Goal: Task Accomplishment & Management: Complete application form

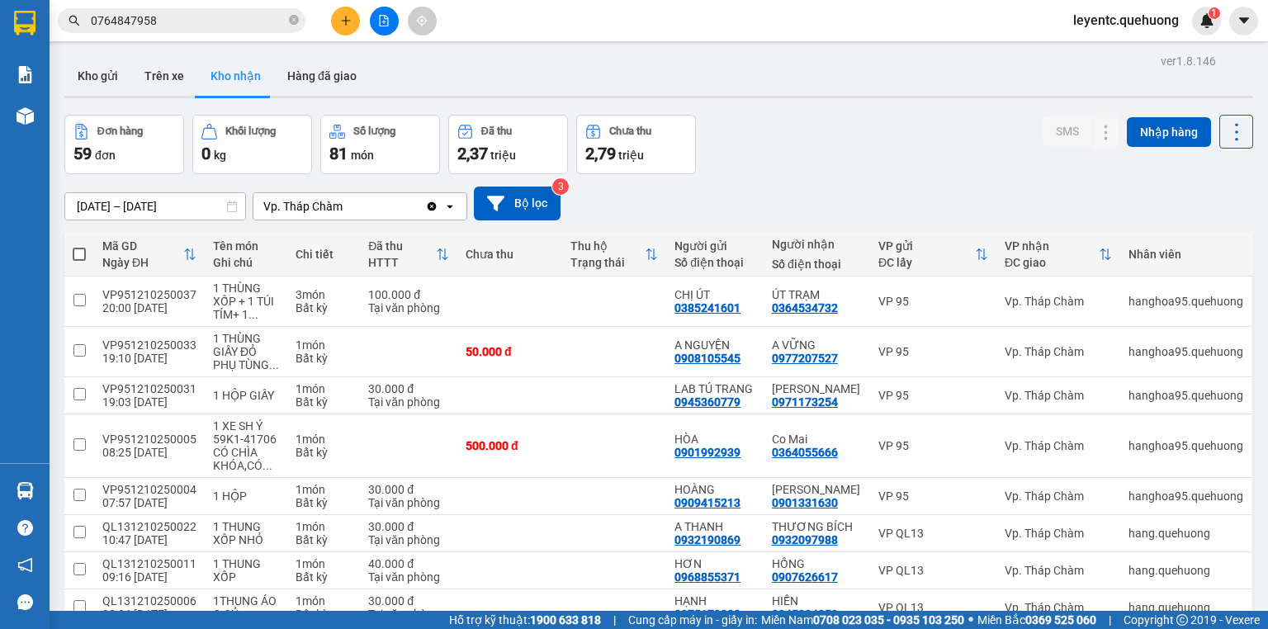
click at [389, 21] on icon "file-add" at bounding box center [384, 21] width 12 height 12
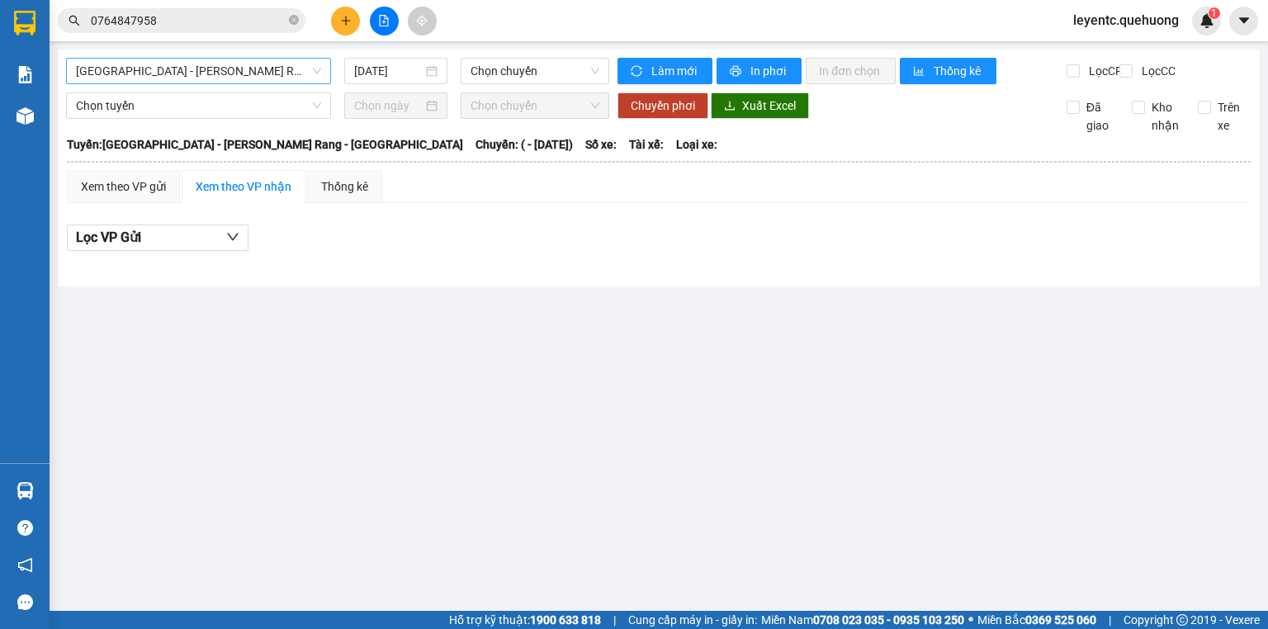
click at [216, 77] on span "[GEOGRAPHIC_DATA] - [PERSON_NAME] Rang - [GEOGRAPHIC_DATA]" at bounding box center [198, 71] width 245 height 25
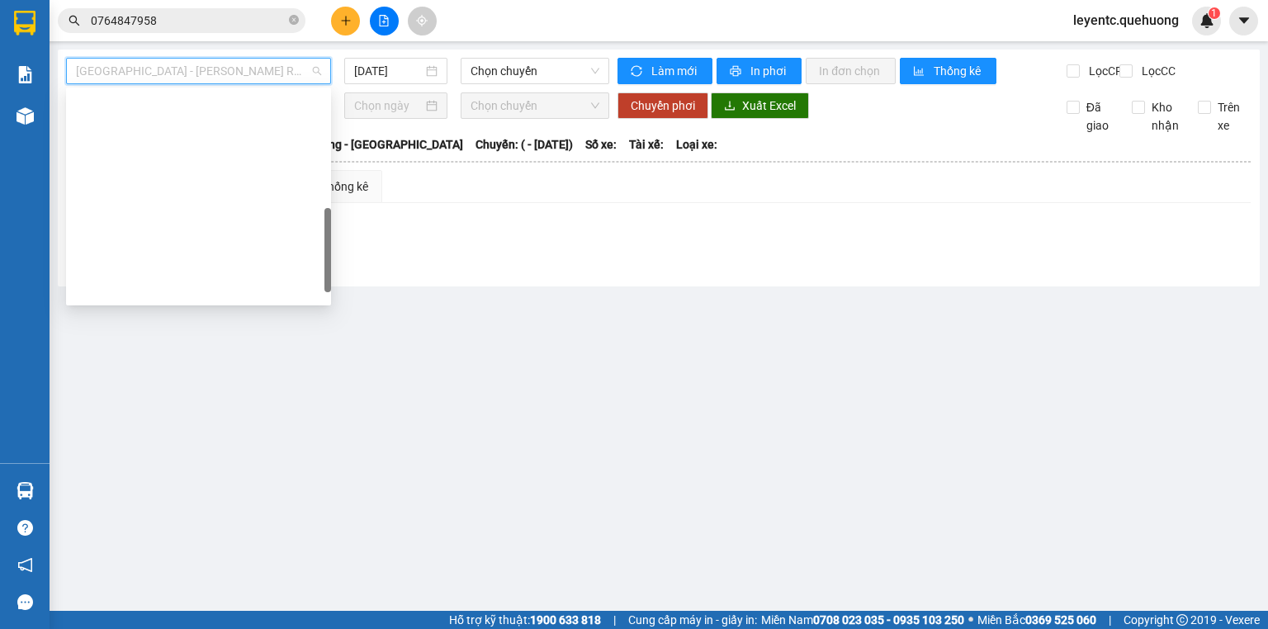
scroll to position [449, 0]
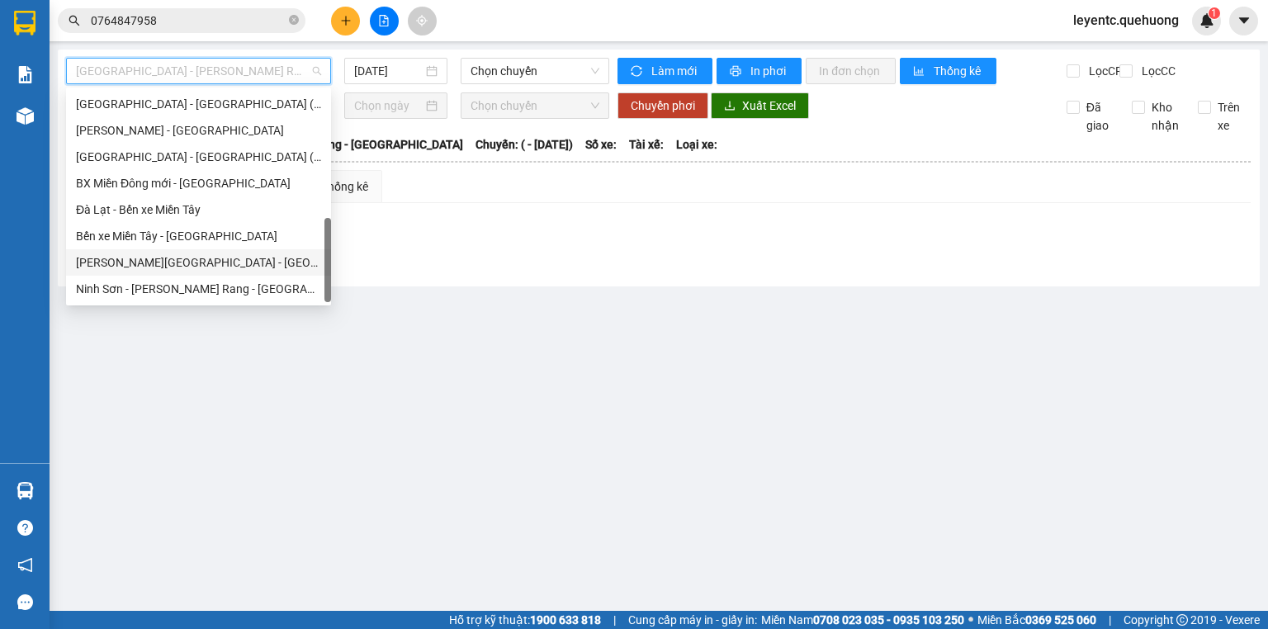
click at [200, 264] on div "[PERSON_NAME][GEOGRAPHIC_DATA] - [GEOGRAPHIC_DATA]" at bounding box center [198, 263] width 245 height 18
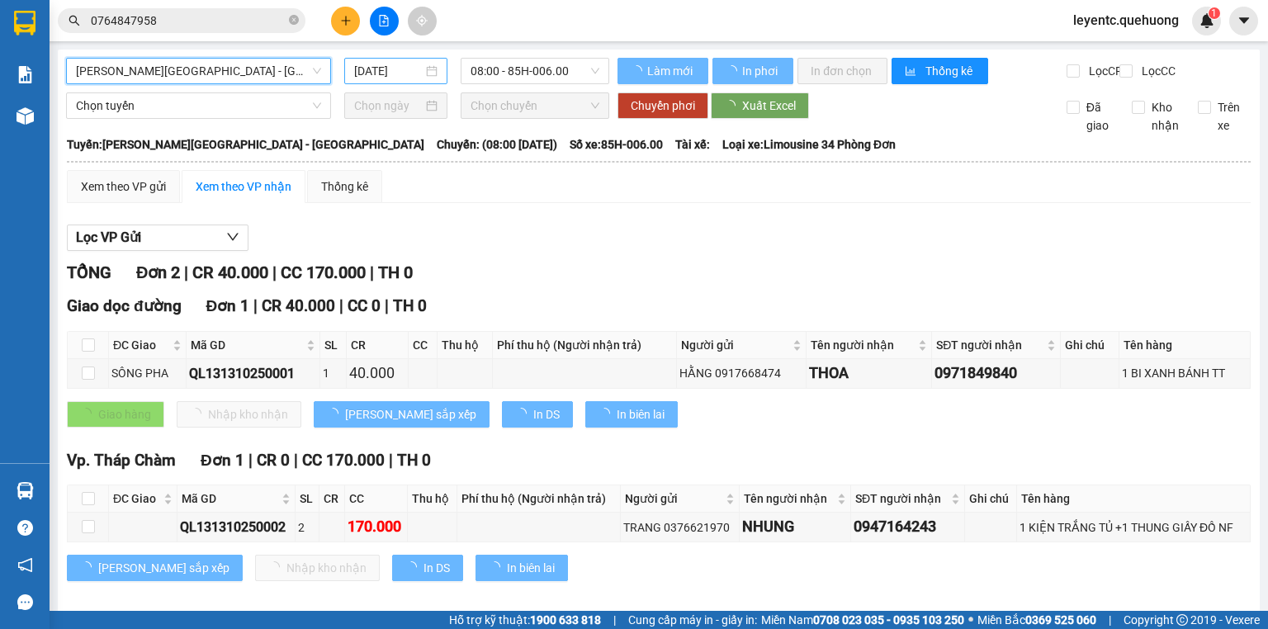
click at [414, 72] on input "[DATE]" at bounding box center [388, 71] width 68 height 18
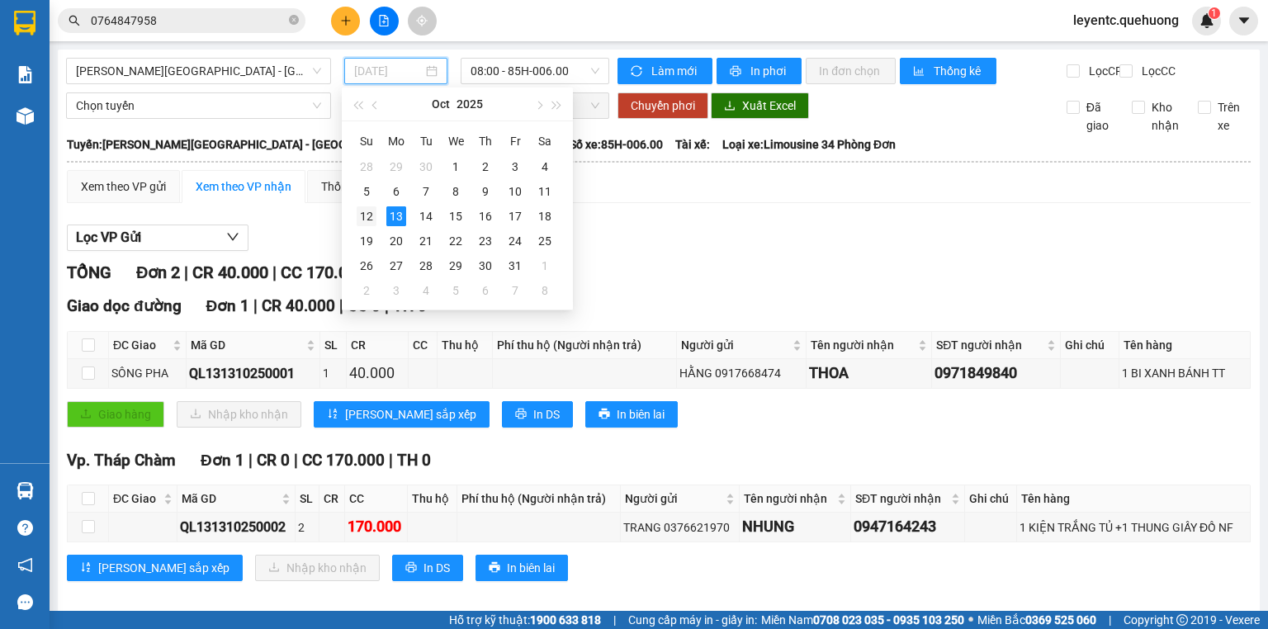
click at [360, 211] on div "12" at bounding box center [367, 216] width 20 height 20
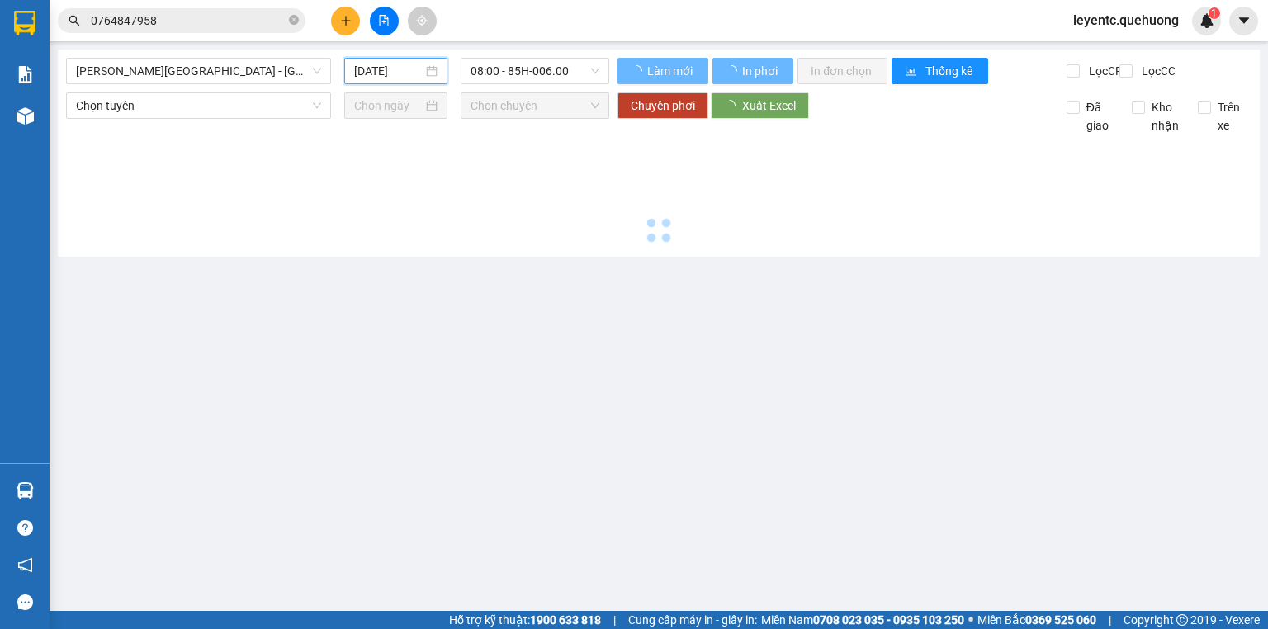
type input "[DATE]"
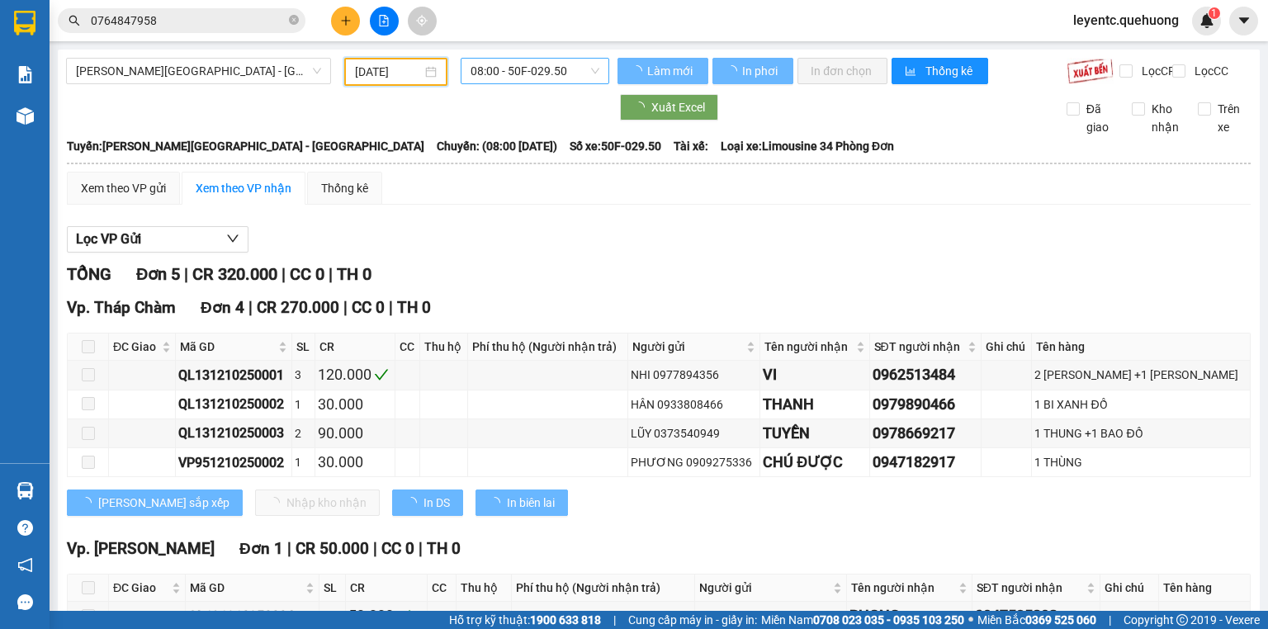
click at [571, 60] on span "08:00 - 50F-029.50" at bounding box center [536, 71] width 130 height 25
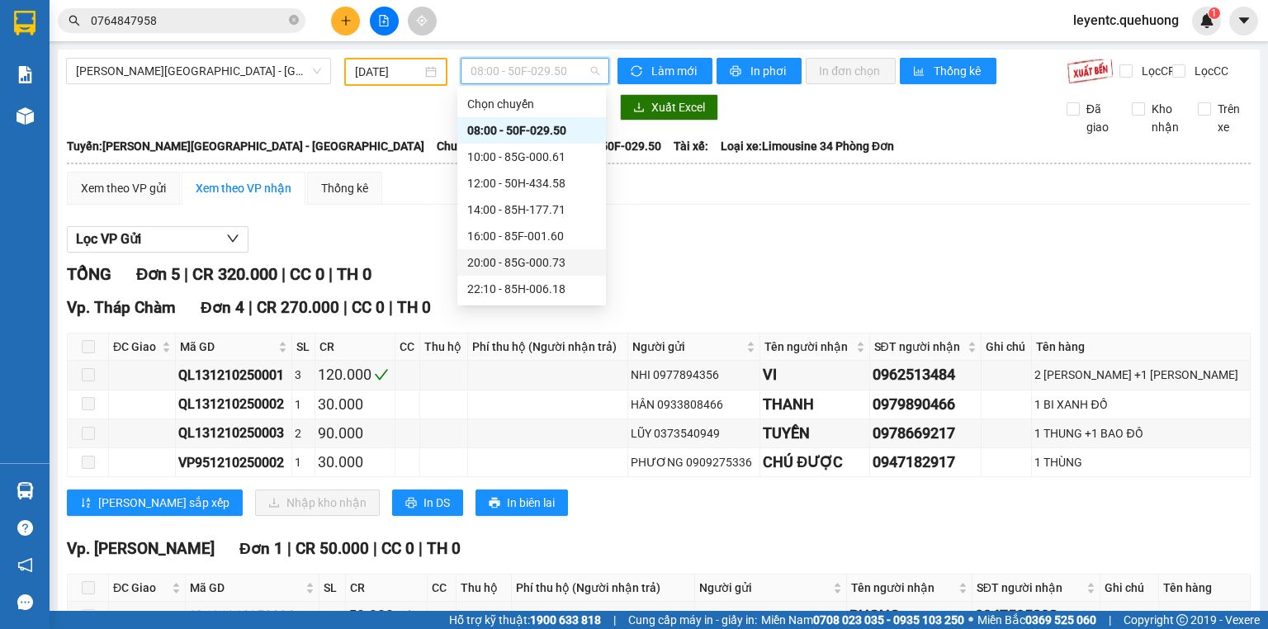
click at [527, 262] on div "20:00 - 85G-000.73" at bounding box center [531, 263] width 129 height 18
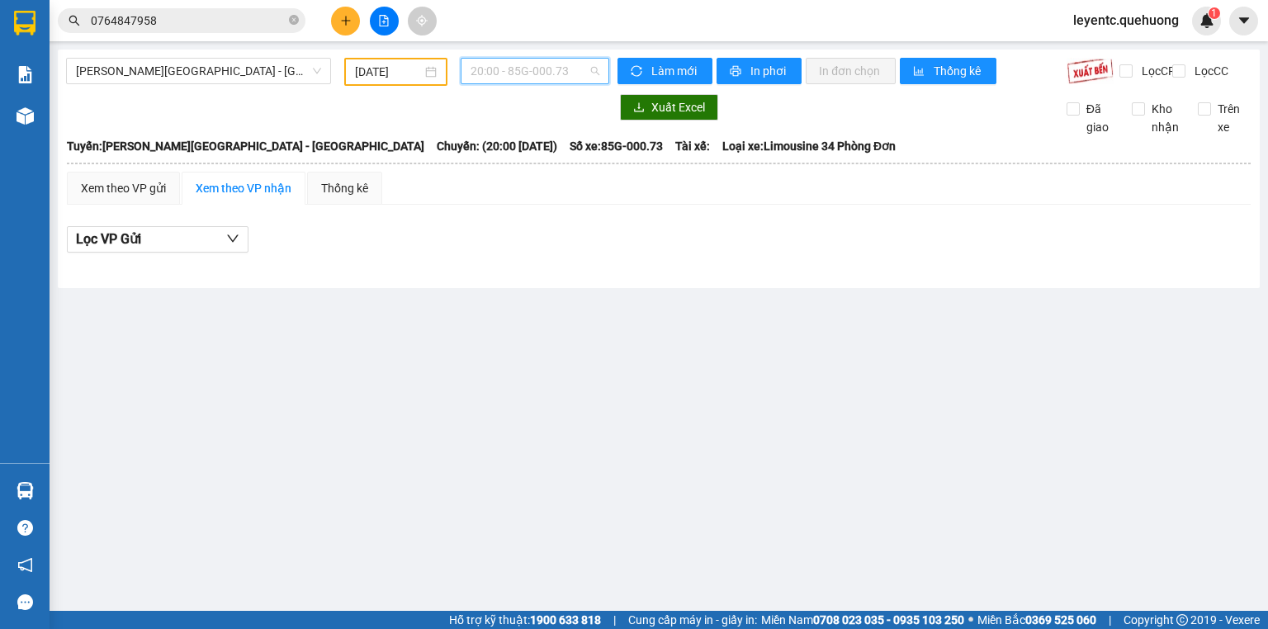
click at [479, 66] on span "20:00 - 85G-000.73" at bounding box center [536, 71] width 130 height 25
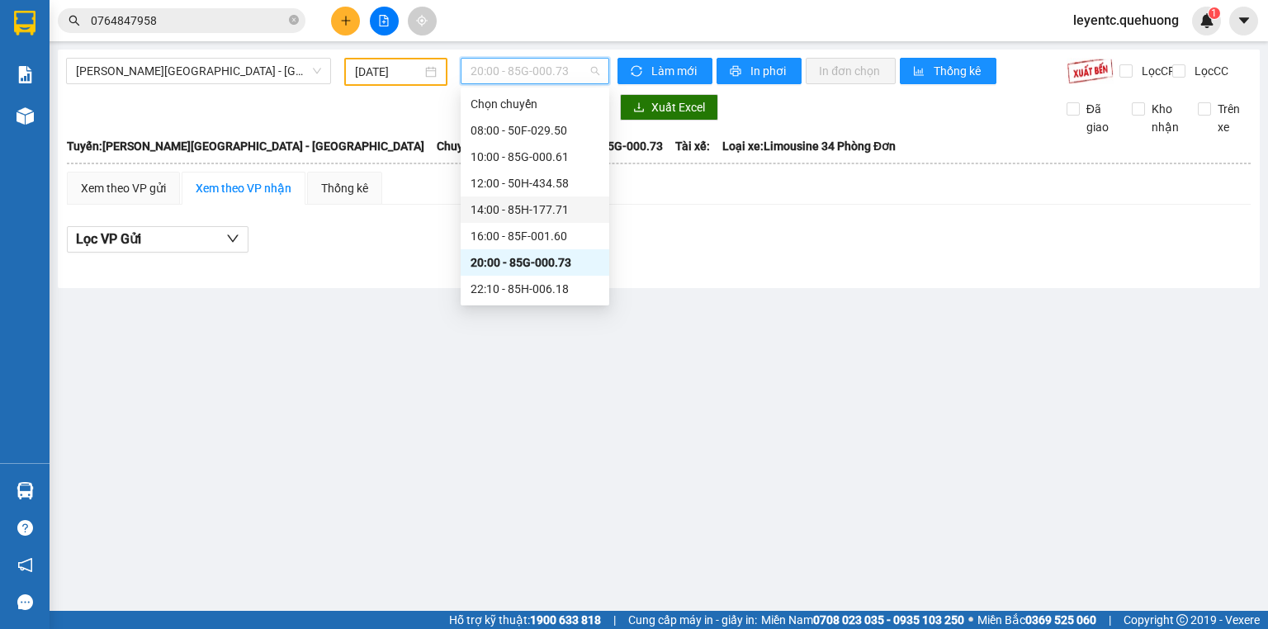
scroll to position [159, 0]
click at [562, 238] on div "23:07 - 50F-021.61" at bounding box center [535, 236] width 129 height 18
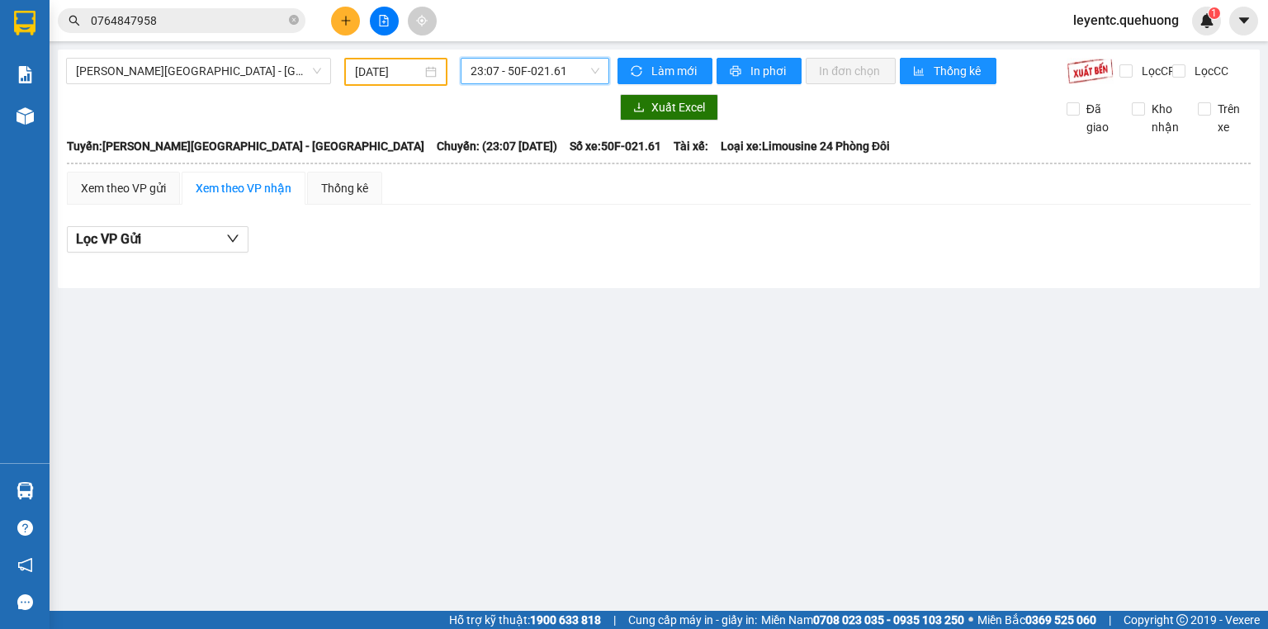
click at [579, 64] on span "23:07 - 50F-021.61" at bounding box center [536, 71] width 130 height 25
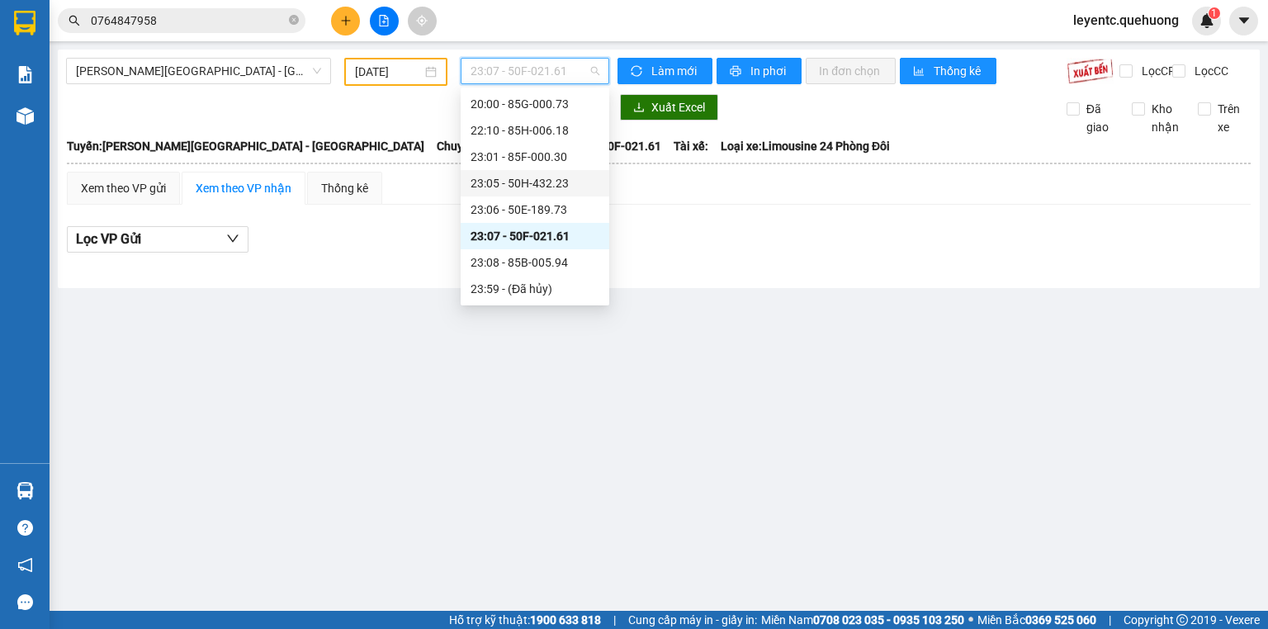
click at [571, 195] on div "23:05 - 50H-432.23" at bounding box center [535, 183] width 149 height 26
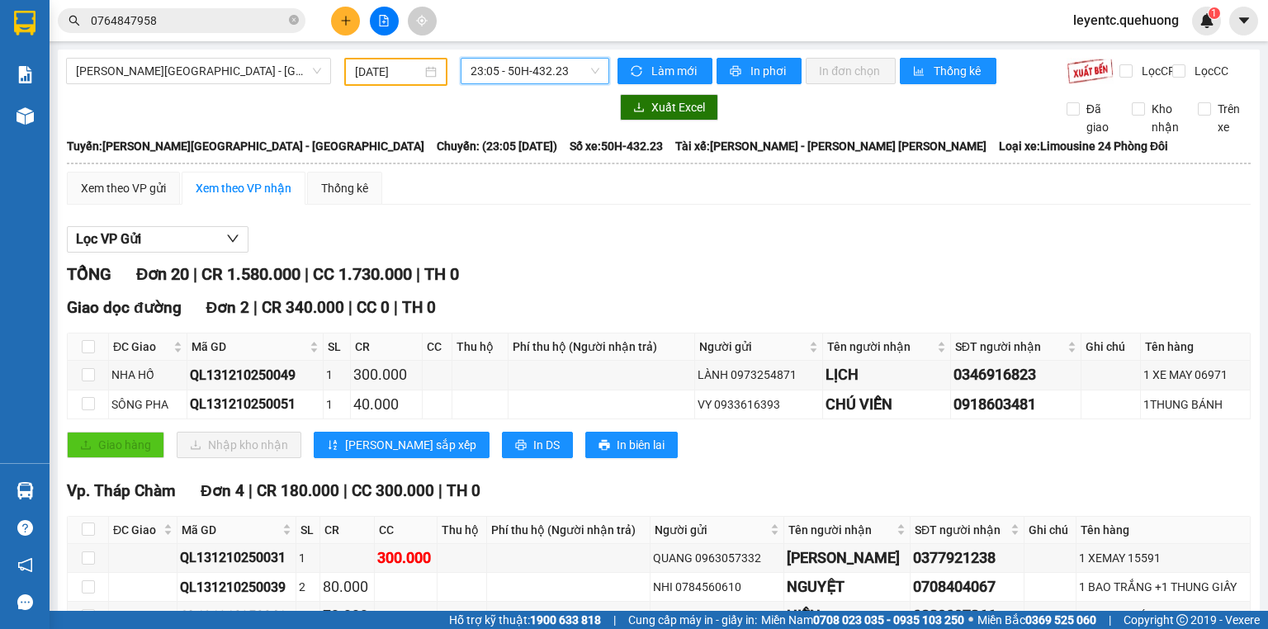
click at [562, 65] on span "23:05 - 50H-432.23" at bounding box center [536, 71] width 130 height 25
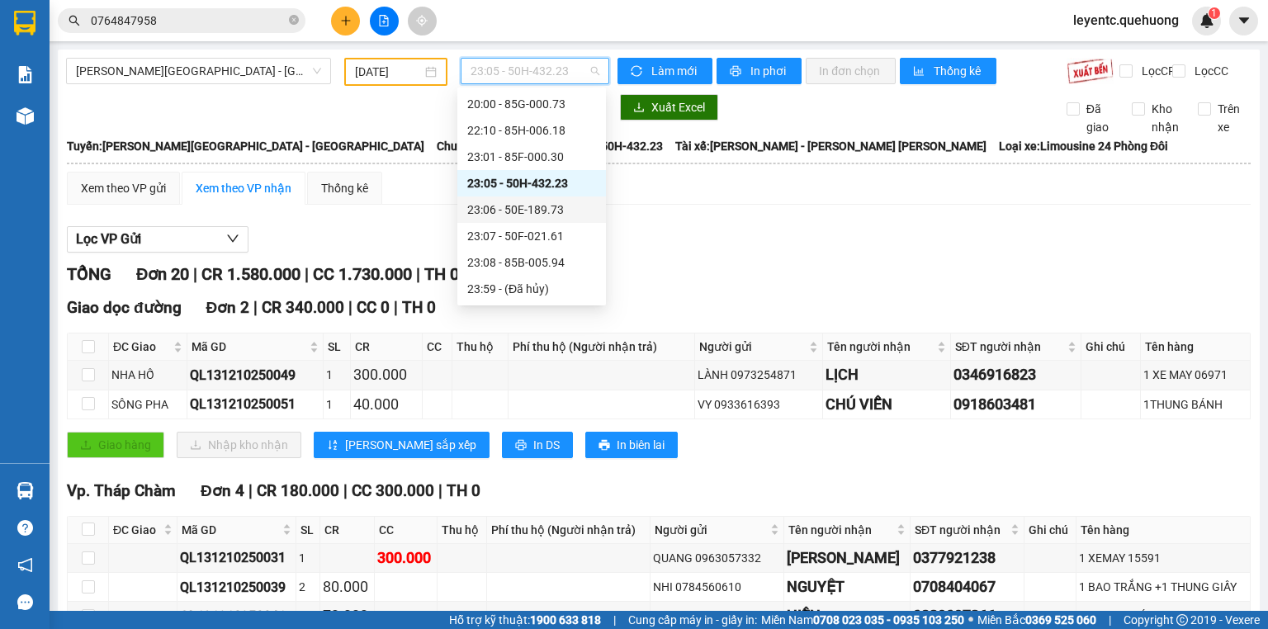
click at [542, 206] on div "23:06 - 50E-189.73" at bounding box center [531, 210] width 129 height 18
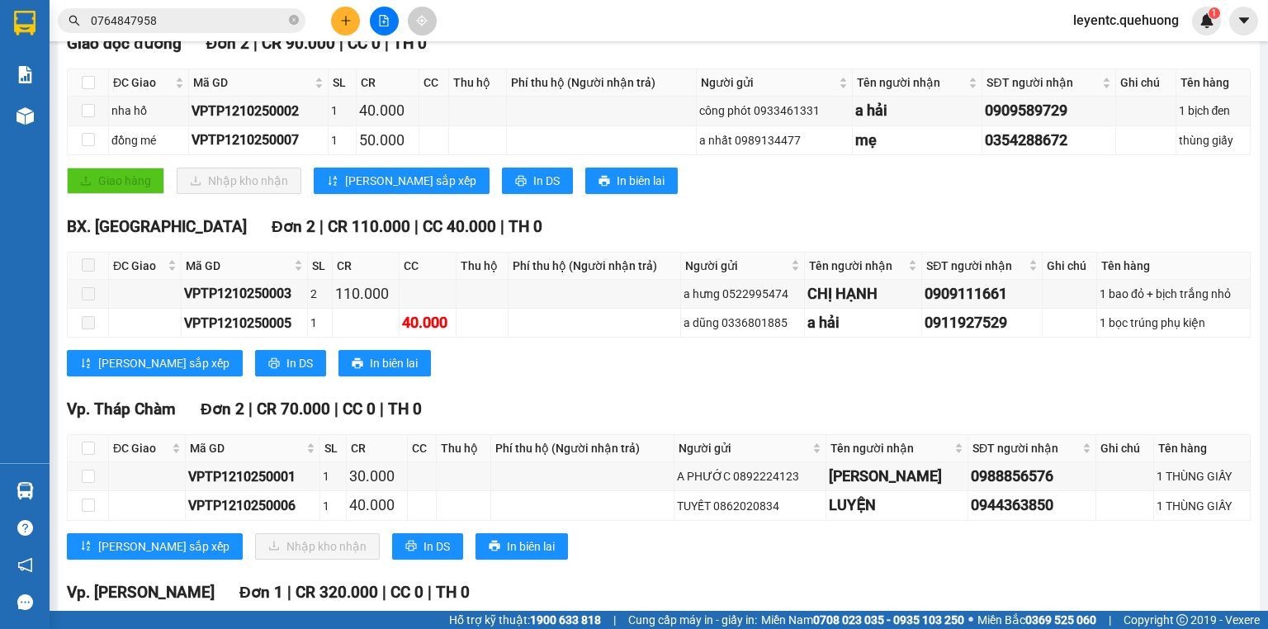
scroll to position [396, 0]
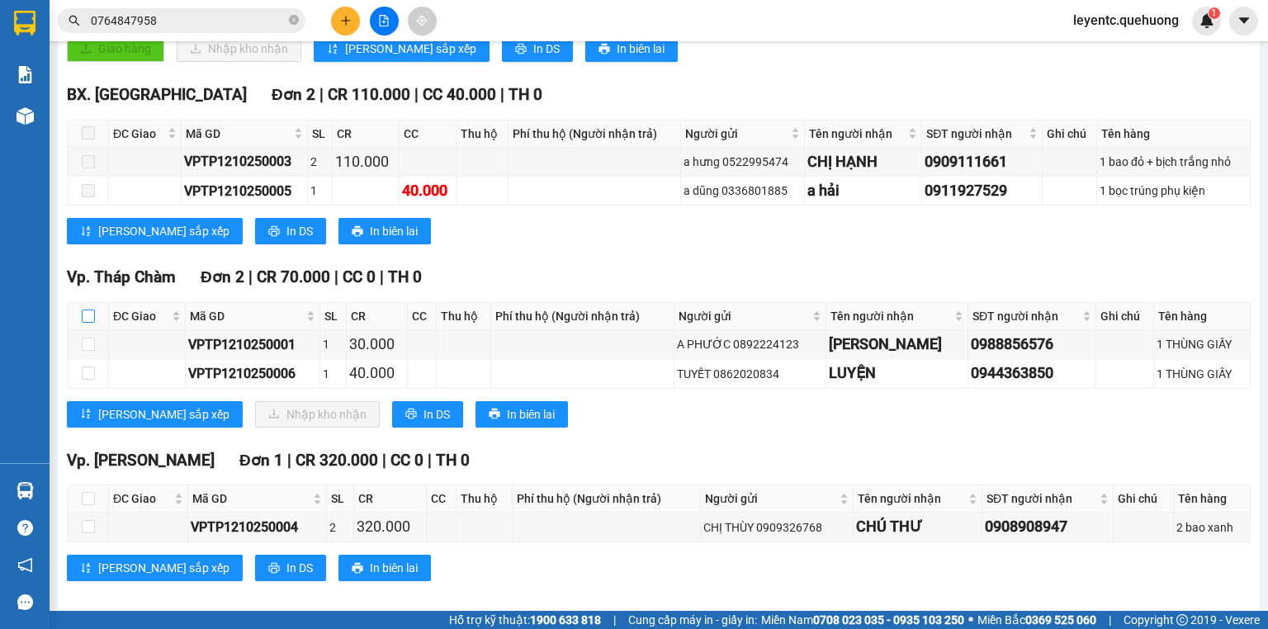
click at [90, 322] on input "checkbox" at bounding box center [88, 316] width 13 height 13
checkbox input "true"
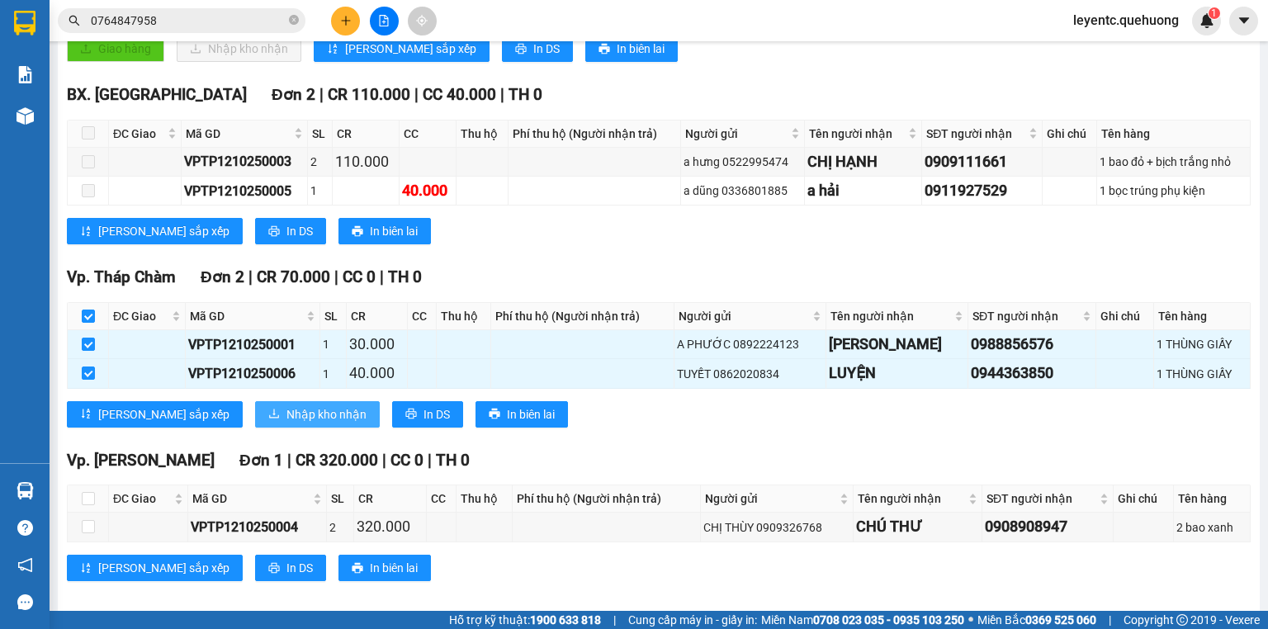
click at [287, 424] on span "Nhập kho nhận" at bounding box center [327, 414] width 80 height 18
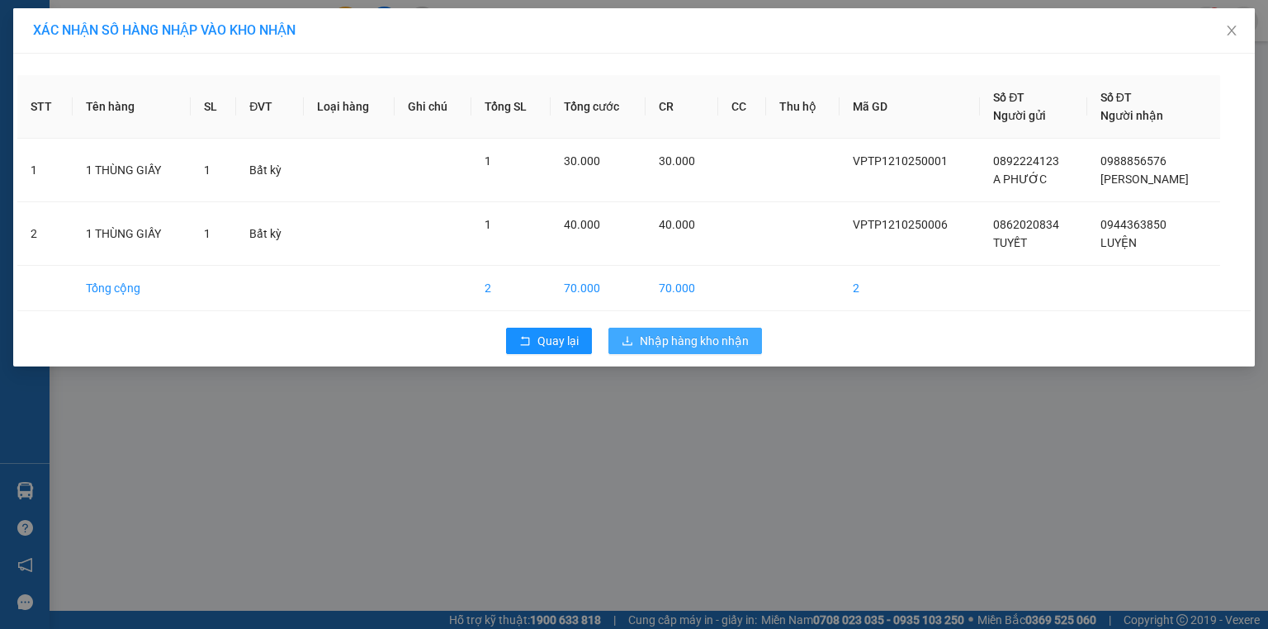
click at [722, 348] on span "Nhập hàng kho nhận" at bounding box center [694, 341] width 109 height 18
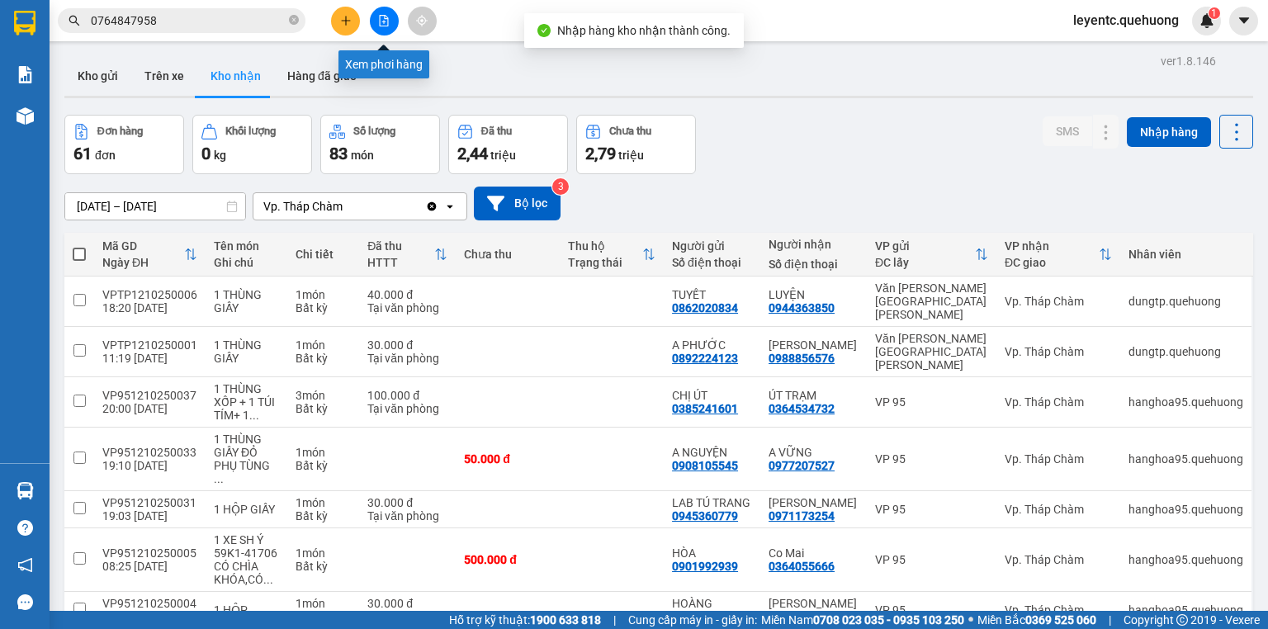
click at [380, 26] on icon "file-add" at bounding box center [384, 21] width 9 height 12
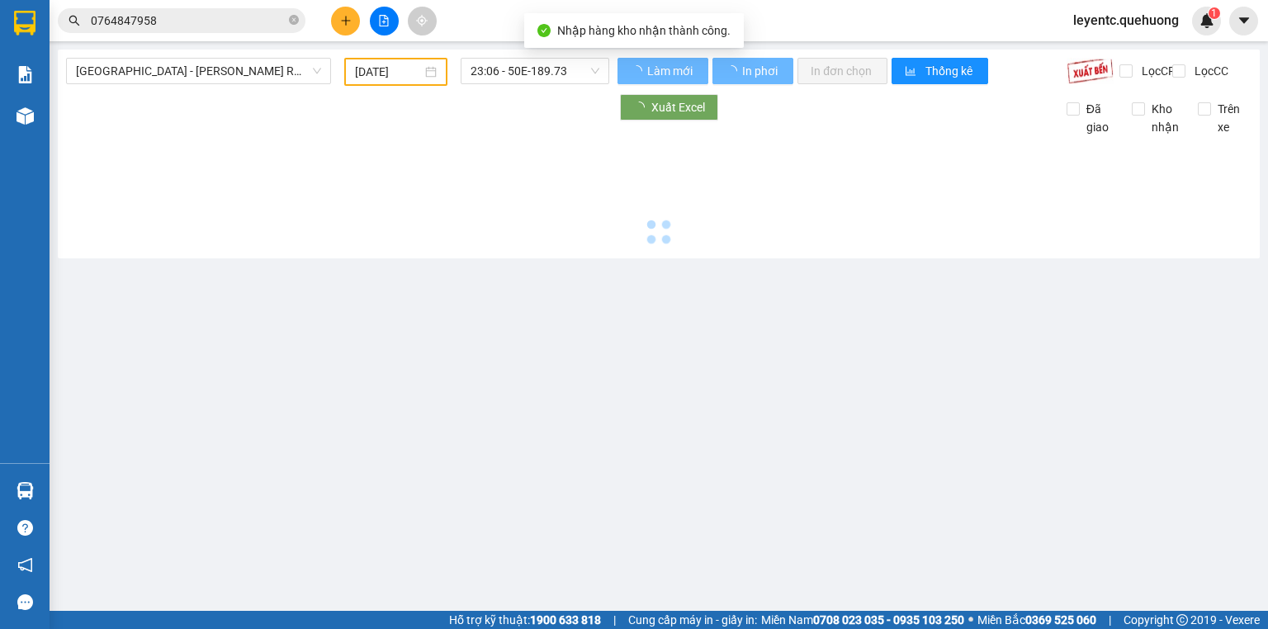
type input "[DATE]"
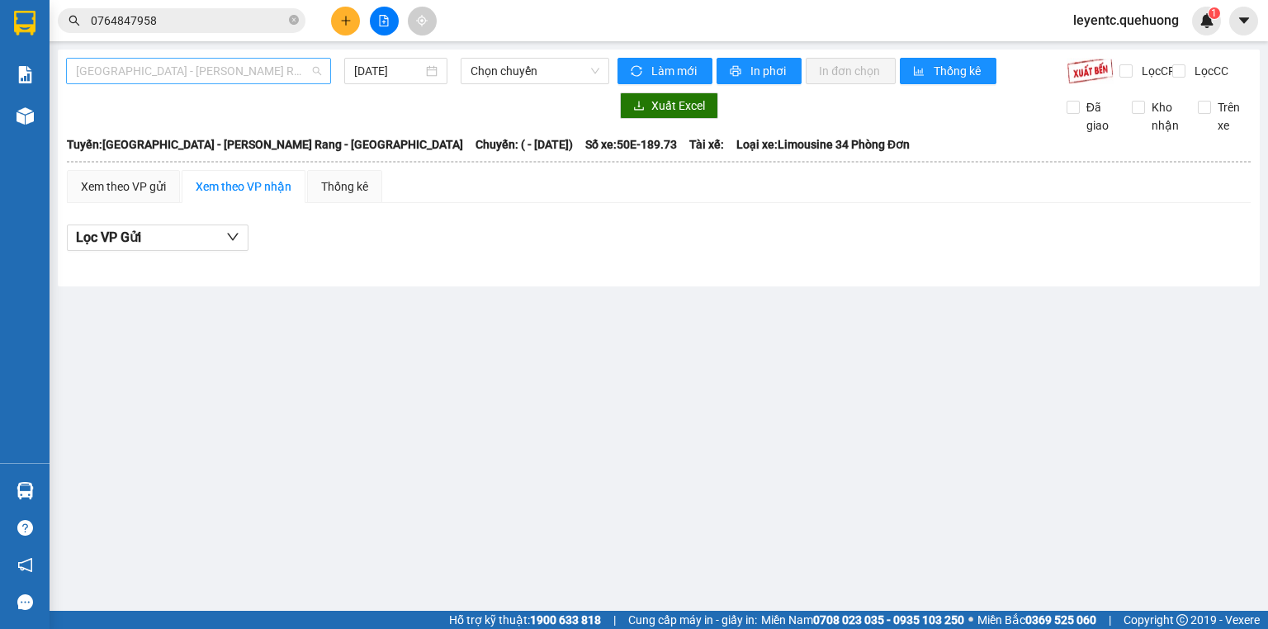
click at [239, 83] on span "[GEOGRAPHIC_DATA] - [PERSON_NAME] Rang - [GEOGRAPHIC_DATA]" at bounding box center [198, 71] width 245 height 25
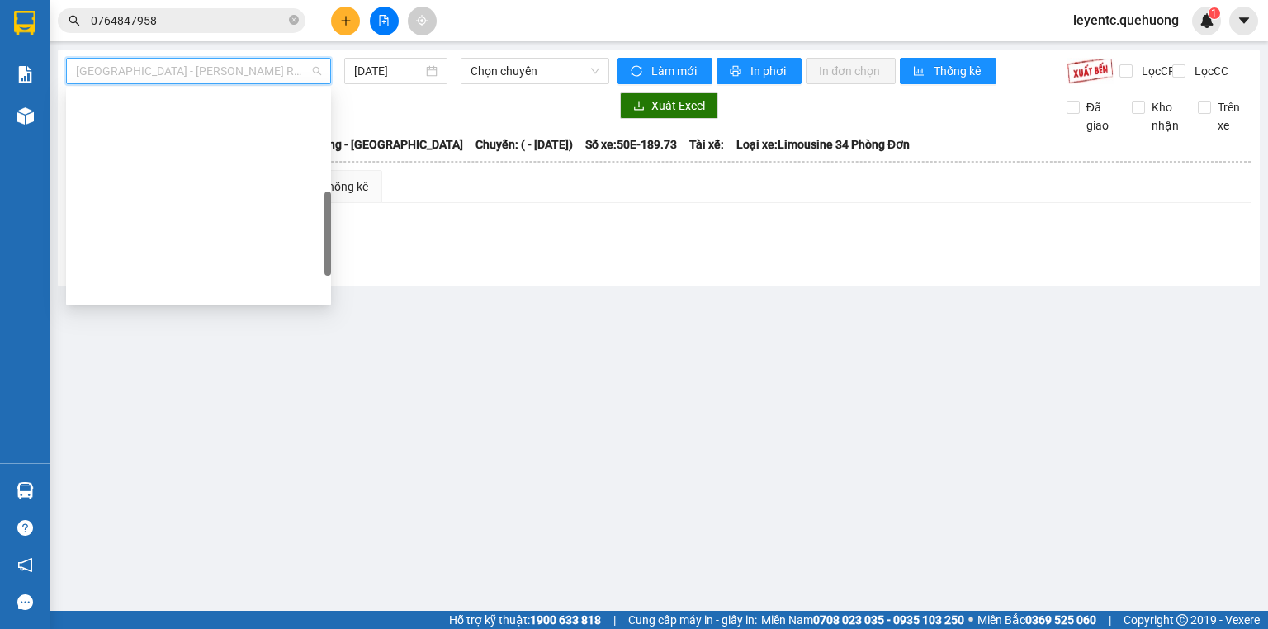
scroll to position [449, 0]
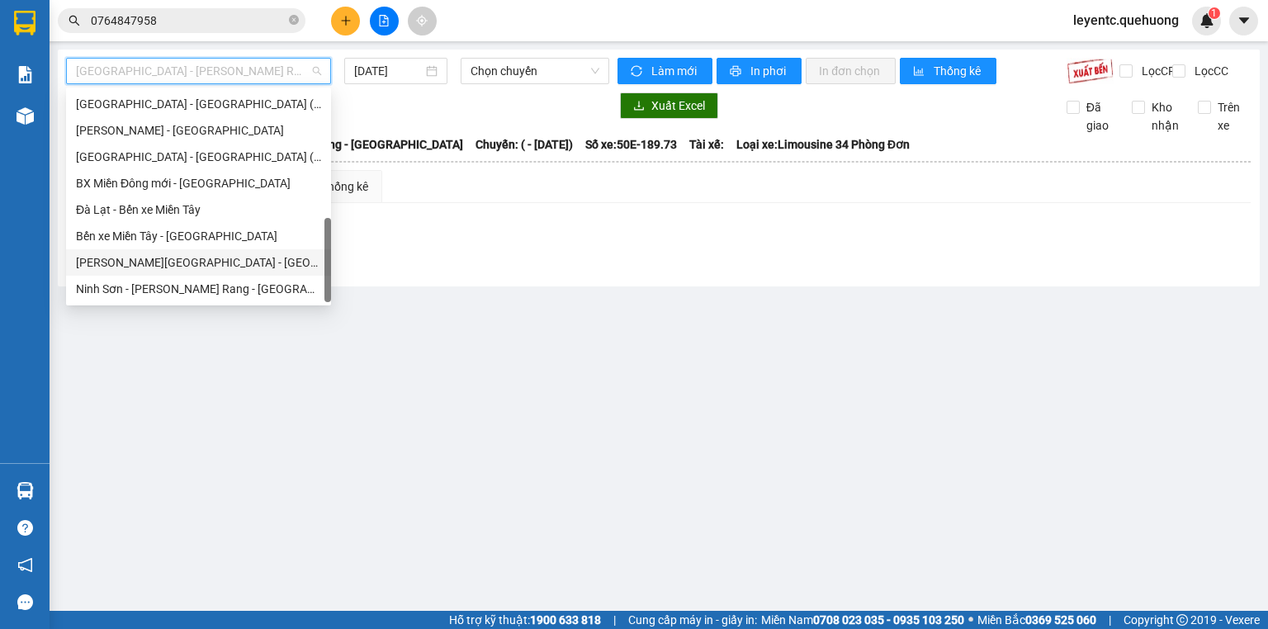
click at [207, 264] on div "[PERSON_NAME][GEOGRAPHIC_DATA] - [GEOGRAPHIC_DATA]" at bounding box center [198, 263] width 245 height 18
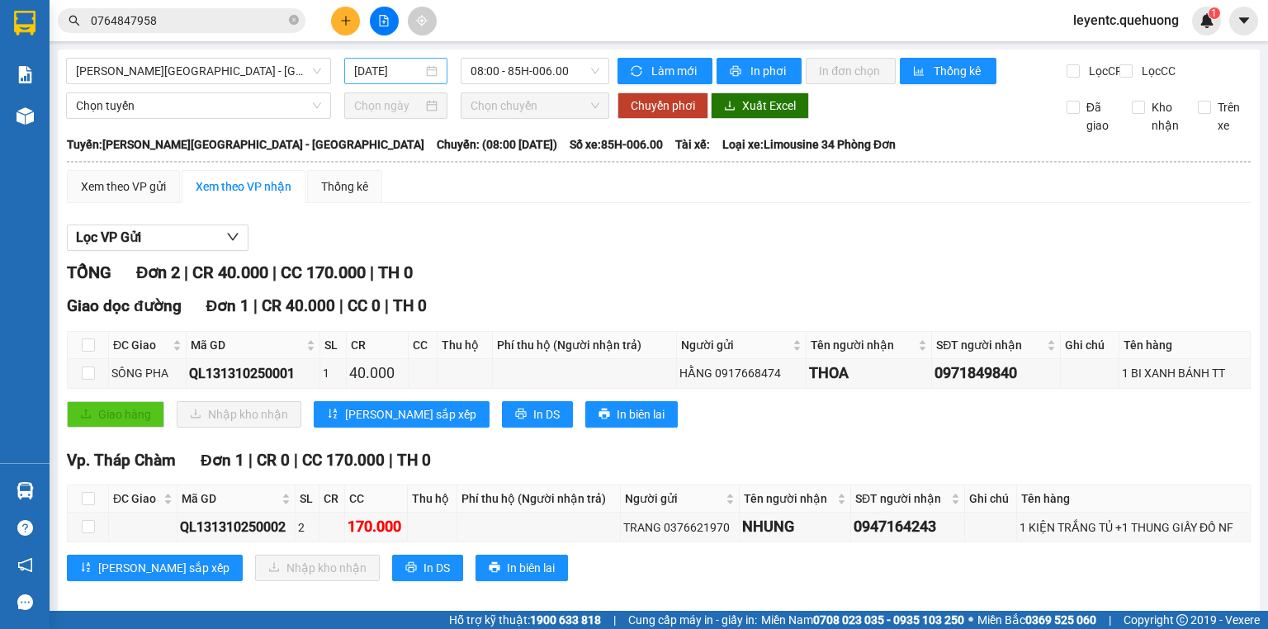
click at [421, 63] on div "[DATE]" at bounding box center [395, 71] width 83 height 18
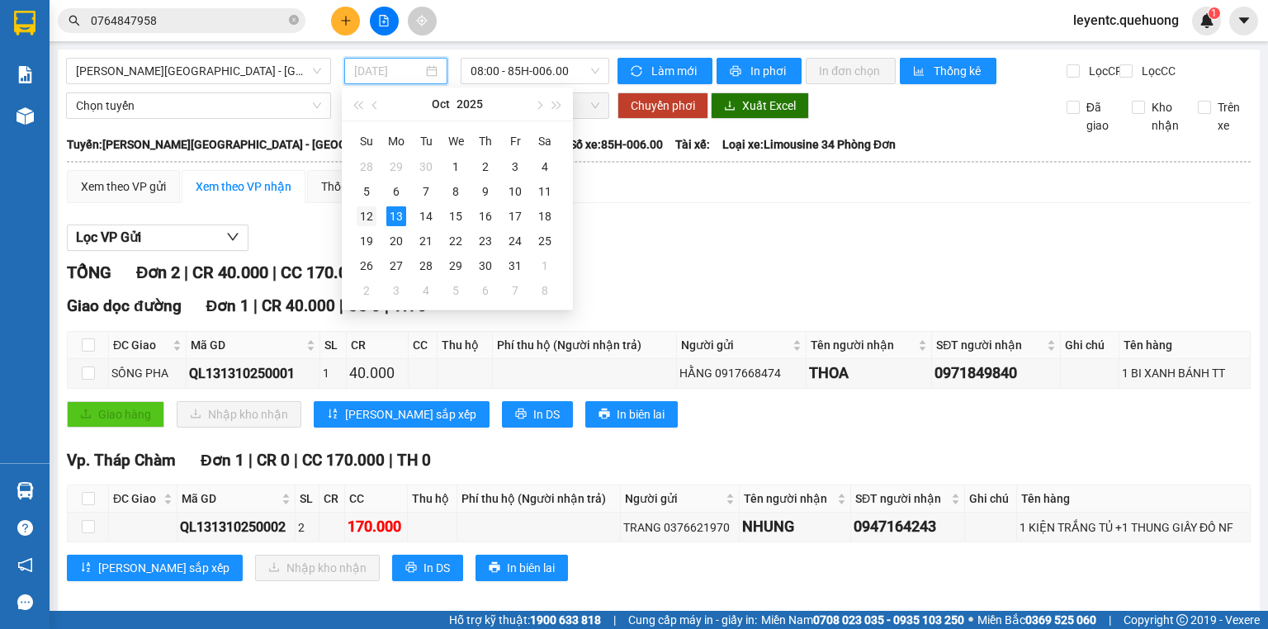
click at [371, 215] on div "12" at bounding box center [367, 216] width 20 height 20
type input "[DATE]"
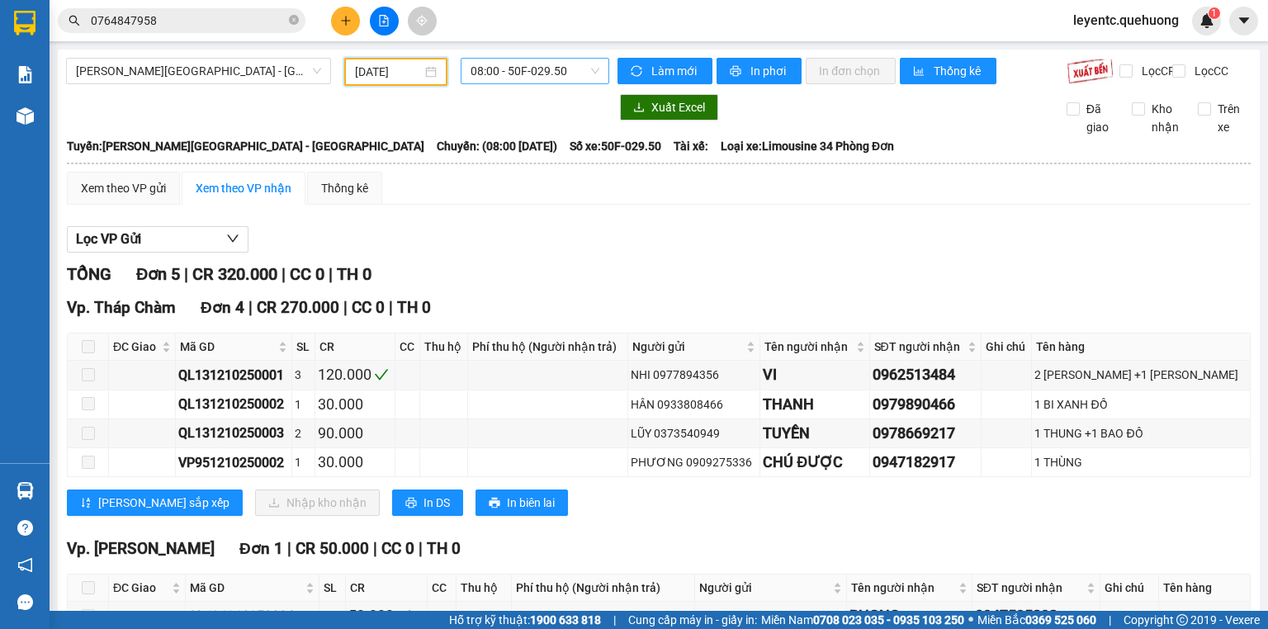
click at [543, 77] on span "08:00 - 50F-029.50" at bounding box center [536, 71] width 130 height 25
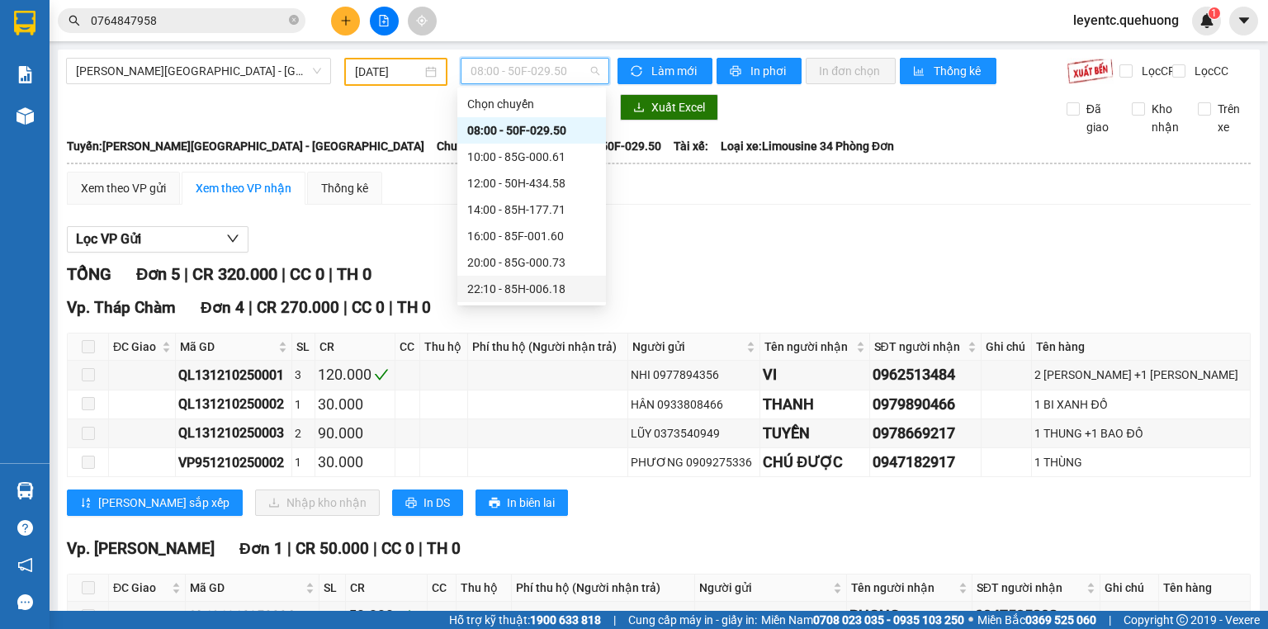
click at [524, 292] on div "22:10 - 85H-006.18" at bounding box center [531, 289] width 129 height 18
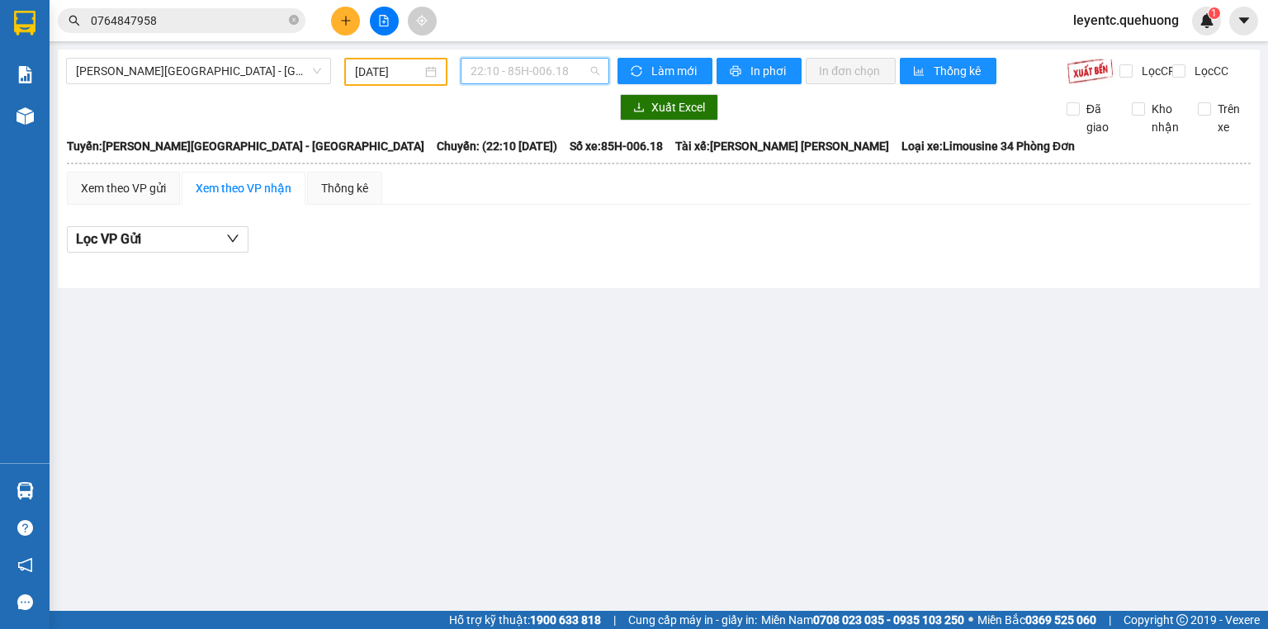
click at [532, 73] on span "22:10 - 85H-006.18" at bounding box center [536, 71] width 130 height 25
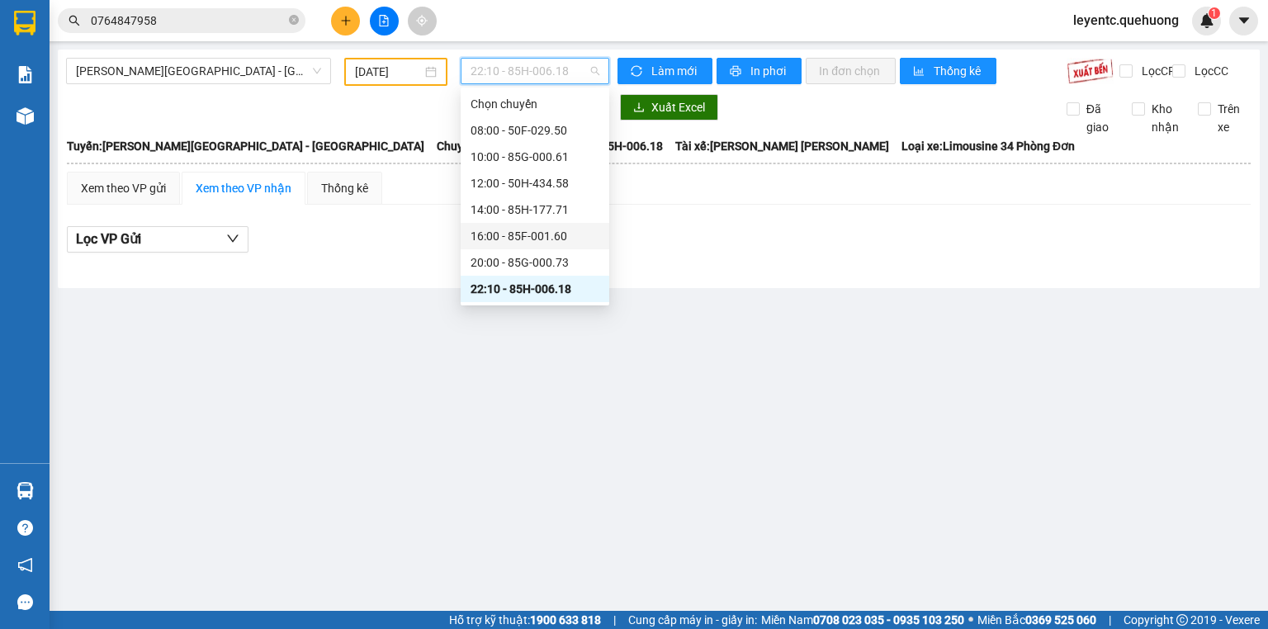
scroll to position [132, 0]
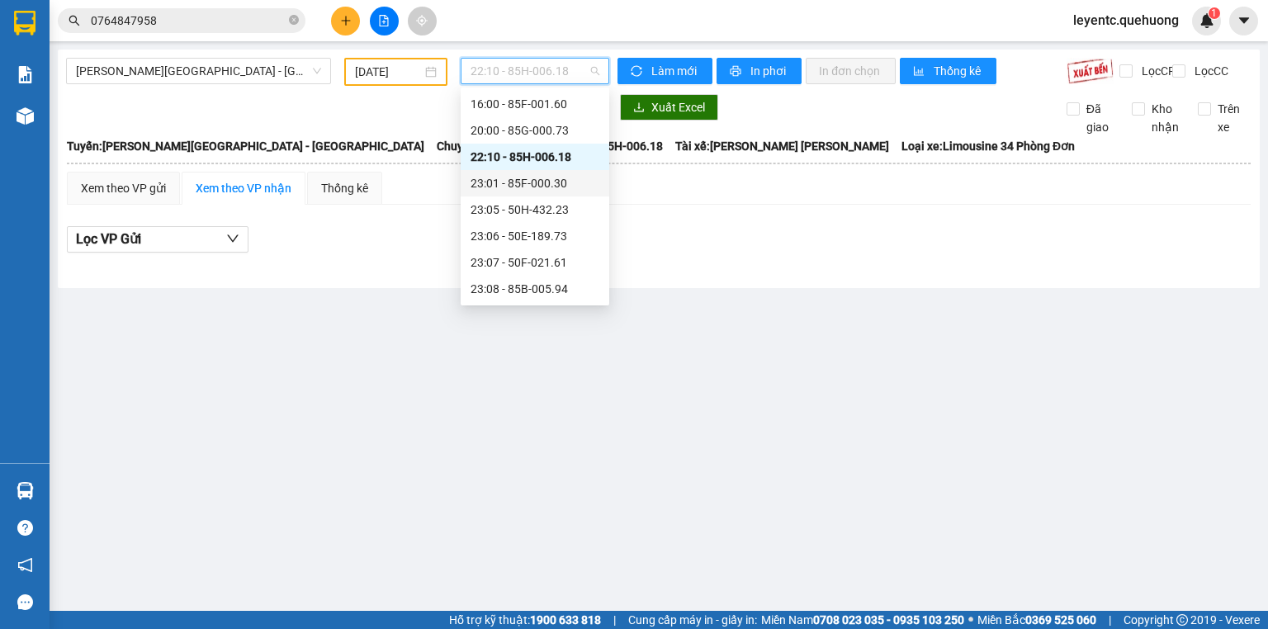
click at [558, 184] on div "23:01 - 85F-000.30" at bounding box center [535, 183] width 129 height 18
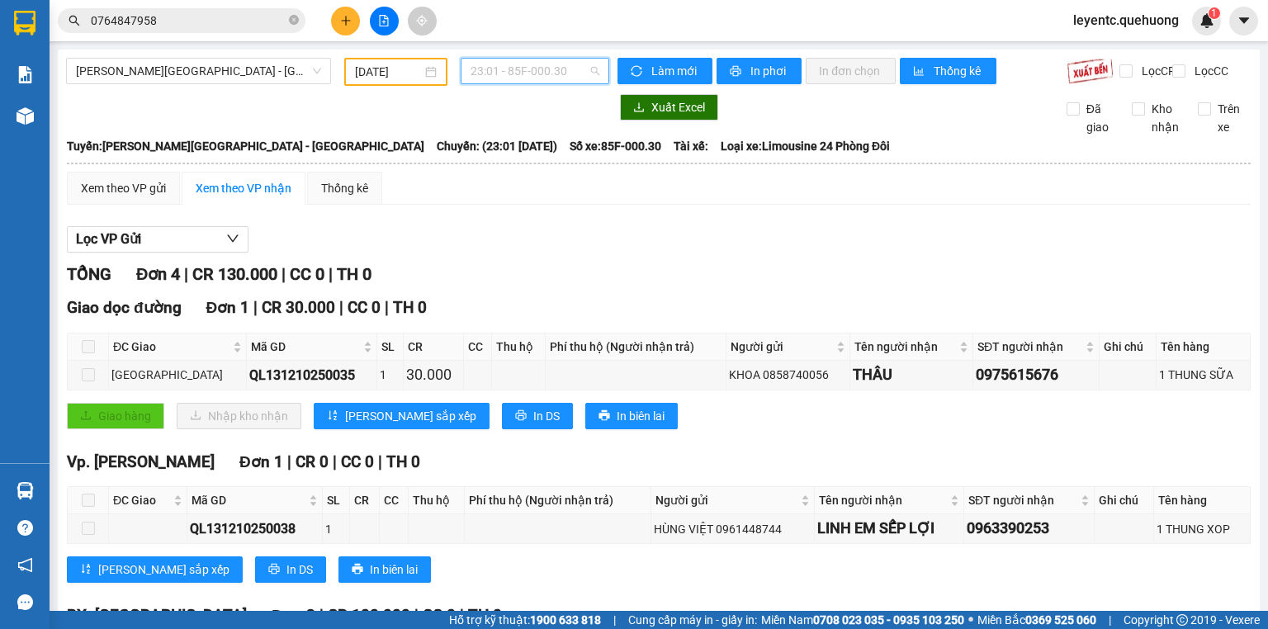
click at [541, 72] on span "23:01 - 85F-000.30" at bounding box center [536, 71] width 130 height 25
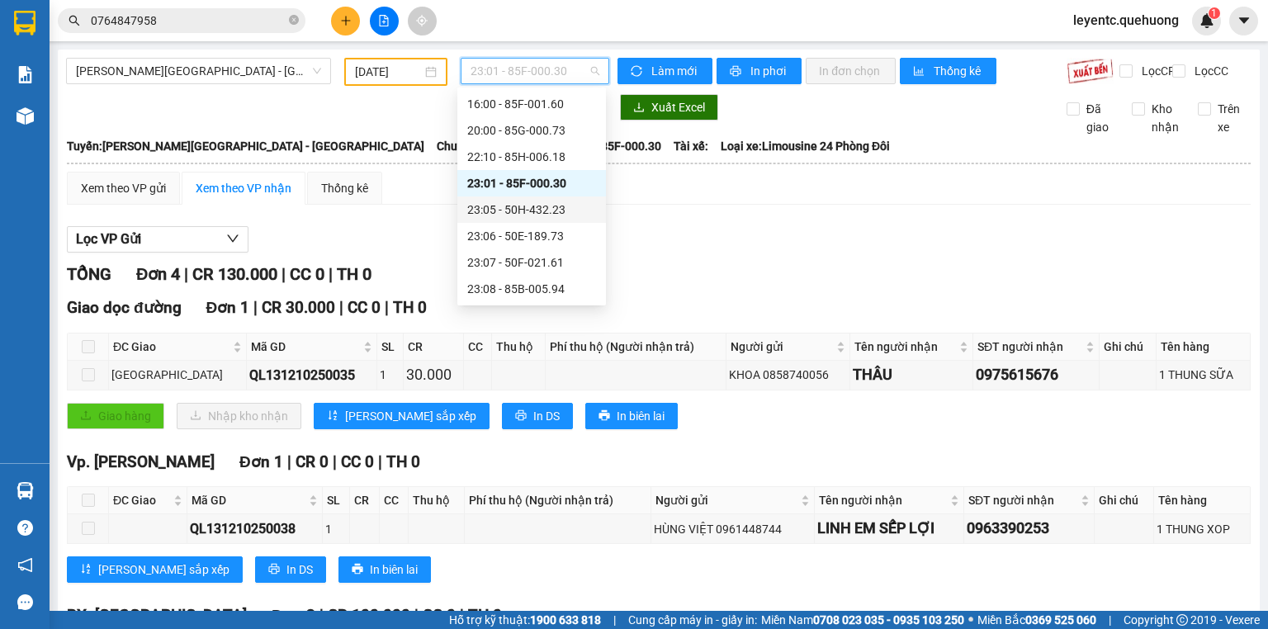
click at [540, 201] on div "23:05 - 50H-432.23" at bounding box center [531, 210] width 129 height 18
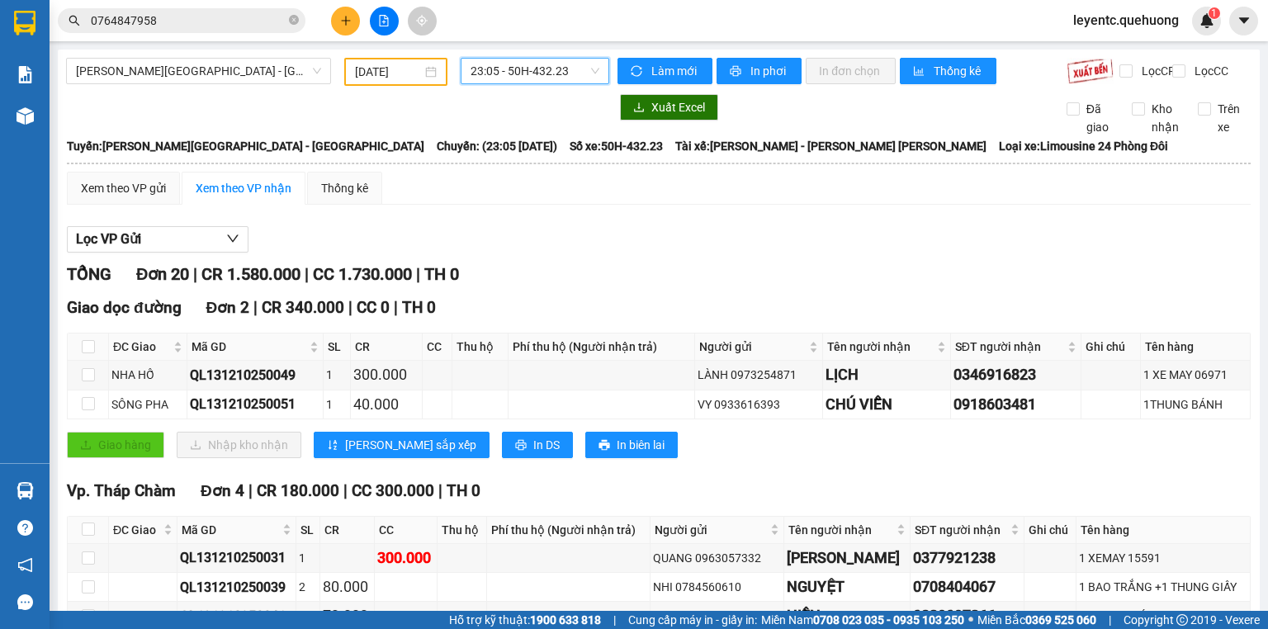
scroll to position [198, 0]
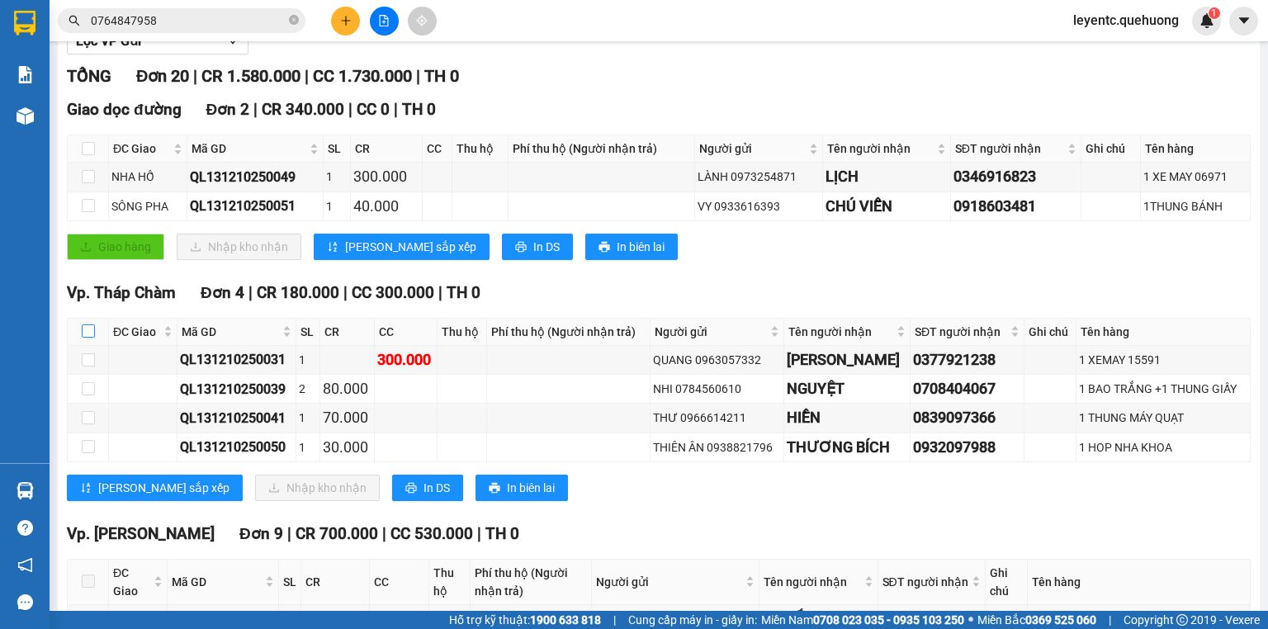
click at [86, 338] on input "checkbox" at bounding box center [88, 331] width 13 height 13
checkbox input "true"
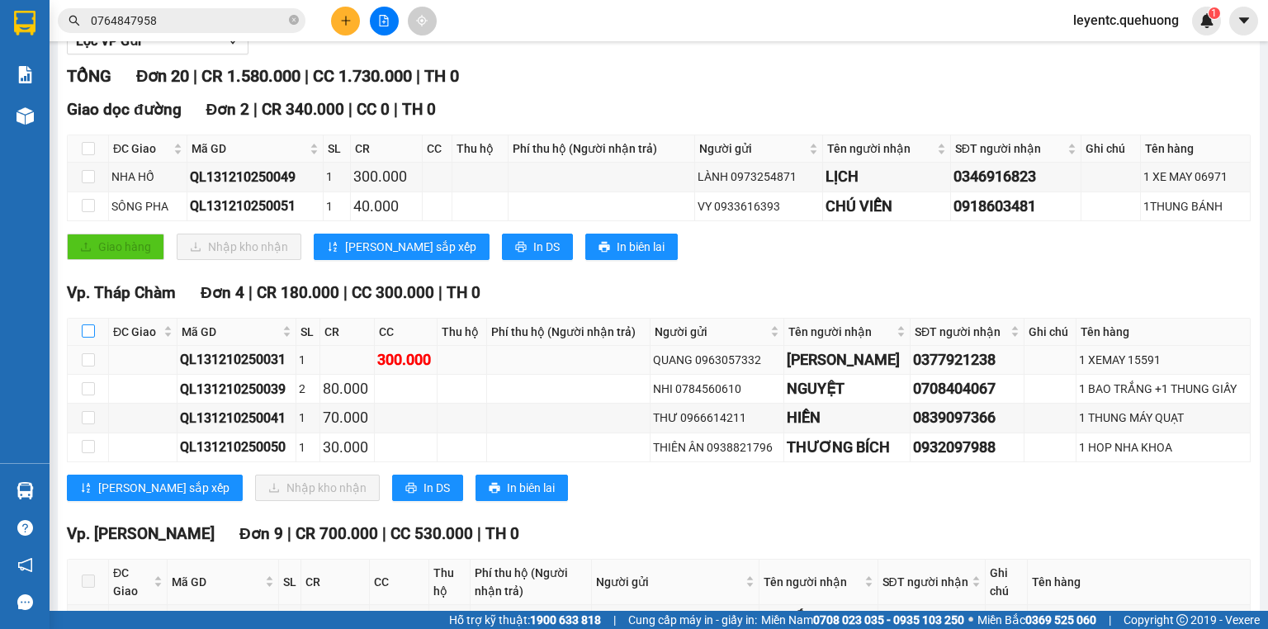
checkbox input "true"
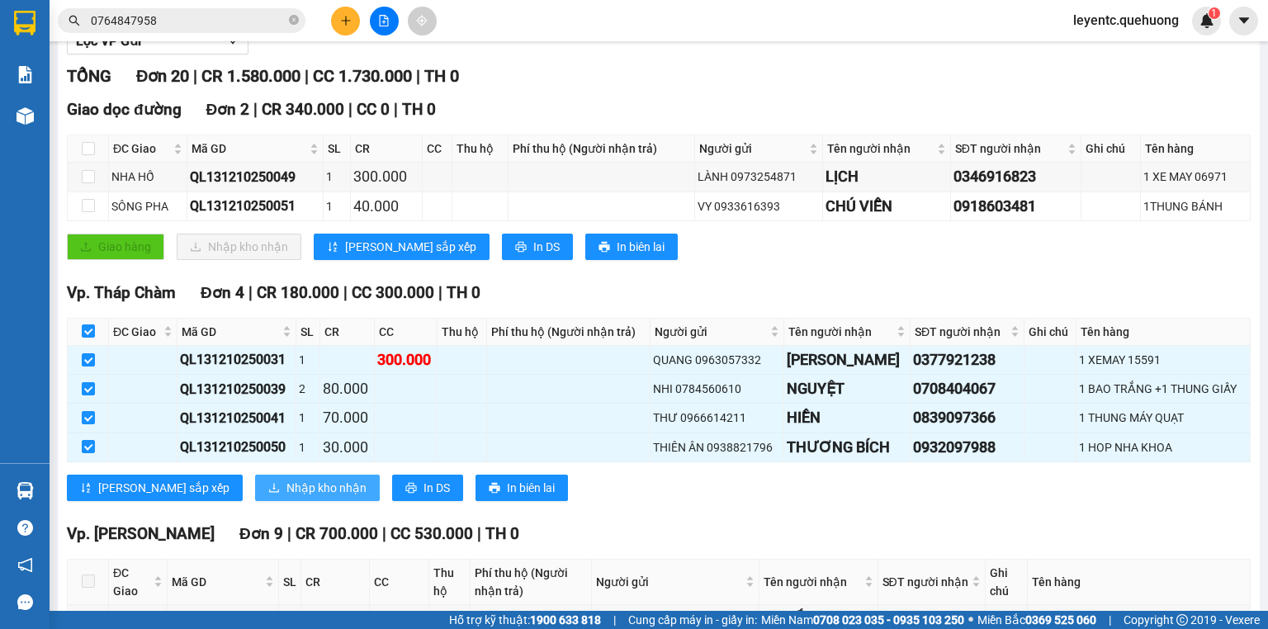
click at [287, 497] on span "Nhập kho nhận" at bounding box center [327, 488] width 80 height 18
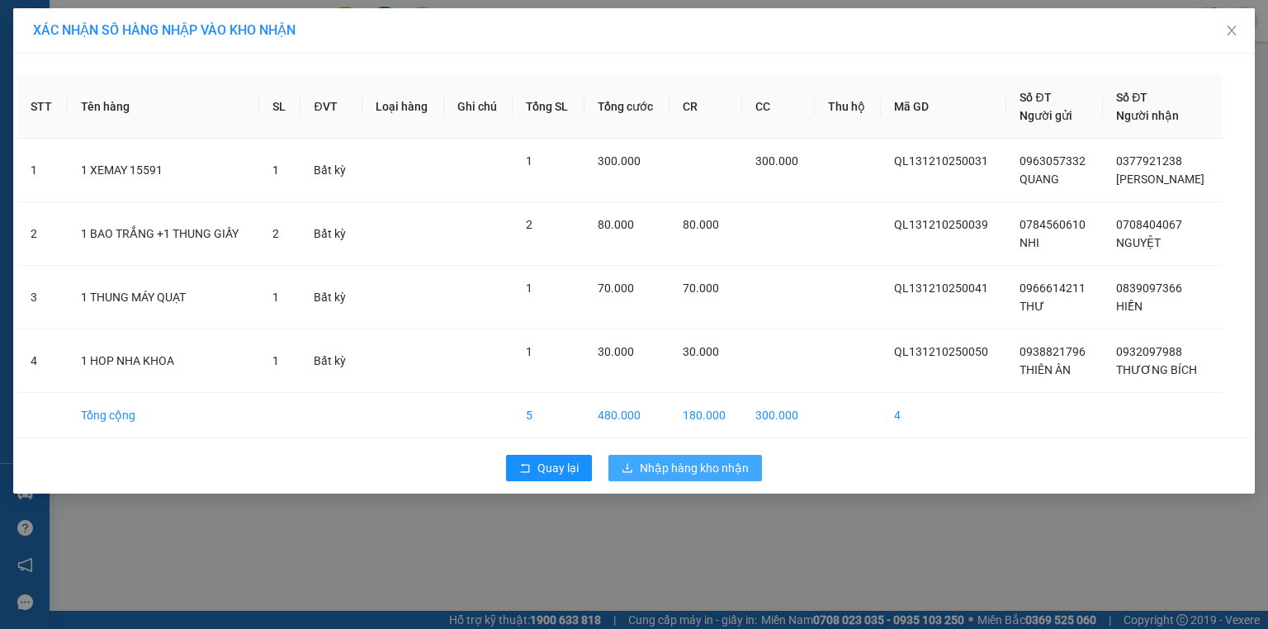
click at [713, 461] on span "Nhập hàng kho nhận" at bounding box center [694, 468] width 109 height 18
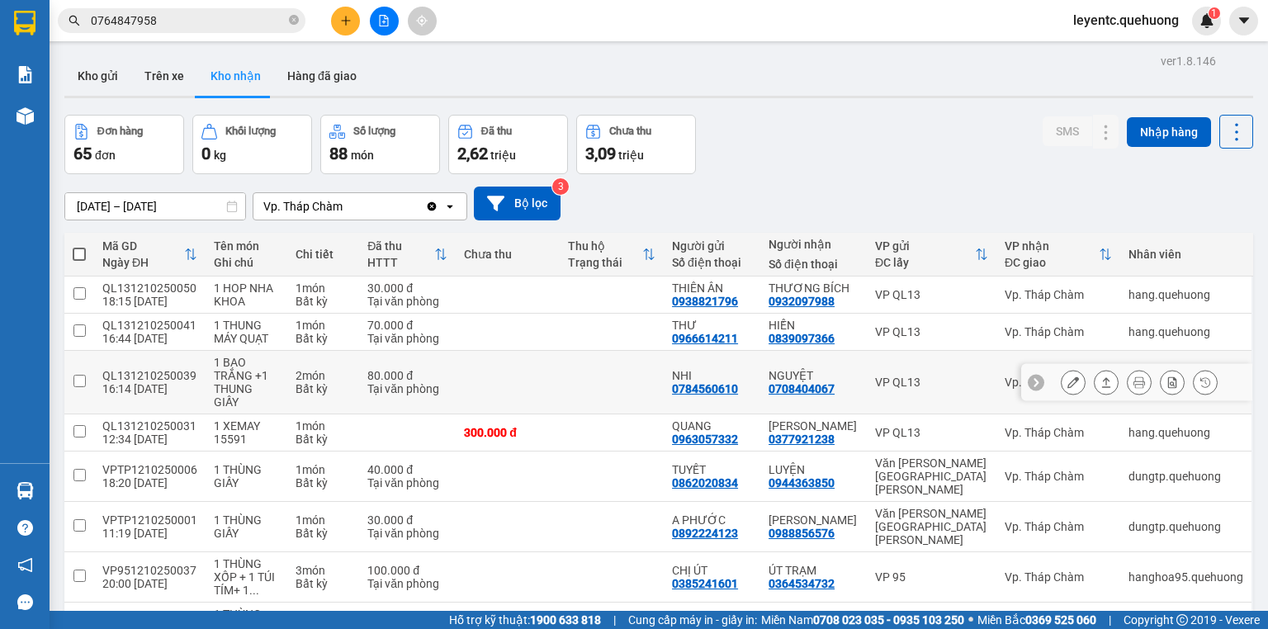
scroll to position [168, 0]
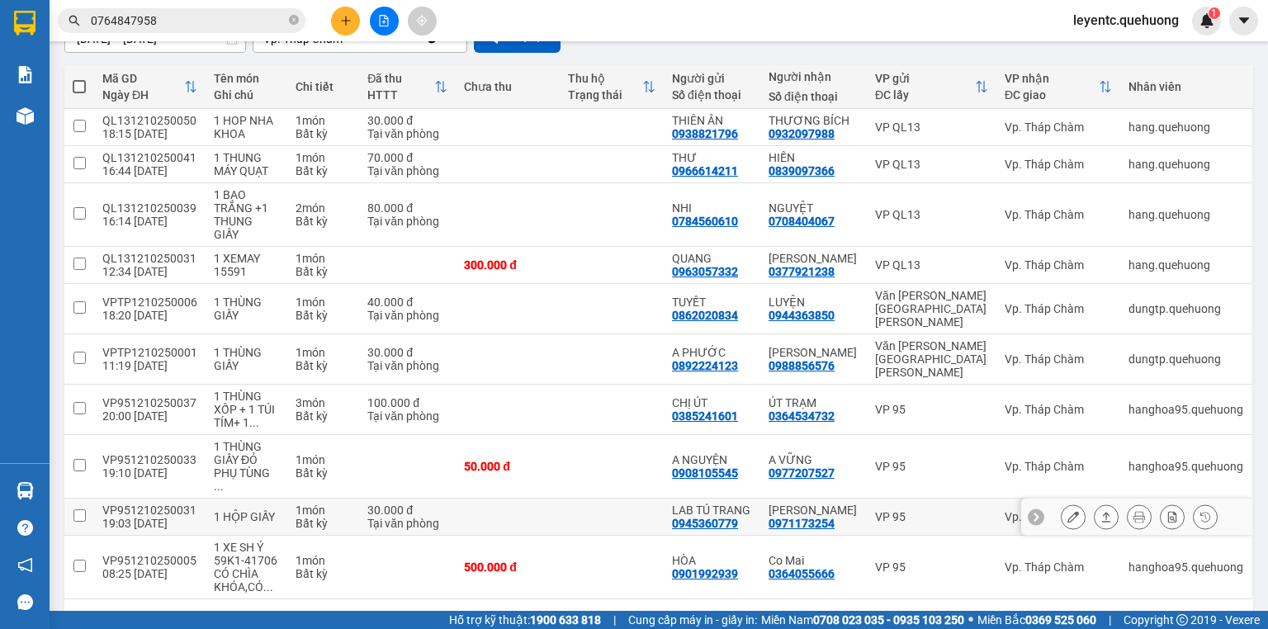
click at [1095, 503] on button at bounding box center [1106, 517] width 23 height 29
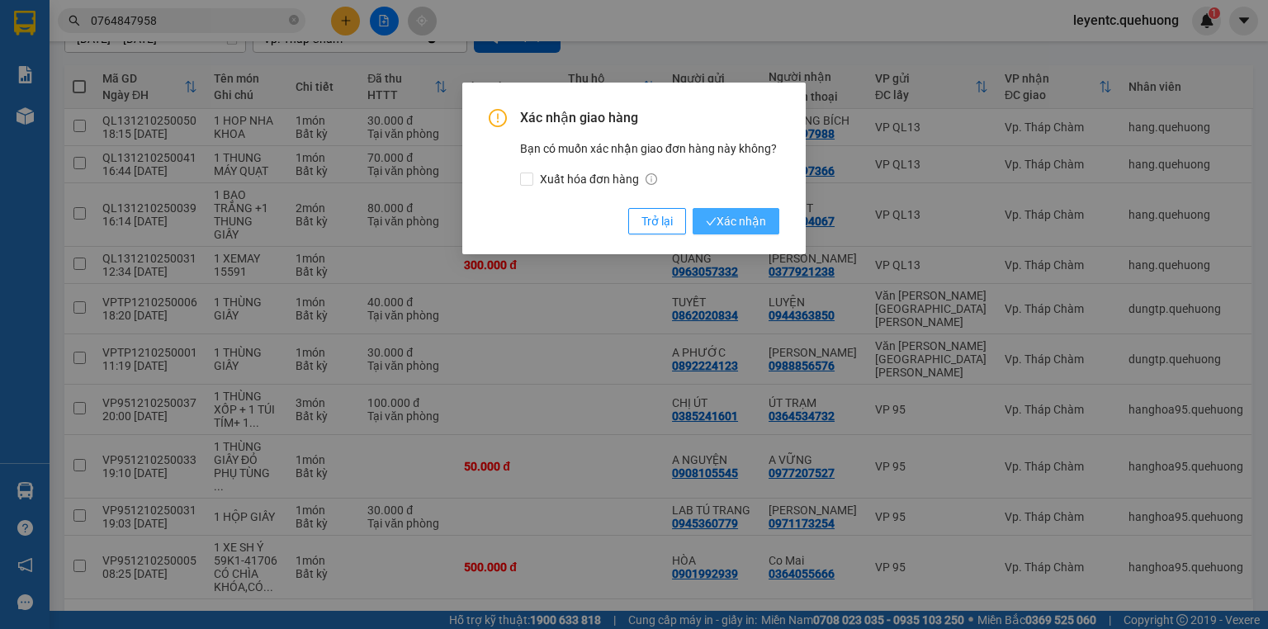
click at [734, 221] on span "Xác nhận" at bounding box center [736, 221] width 60 height 18
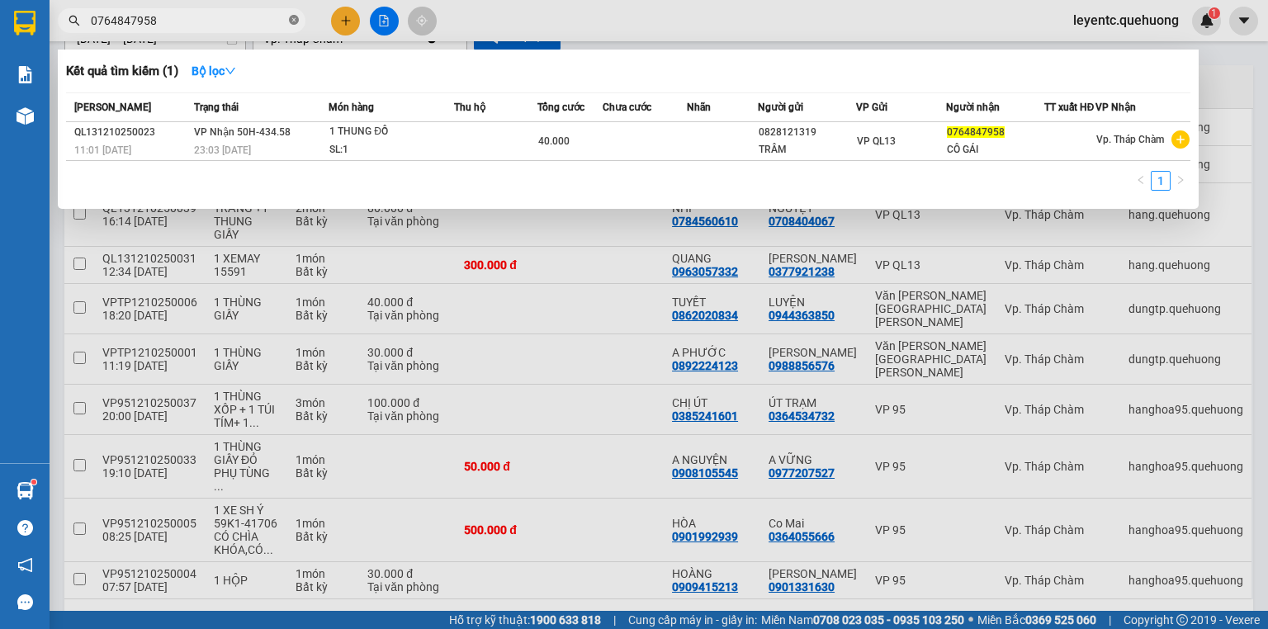
click at [295, 21] on icon "close-circle" at bounding box center [294, 20] width 10 height 10
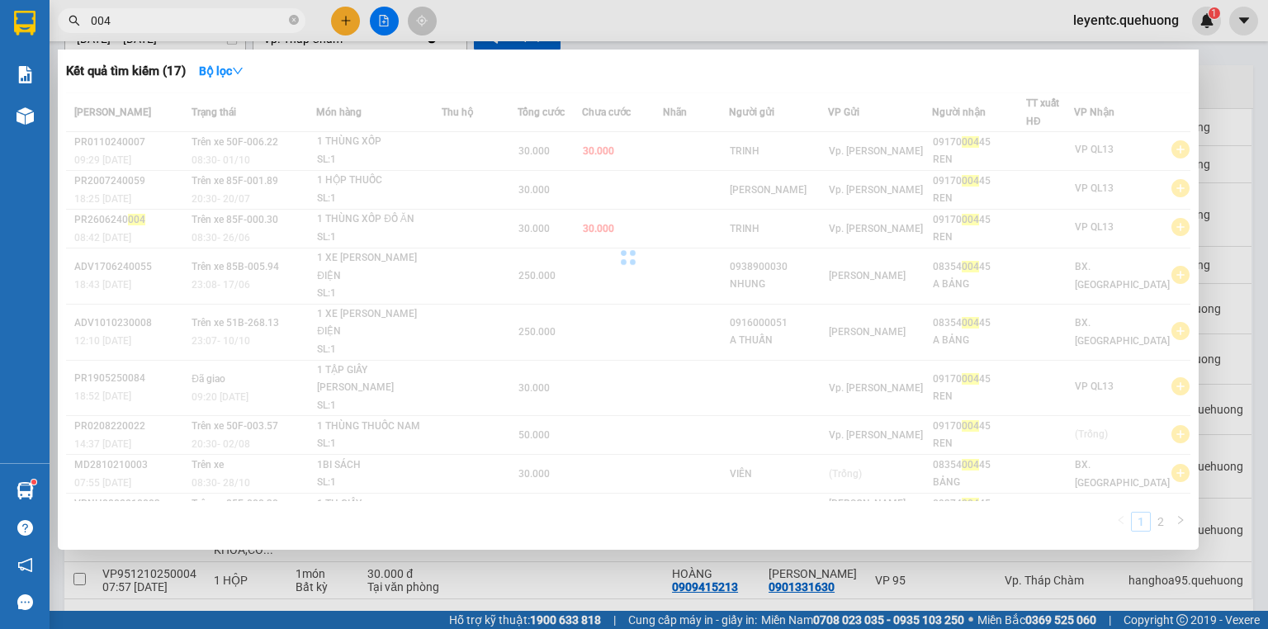
type input "0045"
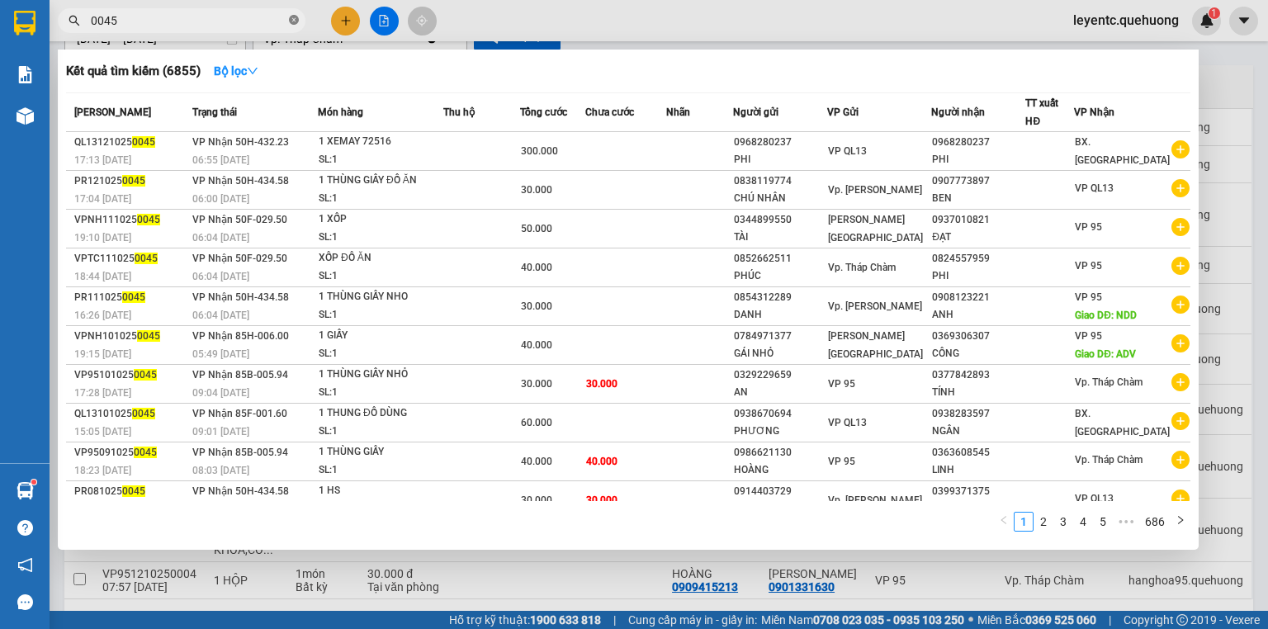
click at [295, 21] on icon "close-circle" at bounding box center [294, 20] width 10 height 10
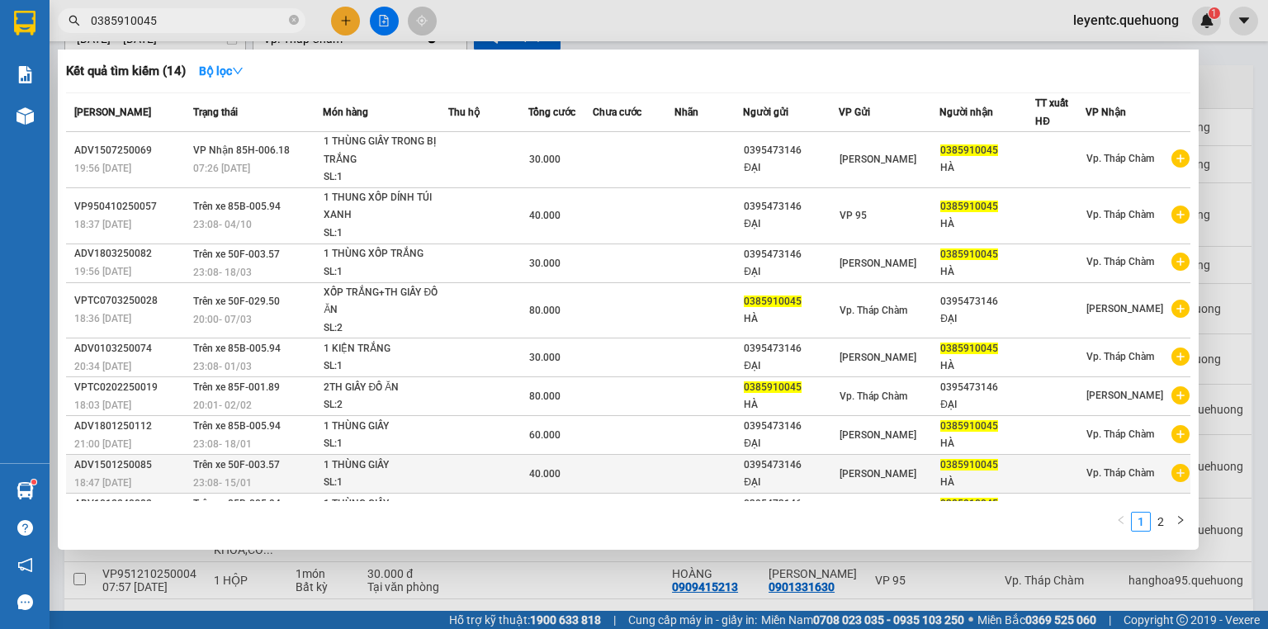
scroll to position [66, 0]
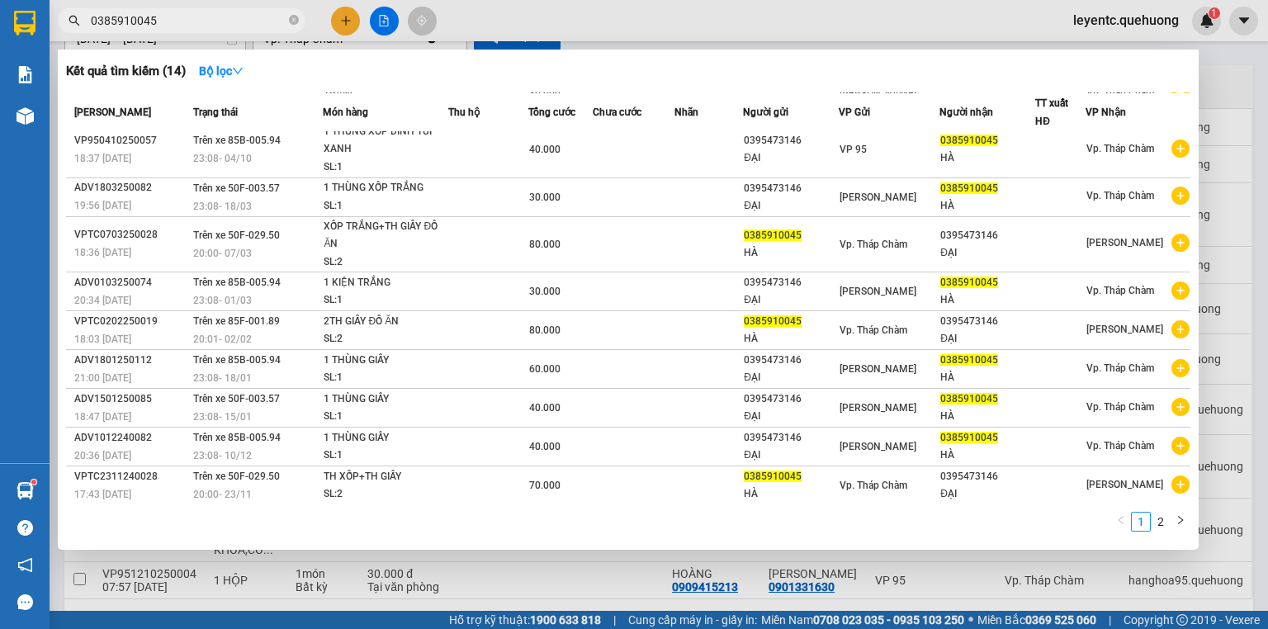
type input "0385910045"
click at [291, 16] on icon "close-circle" at bounding box center [294, 20] width 10 height 10
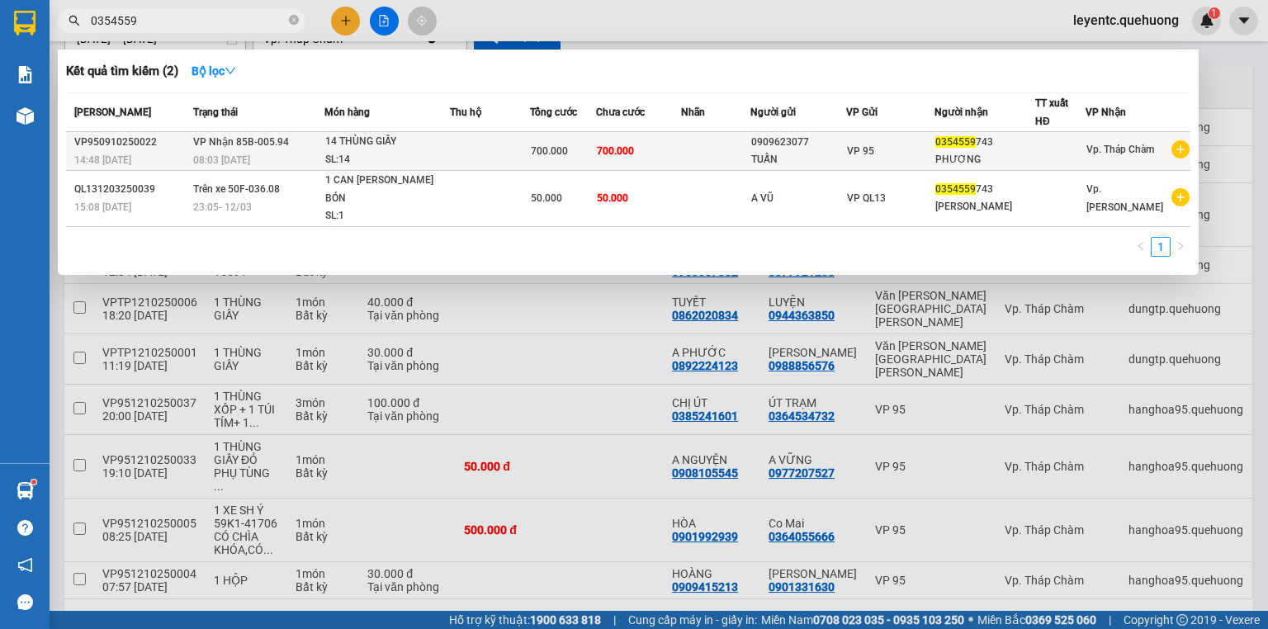
type input "0354559"
click at [314, 145] on td "[PERSON_NAME] 85B-005.94 08:03 [DATE]" at bounding box center [256, 151] width 135 height 39
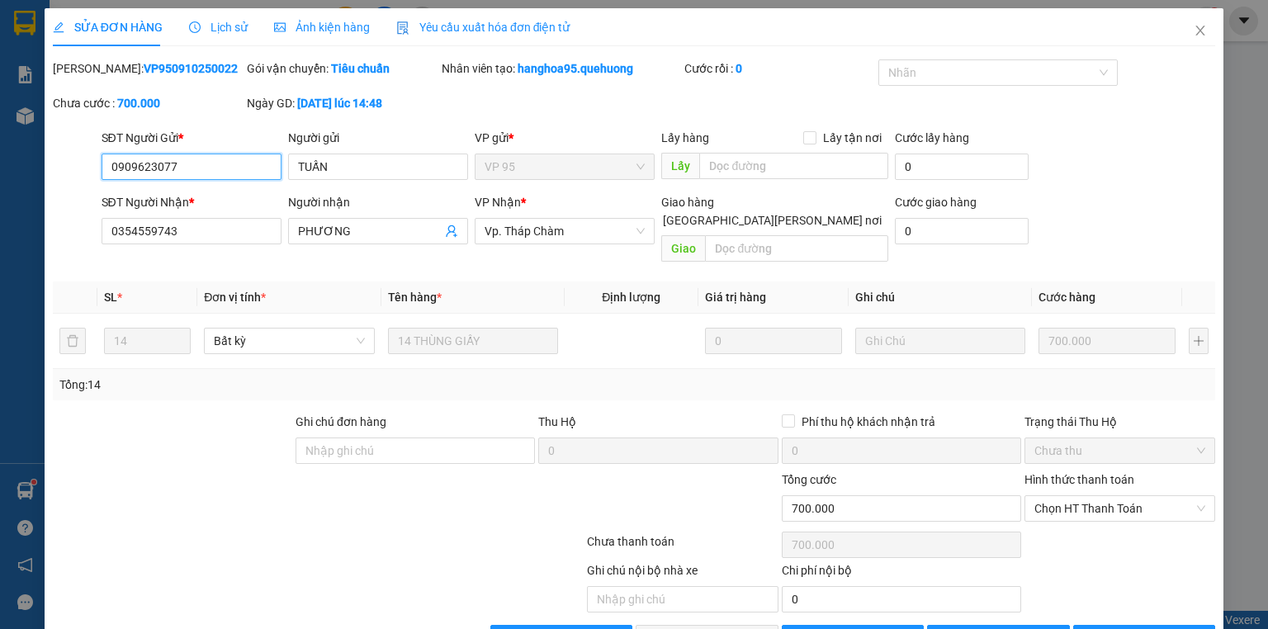
type input "0909623077"
type input "TUẤN"
type input "0354559743"
type input "PHƯƠNG"
type input "0"
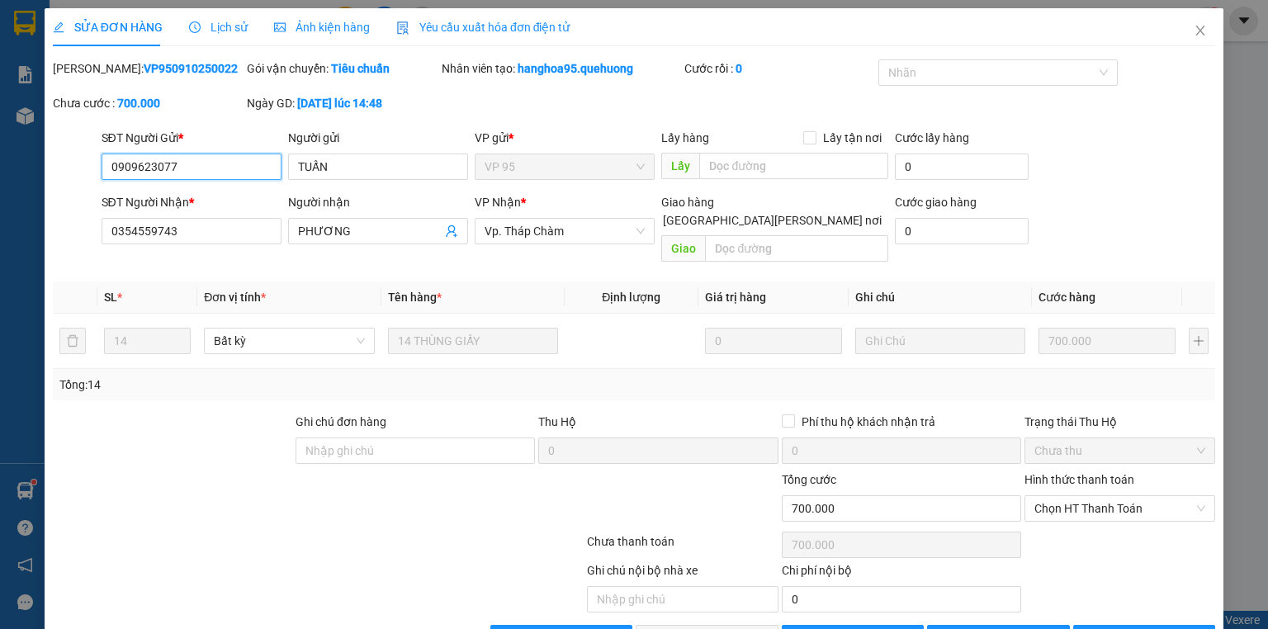
type input "700.000"
click at [1194, 33] on icon "close" at bounding box center [1200, 30] width 13 height 13
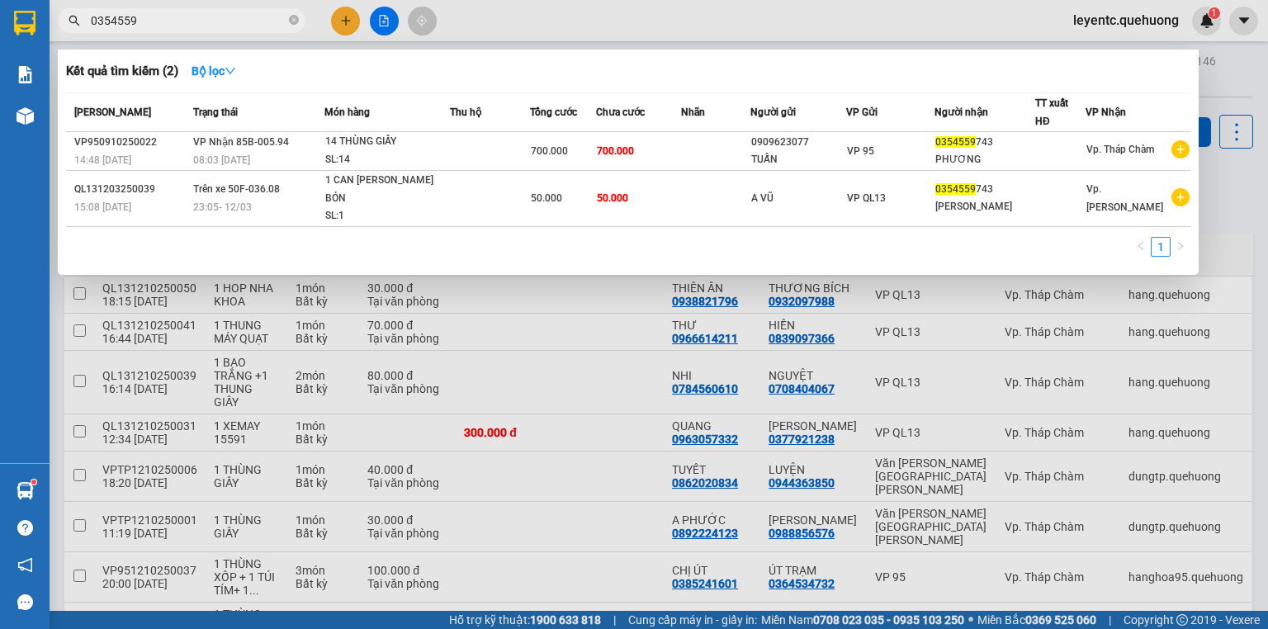
click at [252, 23] on input "0354559" at bounding box center [188, 21] width 195 height 18
click at [297, 18] on icon "close-circle" at bounding box center [294, 20] width 10 height 10
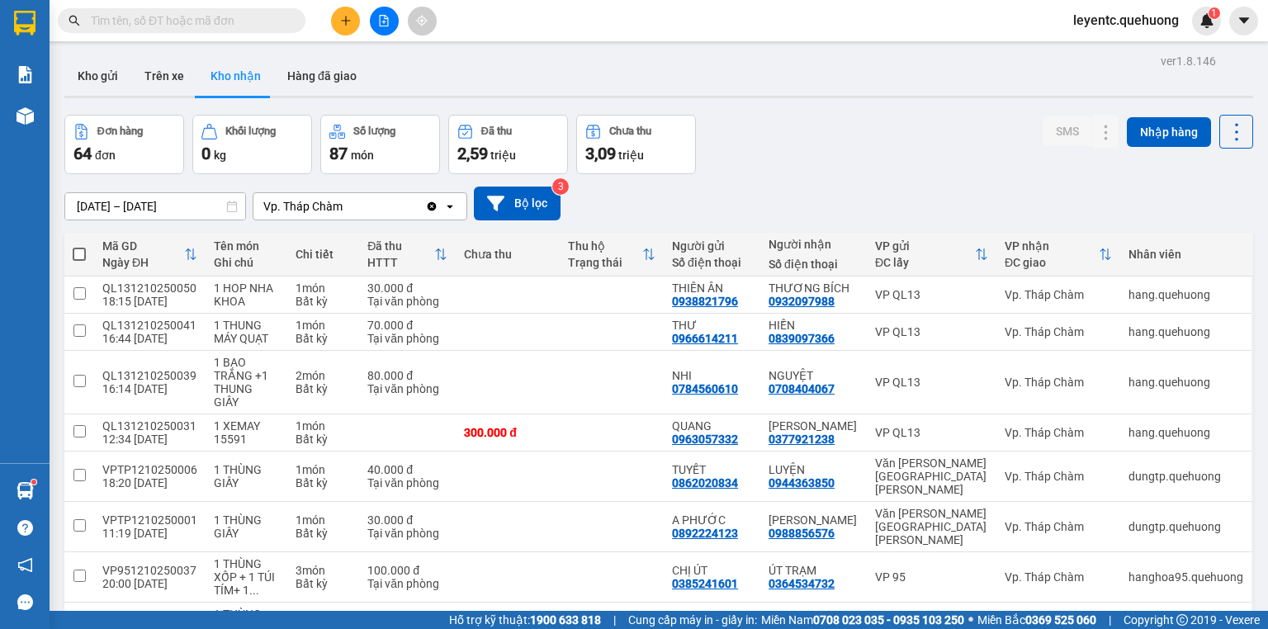
click at [232, 19] on input "text" at bounding box center [188, 21] width 195 height 18
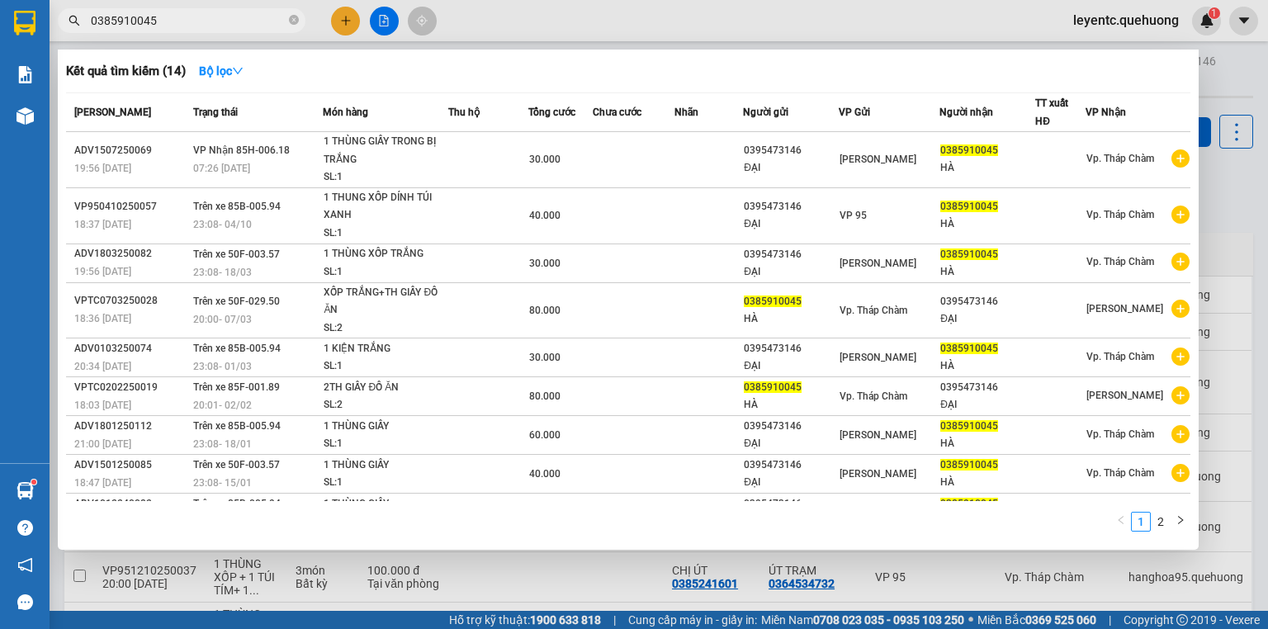
type input "0385910045"
click at [386, 17] on div at bounding box center [634, 314] width 1268 height 629
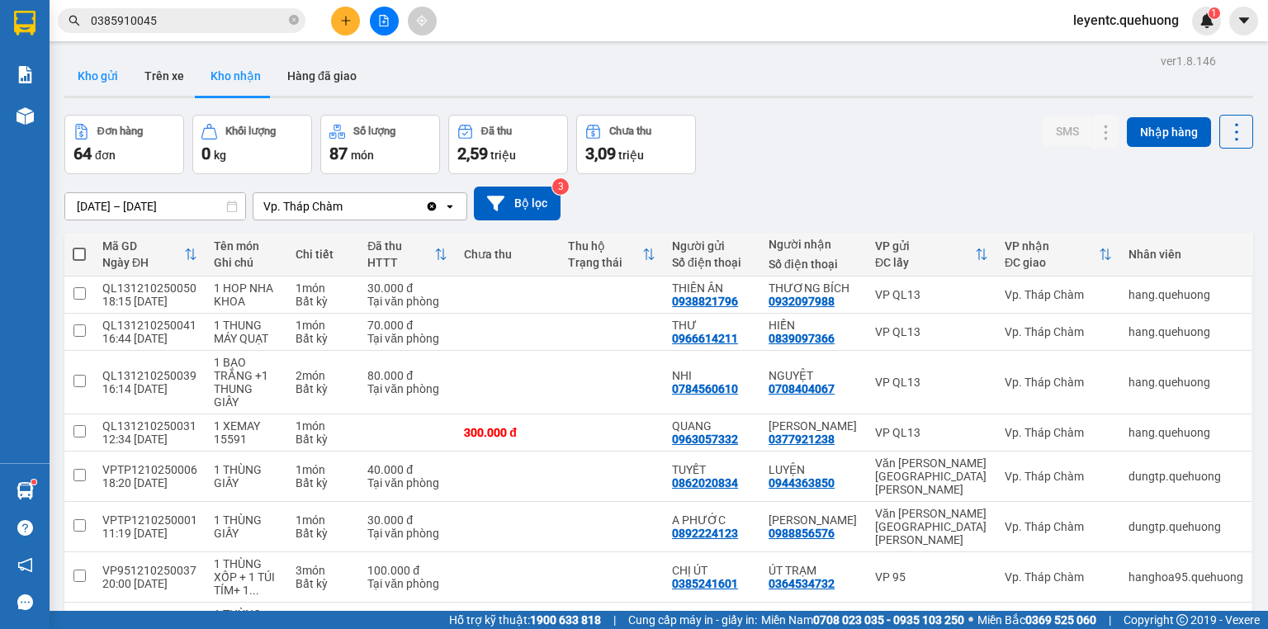
click at [108, 77] on button "Kho gửi" at bounding box center [97, 76] width 67 height 40
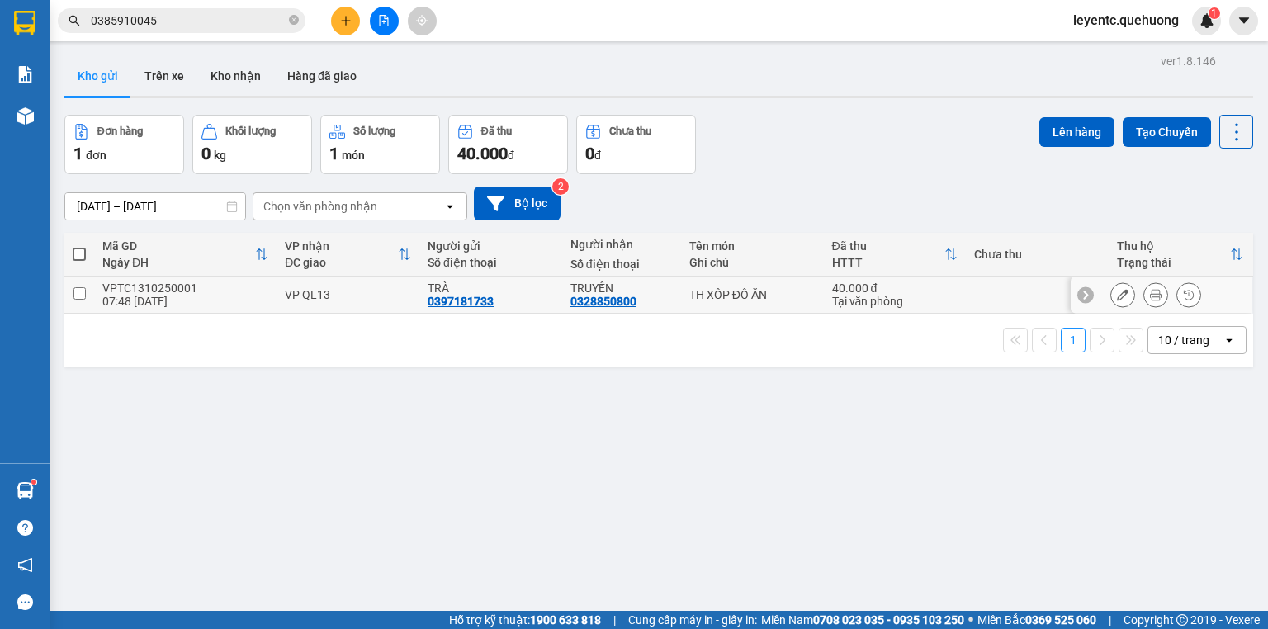
click at [72, 291] on td at bounding box center [79, 295] width 30 height 37
checkbox input "true"
click at [345, 18] on icon "plus" at bounding box center [345, 20] width 1 height 9
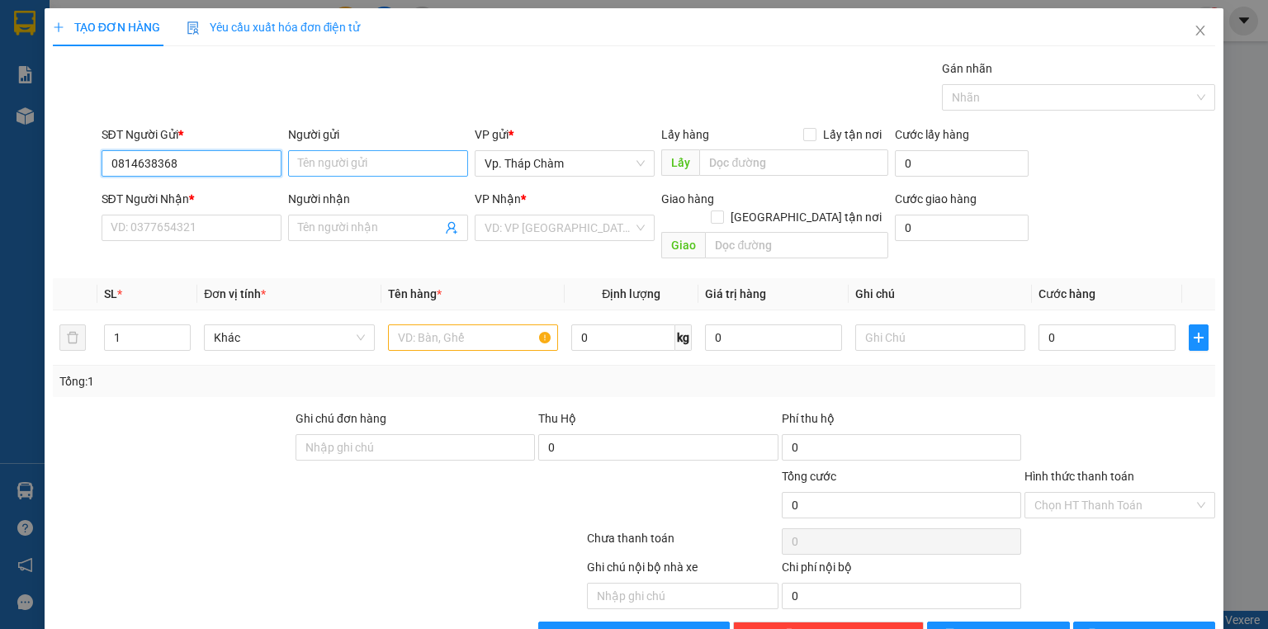
type input "0814638368"
click at [339, 158] on input "Người gửi" at bounding box center [378, 163] width 180 height 26
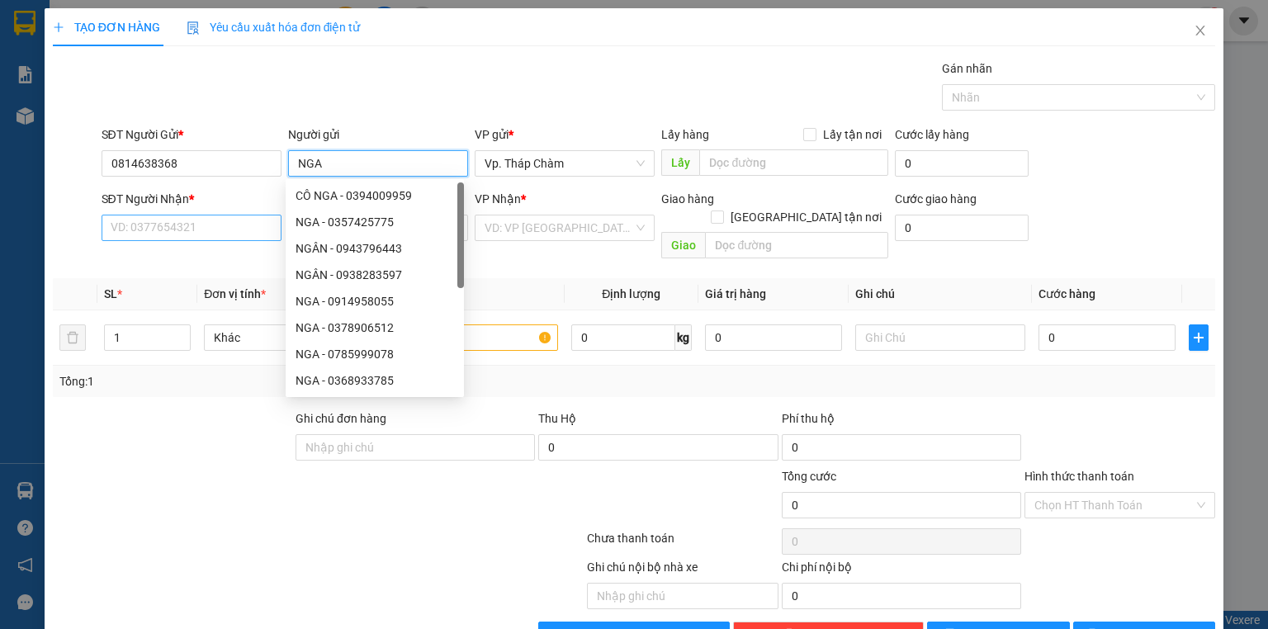
type input "NGA"
click at [191, 225] on input "SĐT Người Nhận *" at bounding box center [192, 228] width 180 height 26
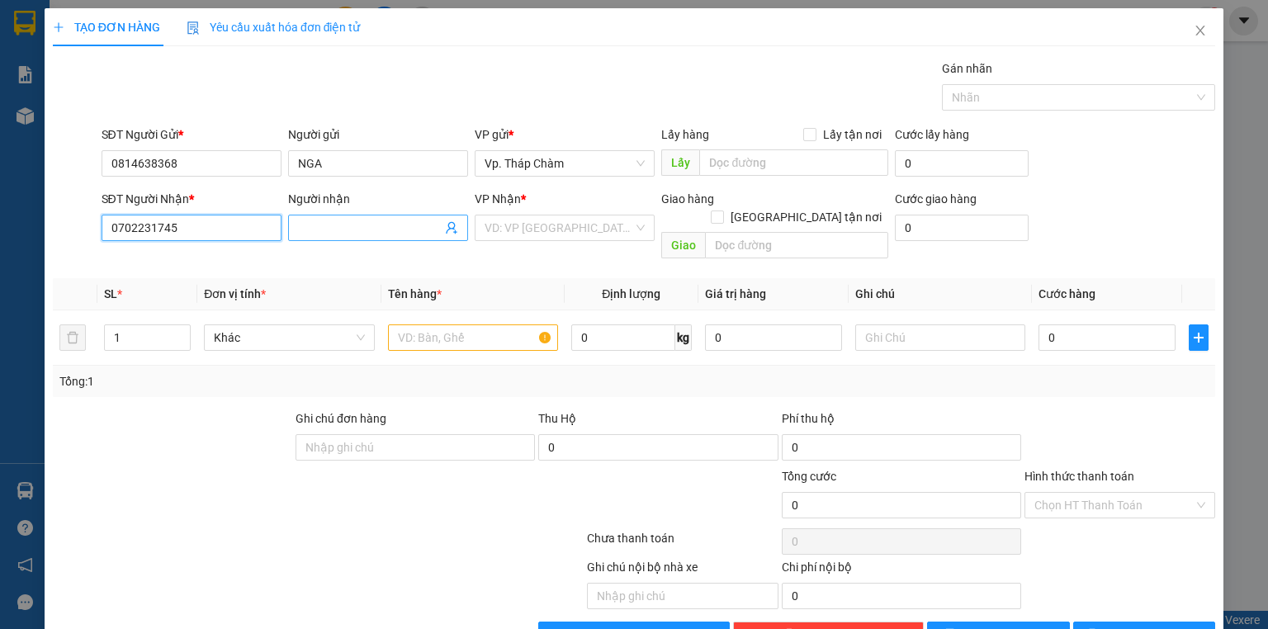
type input "0702231745"
click at [341, 229] on input "Người nhận" at bounding box center [370, 228] width 144 height 18
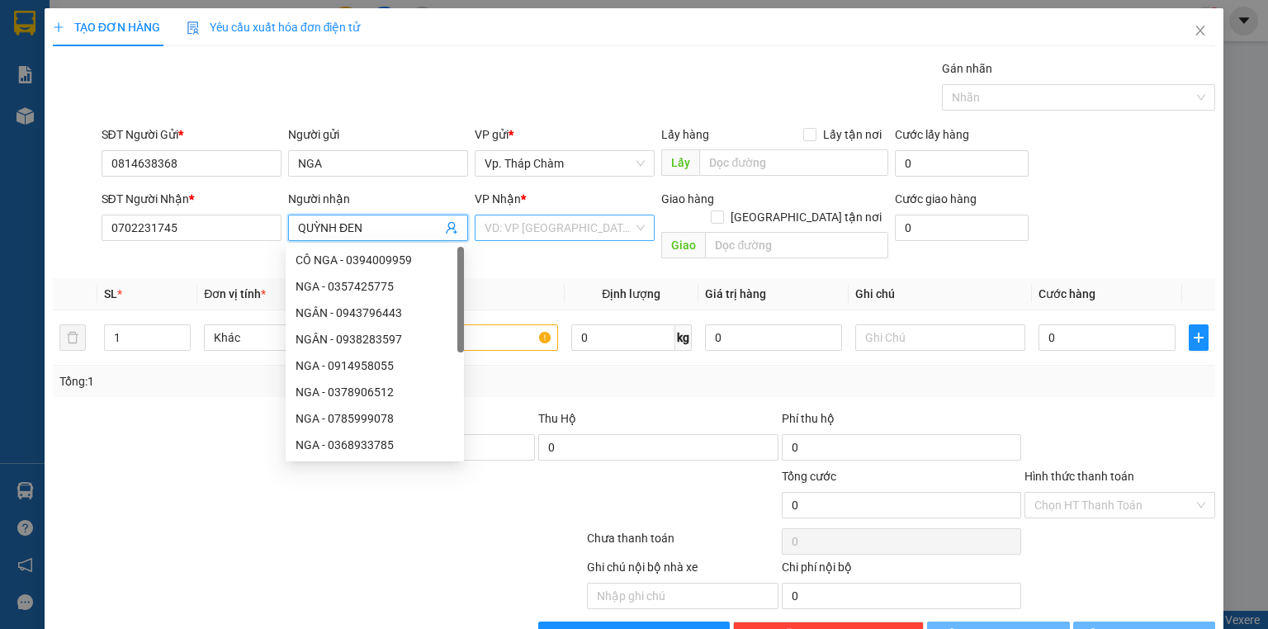
type input "QUỲNH ĐEN"
click at [597, 221] on input "search" at bounding box center [559, 228] width 149 height 25
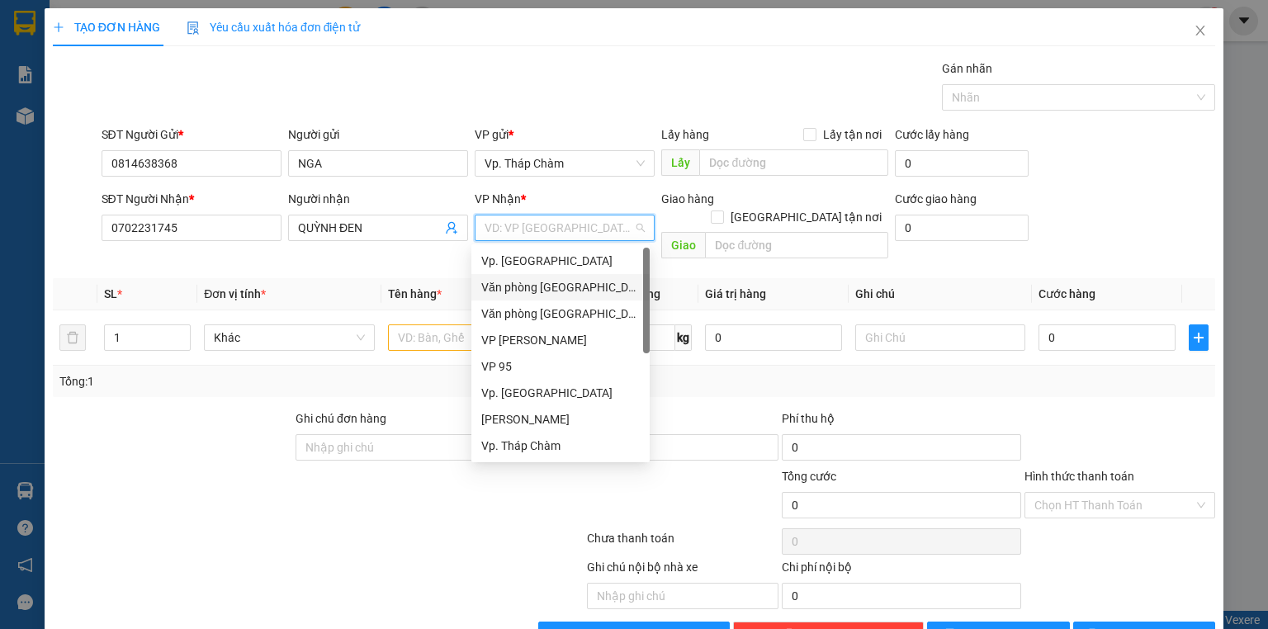
click at [594, 282] on div "Văn [PERSON_NAME][GEOGRAPHIC_DATA][PERSON_NAME]" at bounding box center [560, 287] width 159 height 18
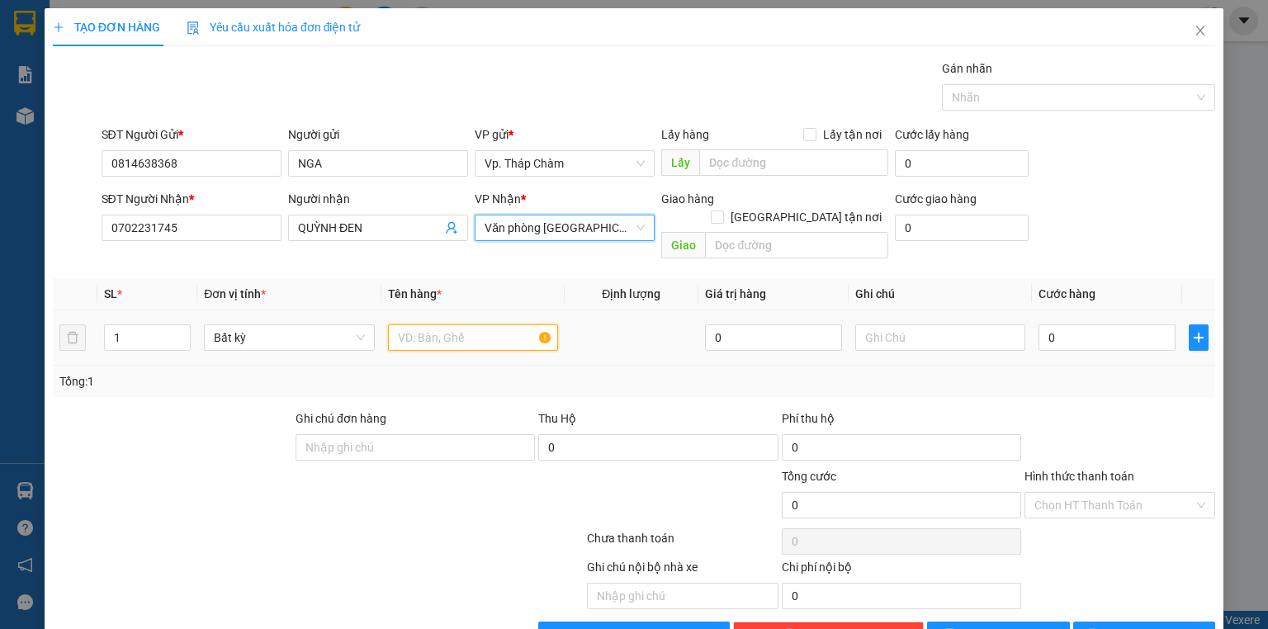
click at [428, 325] on input "text" at bounding box center [473, 338] width 170 height 26
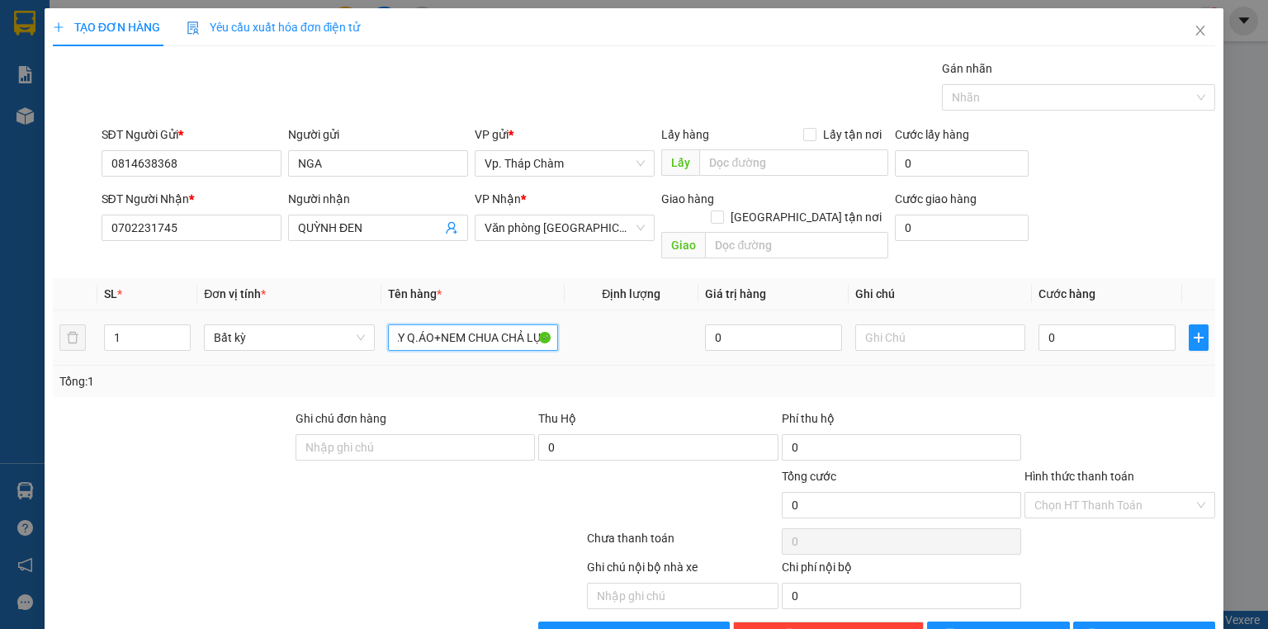
scroll to position [0, 40]
type input "TH GIẤY Q.ÁO+NEM CHUA CHẢ LỤA"
drag, startPoint x: 1111, startPoint y: 325, endPoint x: 1106, endPoint y: 317, distance: 8.9
click at [1111, 325] on input "0" at bounding box center [1107, 338] width 137 height 26
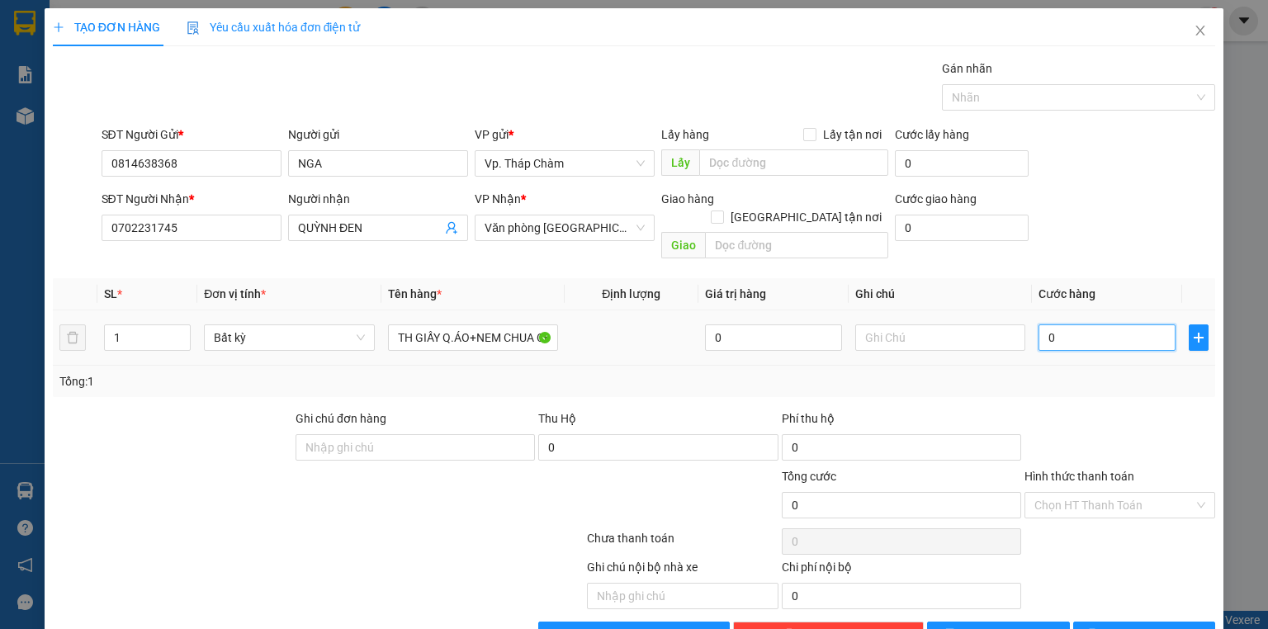
type input "4"
type input "40"
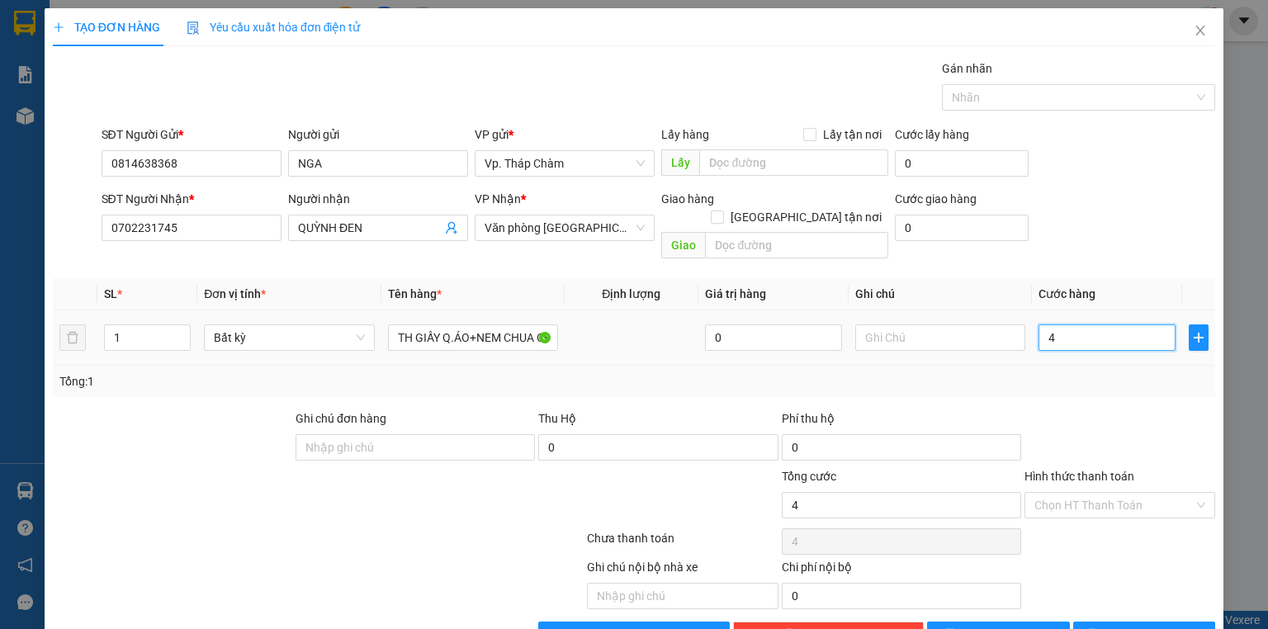
type input "40"
type input "40.000"
click at [1122, 493] on input "Hình thức thanh toán" at bounding box center [1114, 505] width 159 height 25
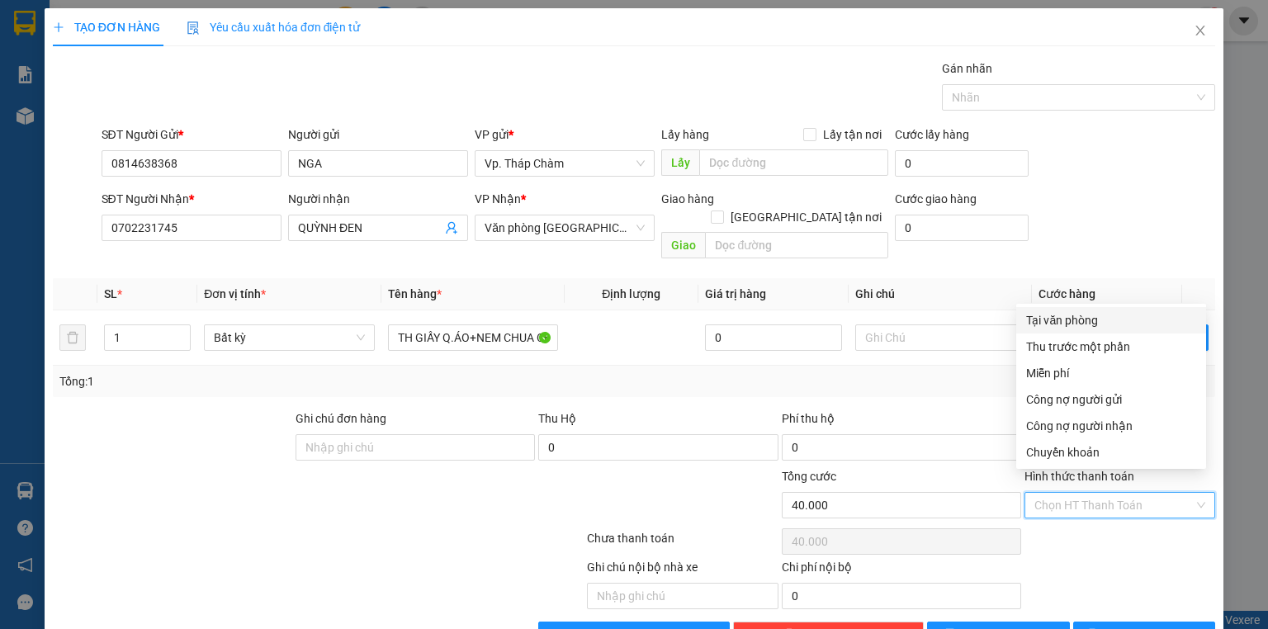
click at [1102, 320] on div "Tại văn phòng" at bounding box center [1111, 320] width 170 height 18
type input "0"
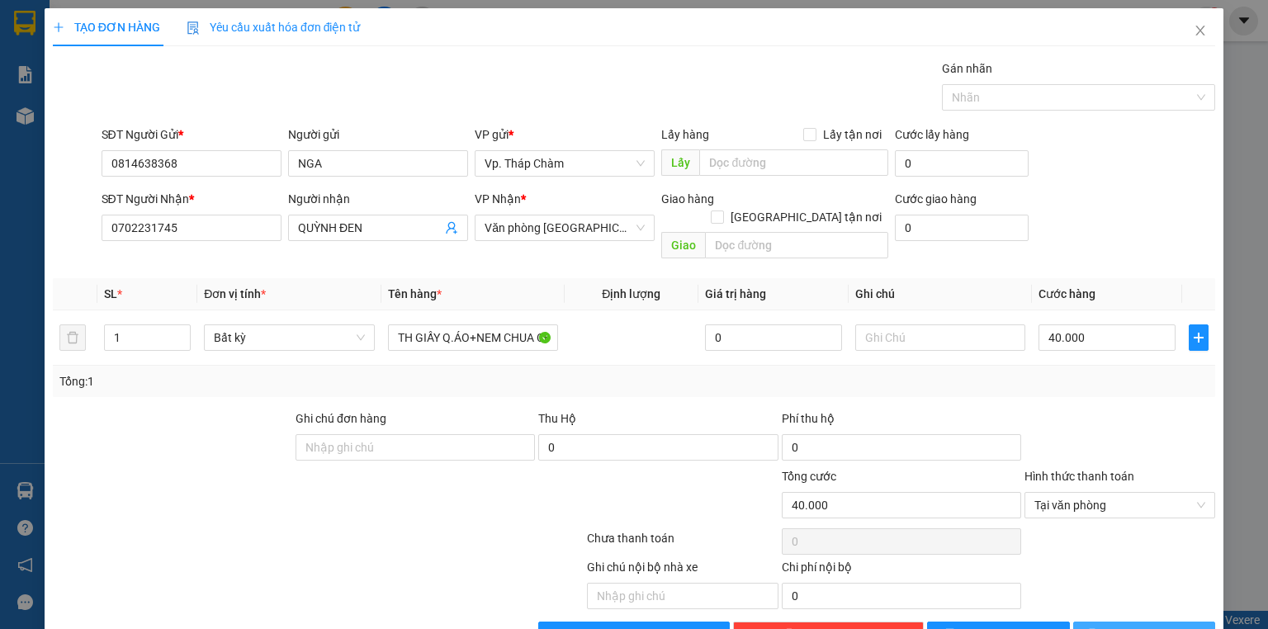
click at [1124, 626] on span "[PERSON_NAME] và In" at bounding box center [1163, 635] width 116 height 18
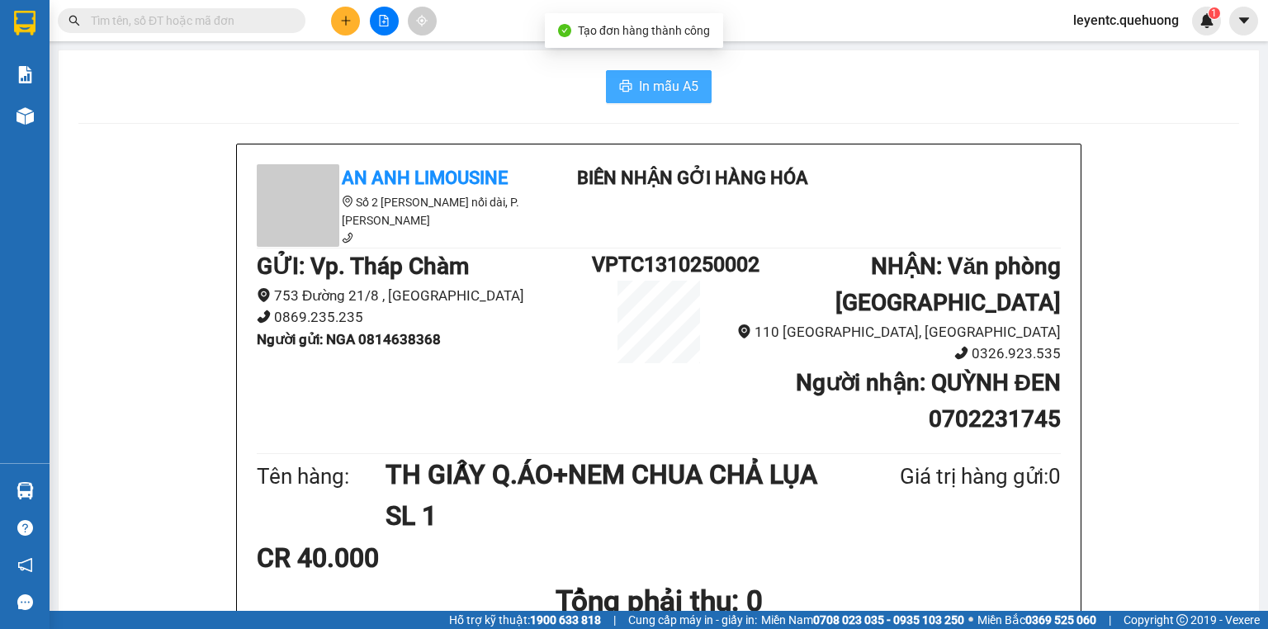
click at [667, 83] on span "In mẫu A5" at bounding box center [668, 86] width 59 height 21
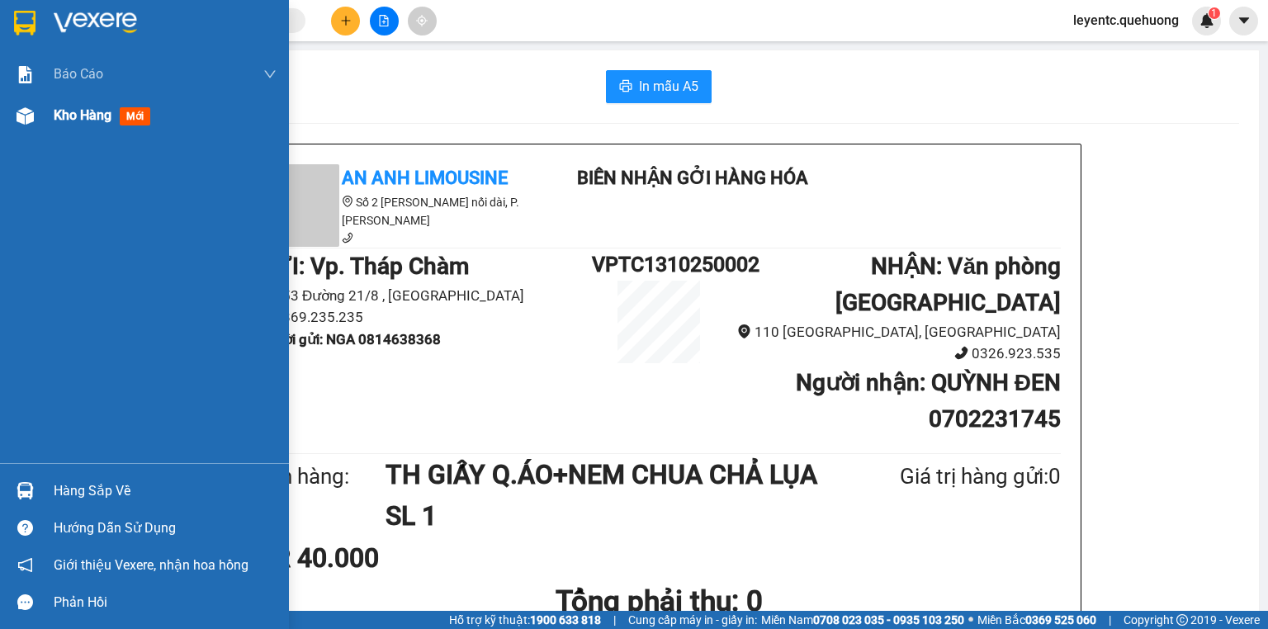
click at [92, 116] on span "Kho hàng" at bounding box center [83, 115] width 58 height 16
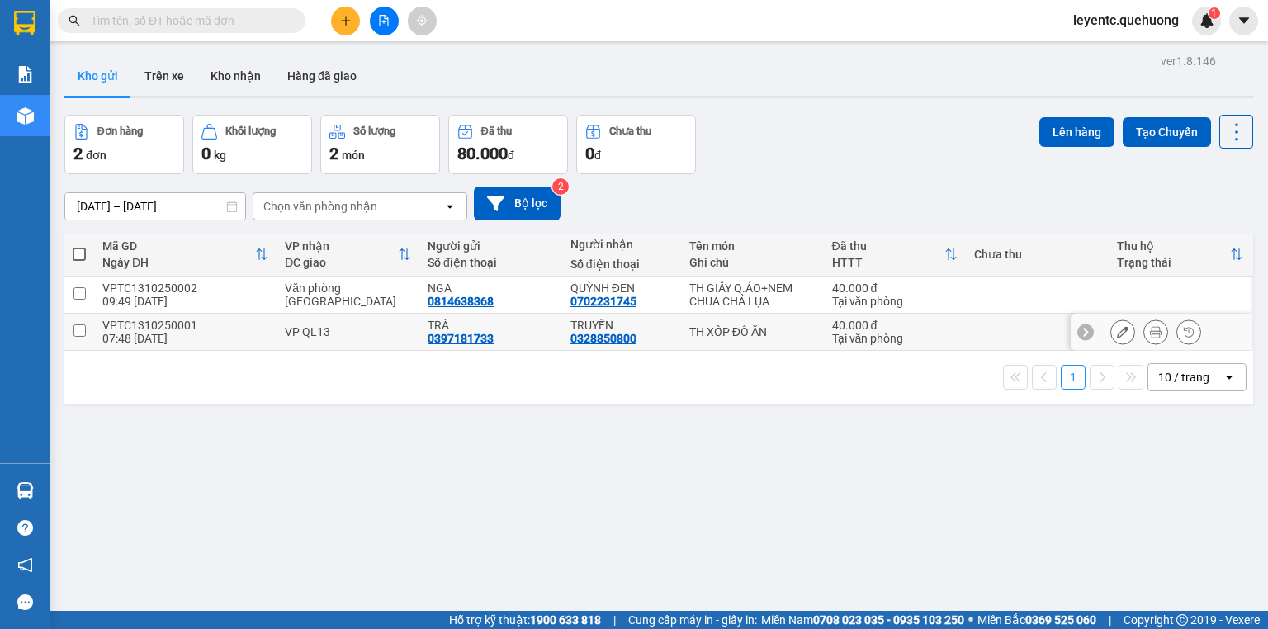
click at [78, 331] on input "checkbox" at bounding box center [79, 331] width 12 height 12
checkbox input "true"
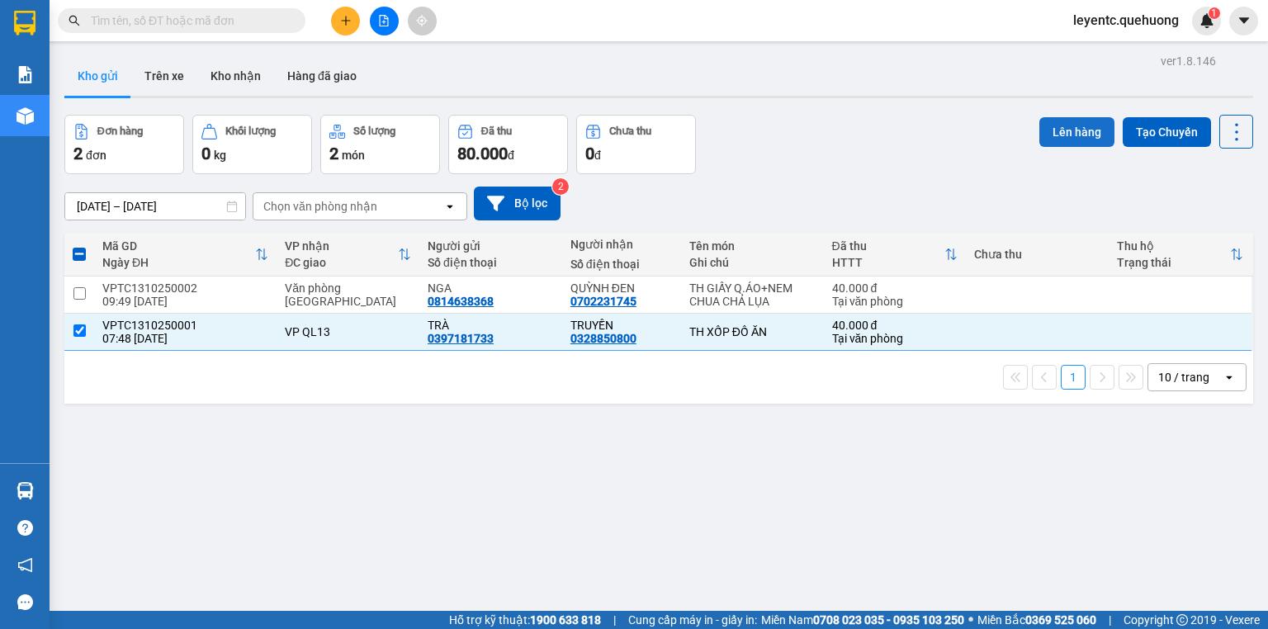
click at [1054, 134] on button "Lên hàng" at bounding box center [1077, 132] width 75 height 30
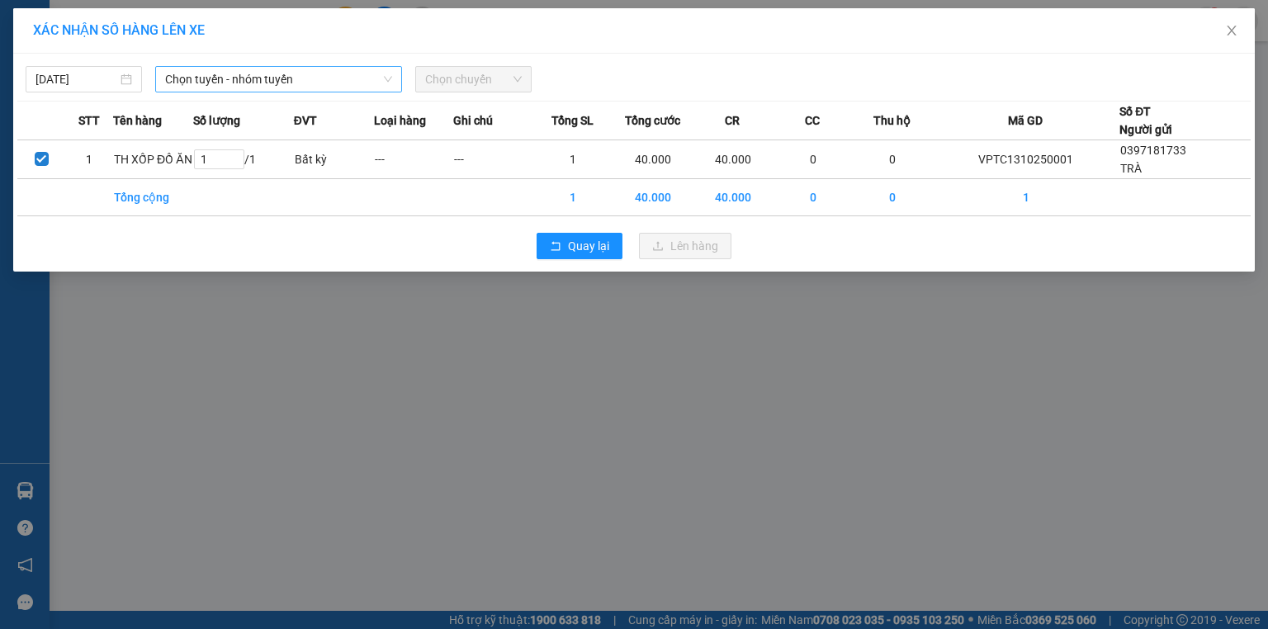
click at [259, 69] on span "Chọn tuyến - nhóm tuyến" at bounding box center [278, 79] width 227 height 25
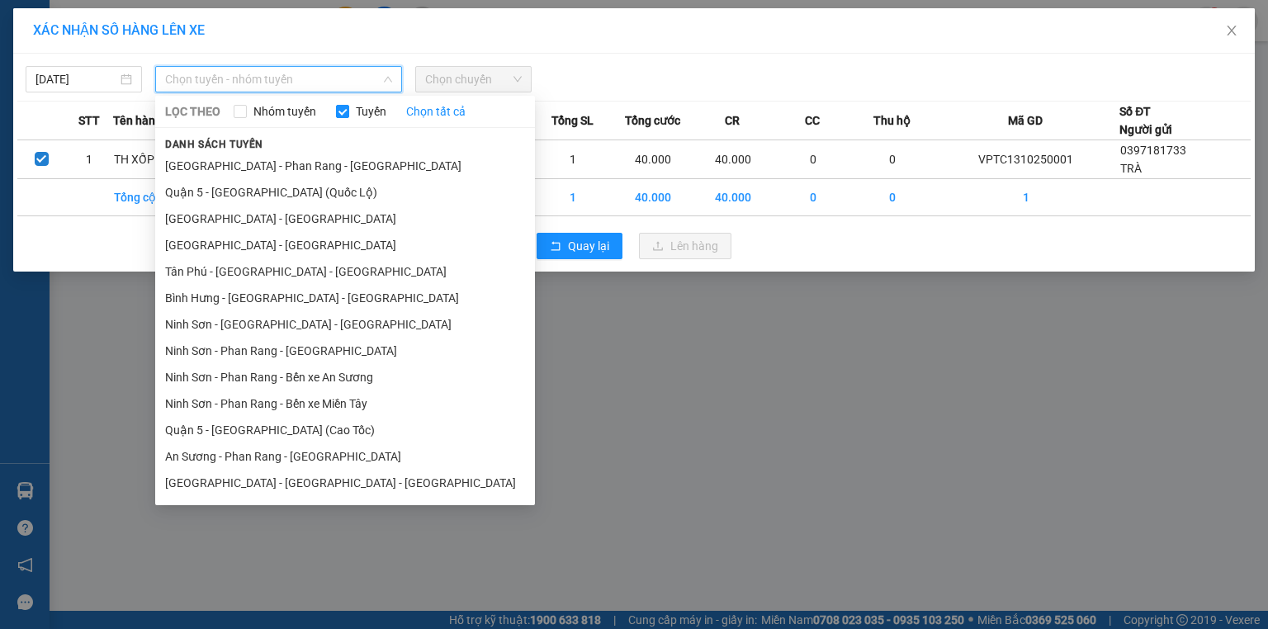
scroll to position [287, 0]
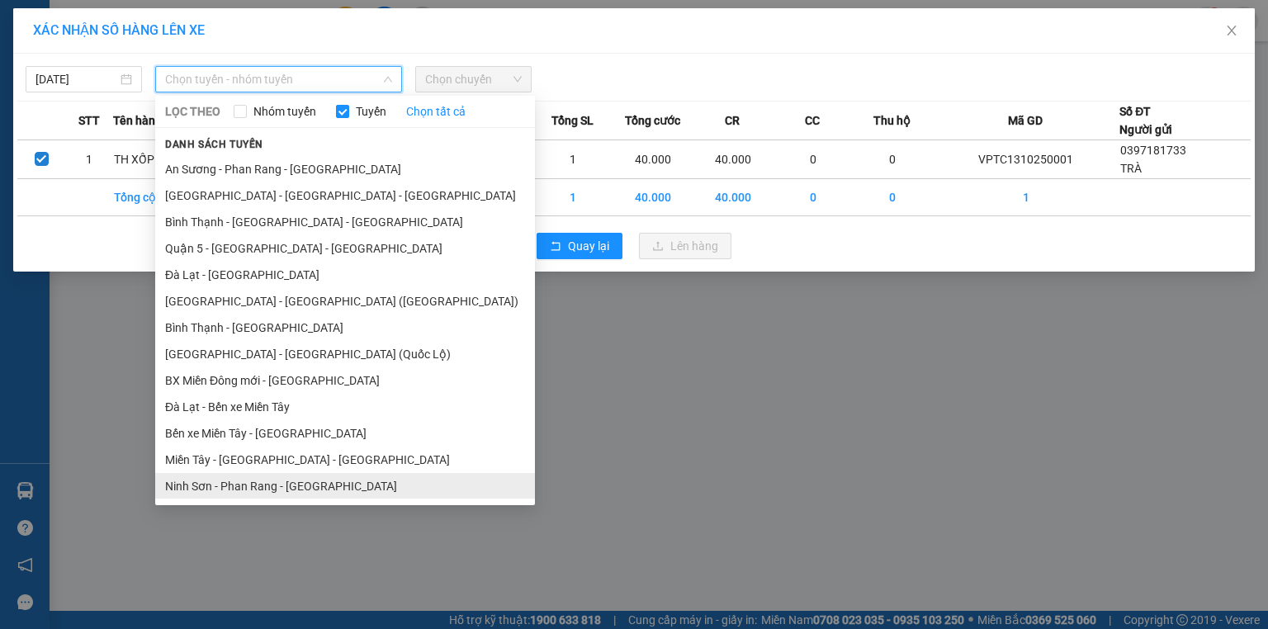
click at [273, 484] on li "Ninh Sơn - [PERSON_NAME] Rang - [GEOGRAPHIC_DATA]" at bounding box center [345, 486] width 380 height 26
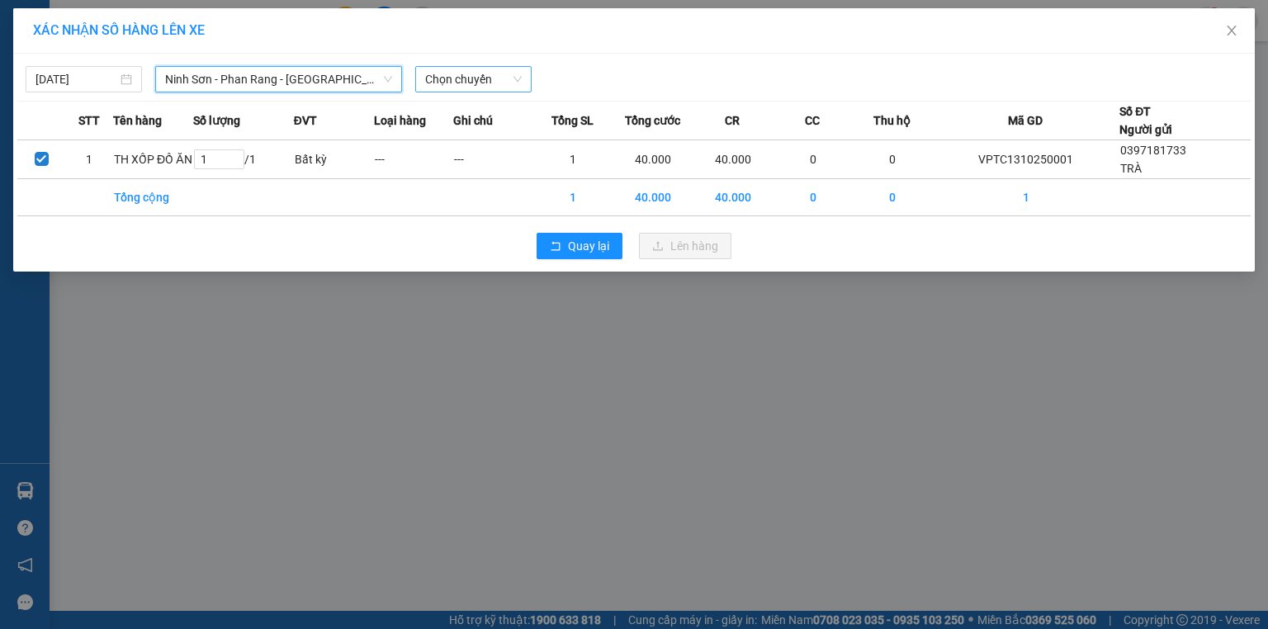
click at [454, 81] on span "Chọn chuyến" at bounding box center [473, 79] width 97 height 25
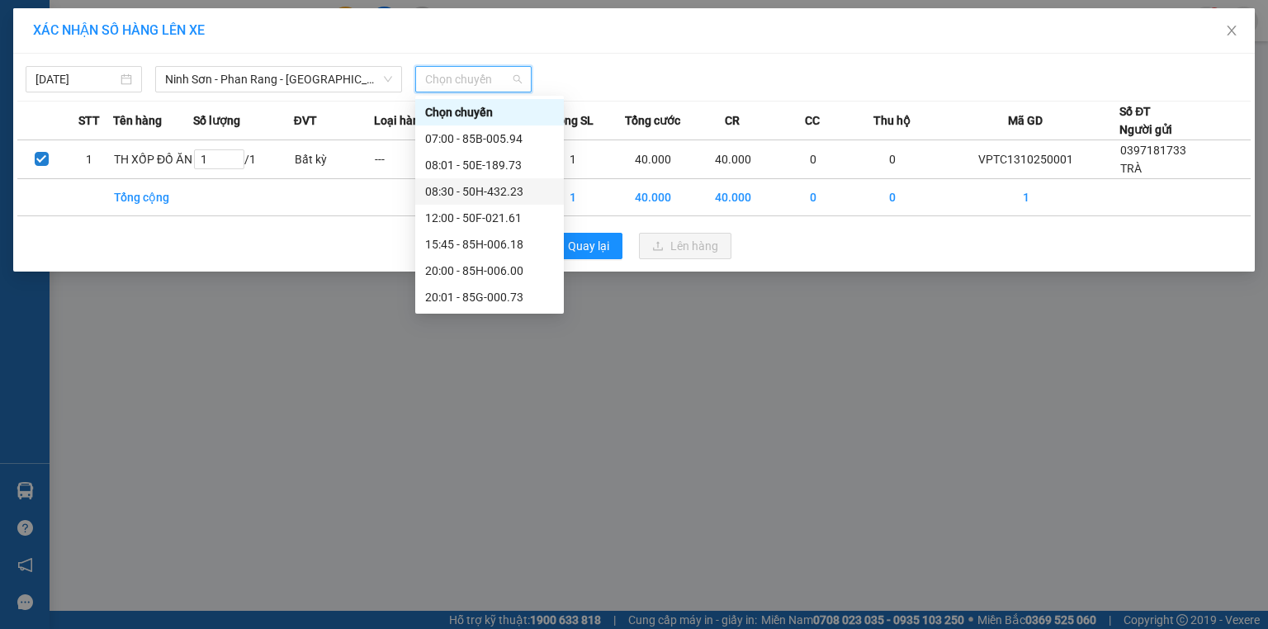
click at [472, 195] on div "08:30 - 50H-432.23" at bounding box center [489, 191] width 129 height 18
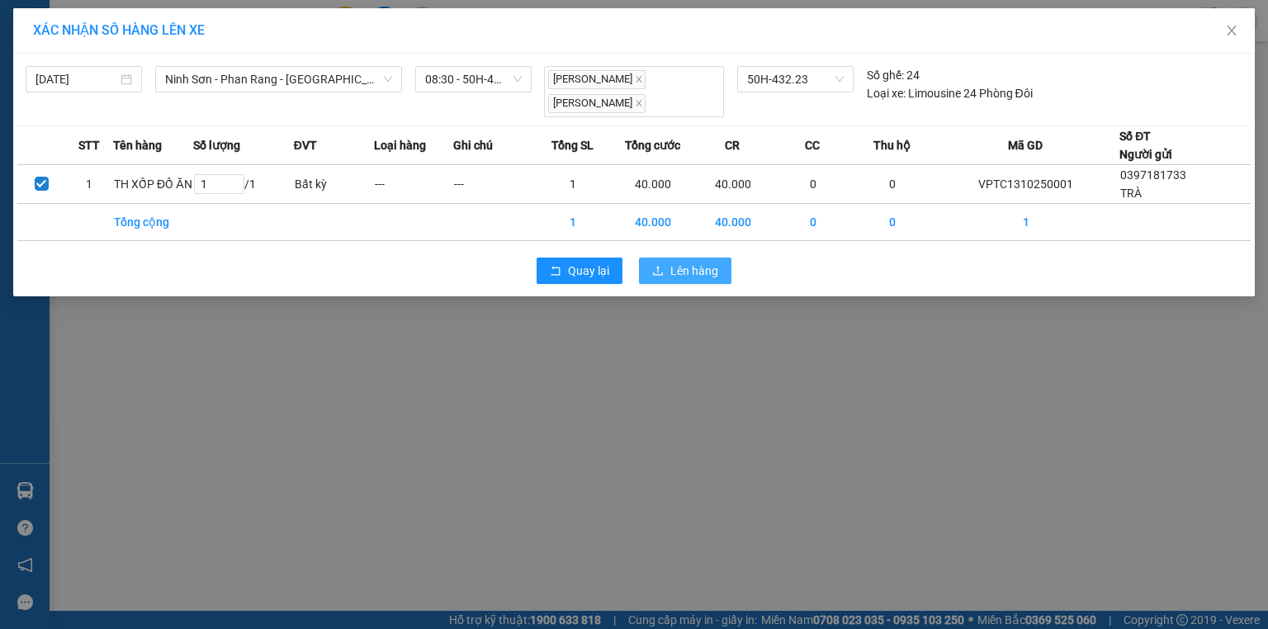
click at [680, 268] on span "Lên hàng" at bounding box center [694, 271] width 48 height 18
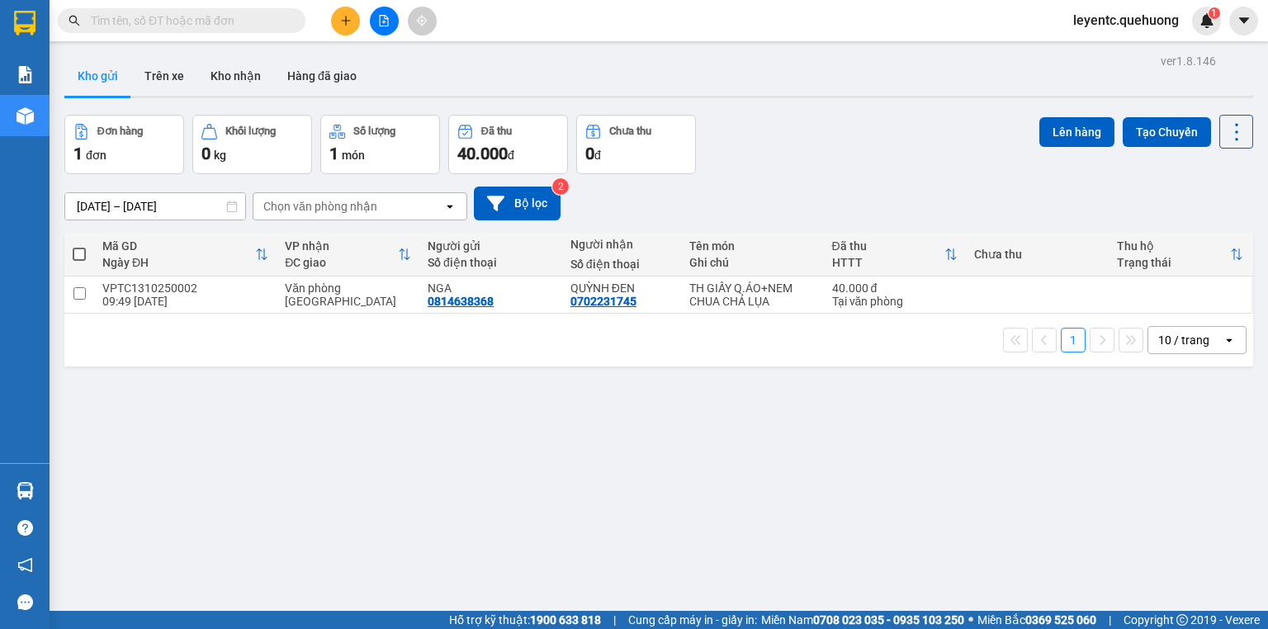
click at [268, 17] on input "text" at bounding box center [188, 21] width 195 height 18
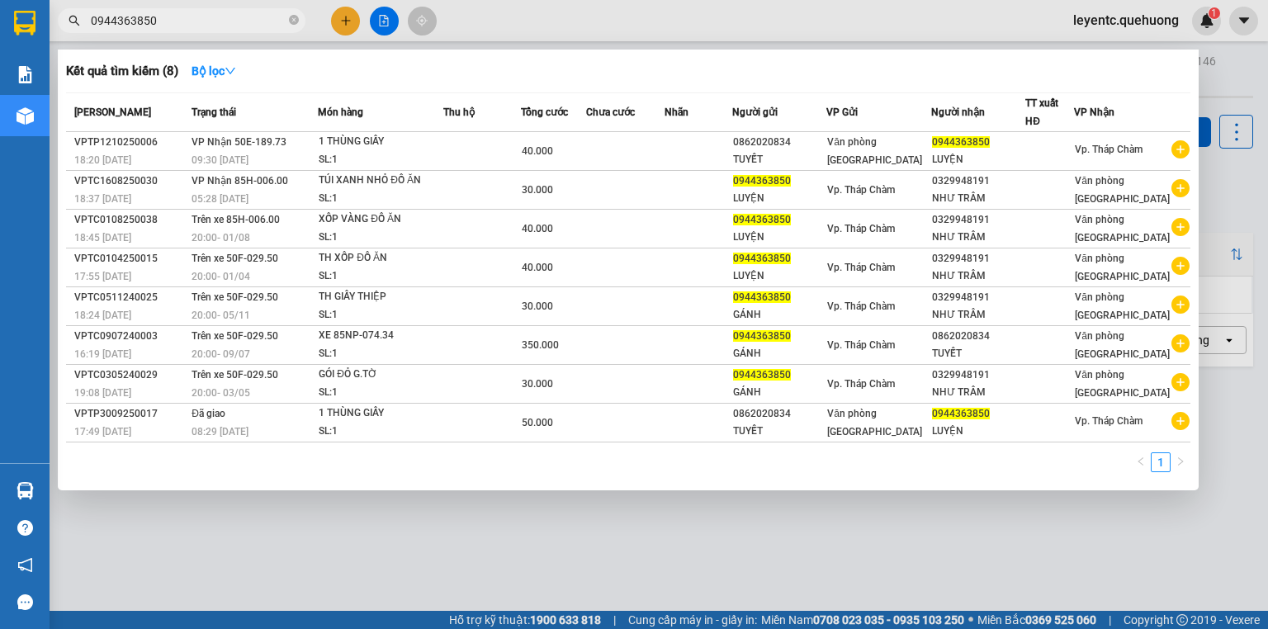
type input "0944363850"
click at [209, 7] on div at bounding box center [634, 314] width 1268 height 629
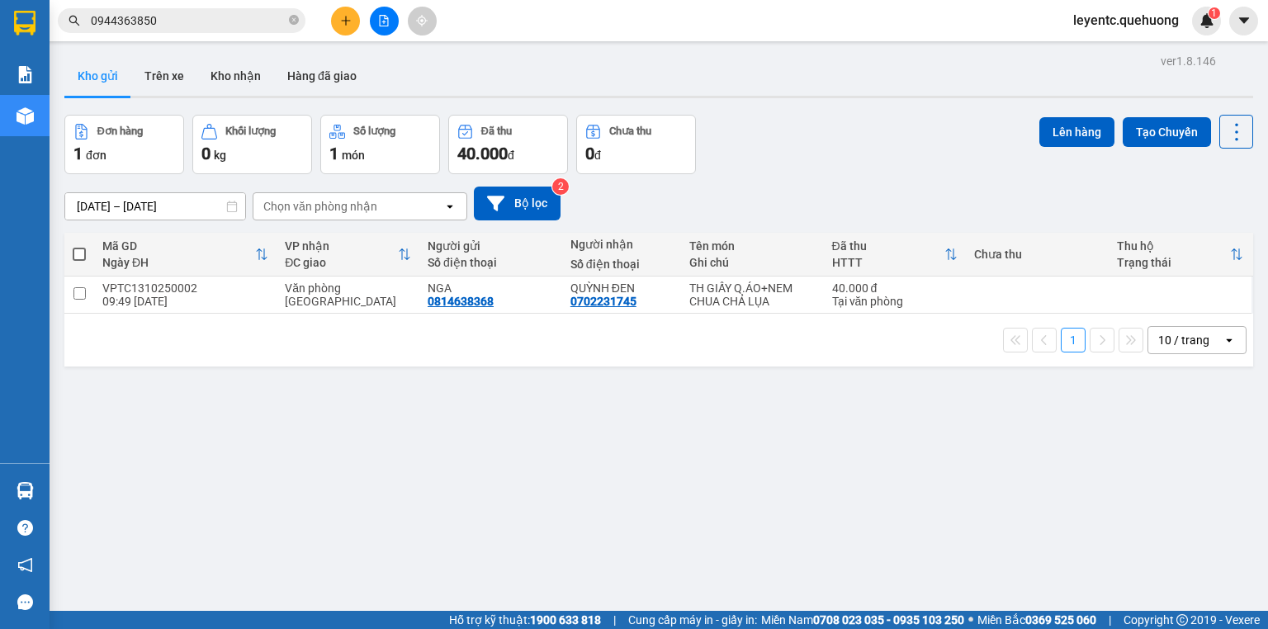
click at [221, 26] on input "0944363850" at bounding box center [188, 21] width 195 height 18
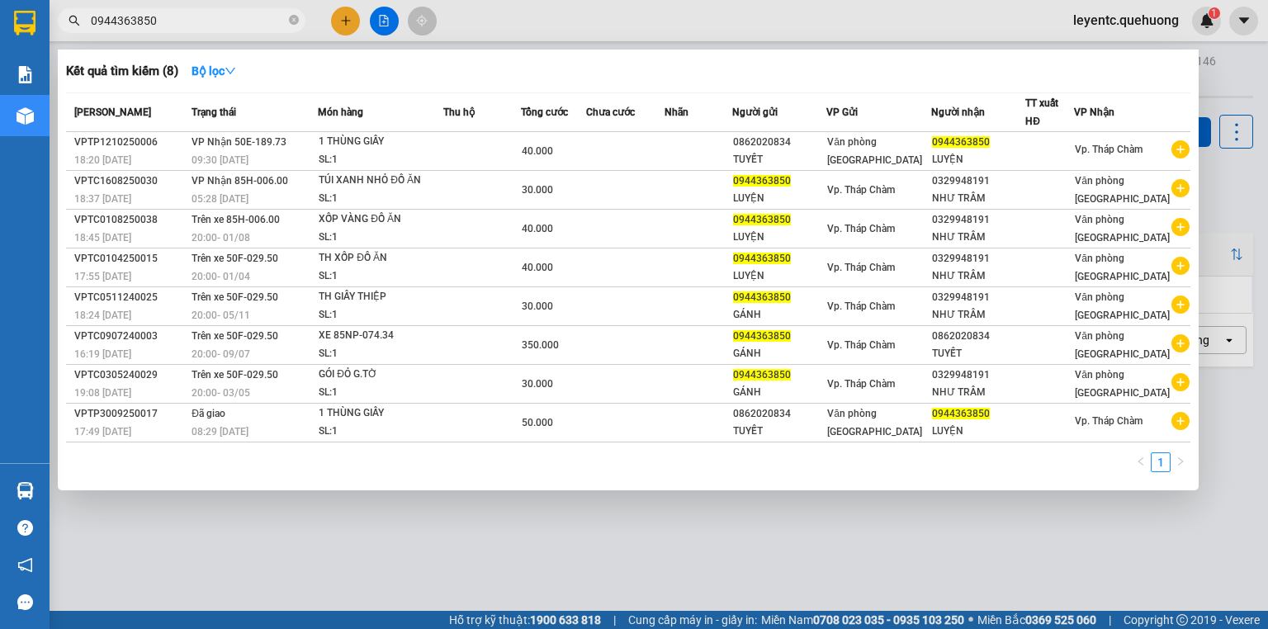
click at [388, 17] on div at bounding box center [634, 314] width 1268 height 629
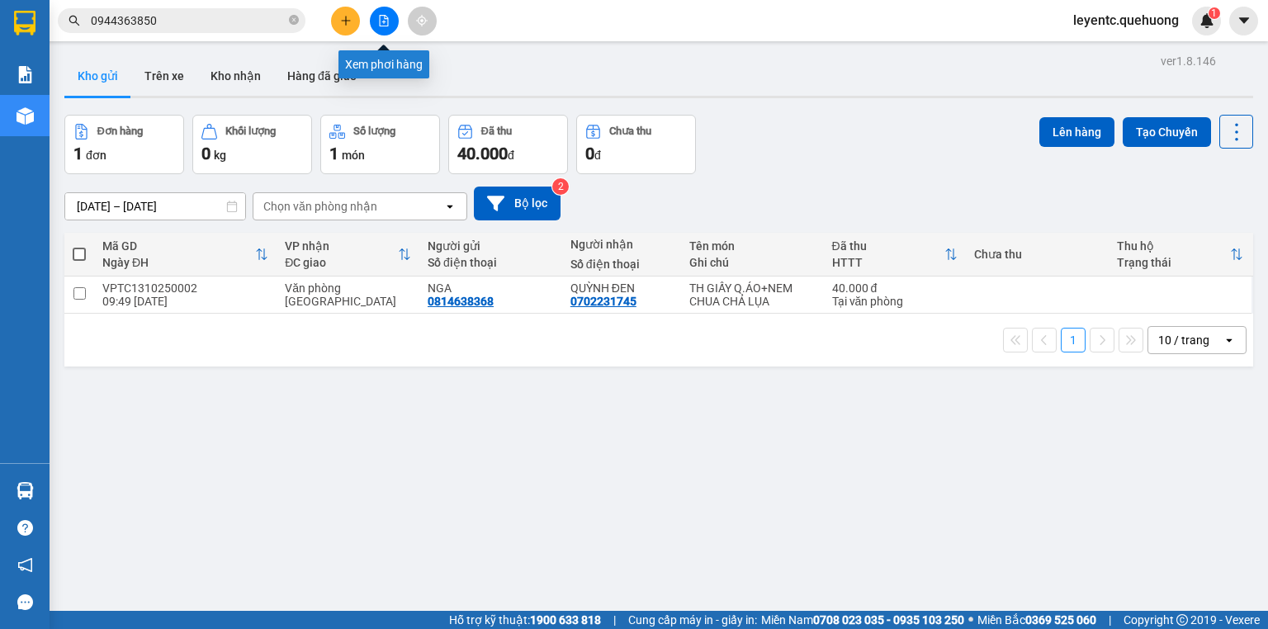
click at [386, 21] on icon "file-add" at bounding box center [384, 21] width 12 height 12
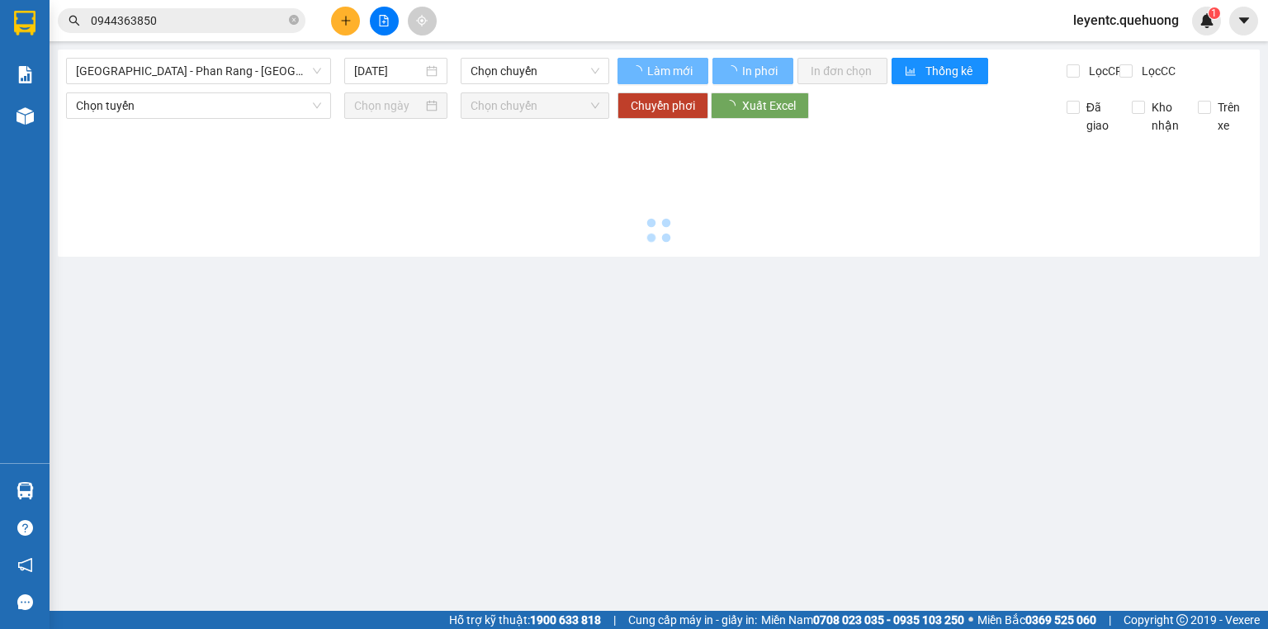
click at [264, 48] on main "Sài Gòn - Phan Rang - Ninh Sơn 13/10/2025 Chọn chuyến Làm mới In phơi In đơn ch…" at bounding box center [634, 305] width 1268 height 611
click at [264, 72] on span "[GEOGRAPHIC_DATA] - [PERSON_NAME] Rang - [GEOGRAPHIC_DATA]" at bounding box center [198, 71] width 245 height 25
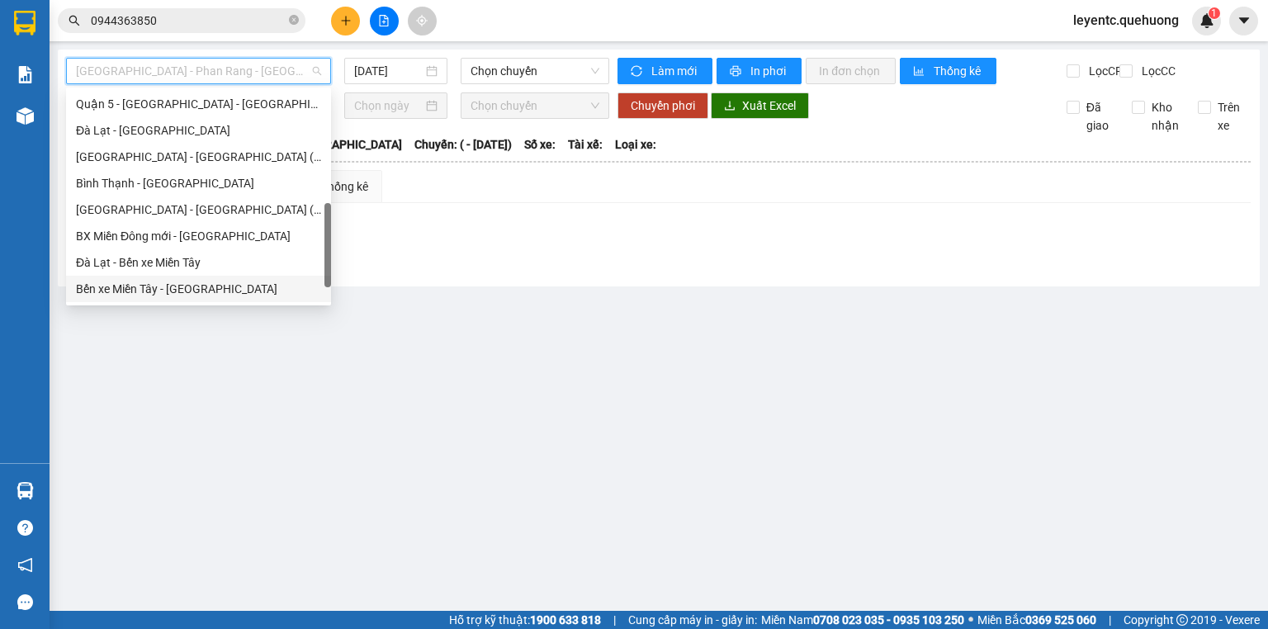
scroll to position [449, 0]
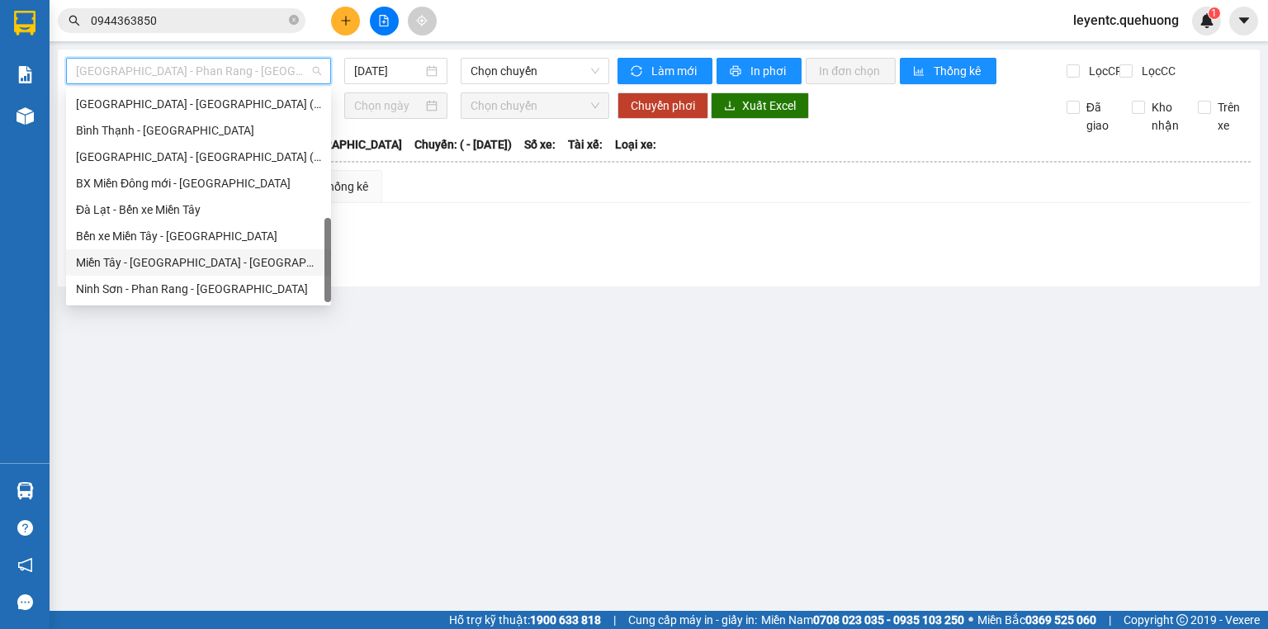
click at [236, 267] on div "[PERSON_NAME][GEOGRAPHIC_DATA] - [GEOGRAPHIC_DATA]" at bounding box center [198, 263] width 245 height 18
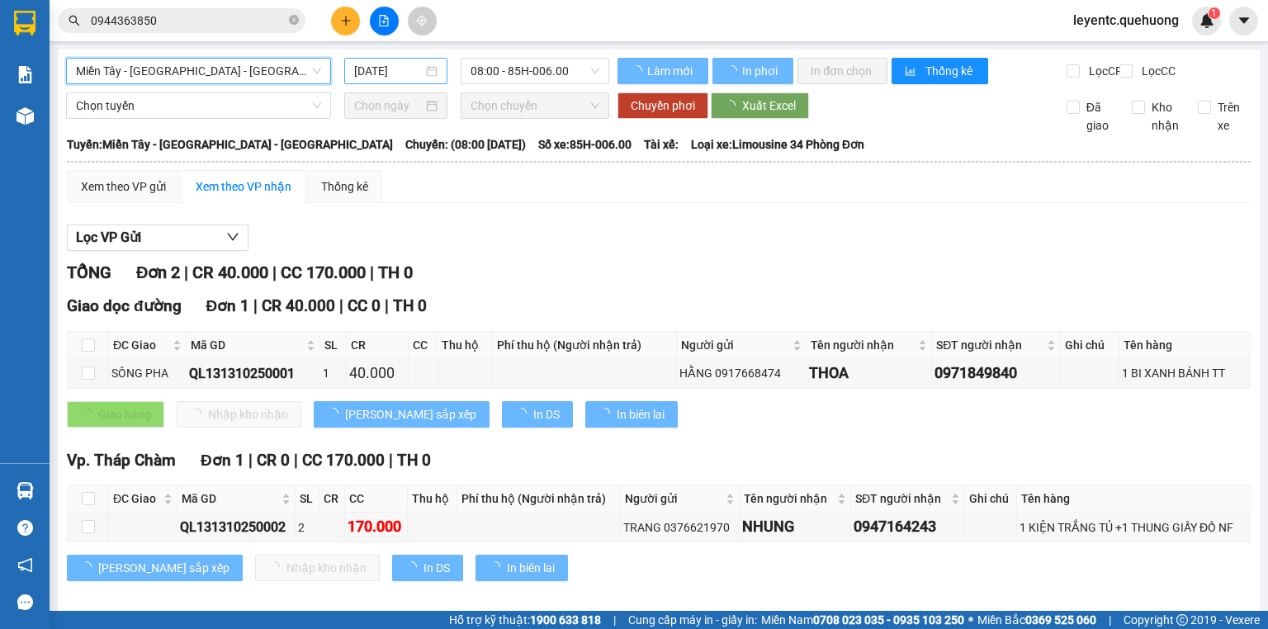
click at [407, 78] on input "[DATE]" at bounding box center [388, 71] width 68 height 18
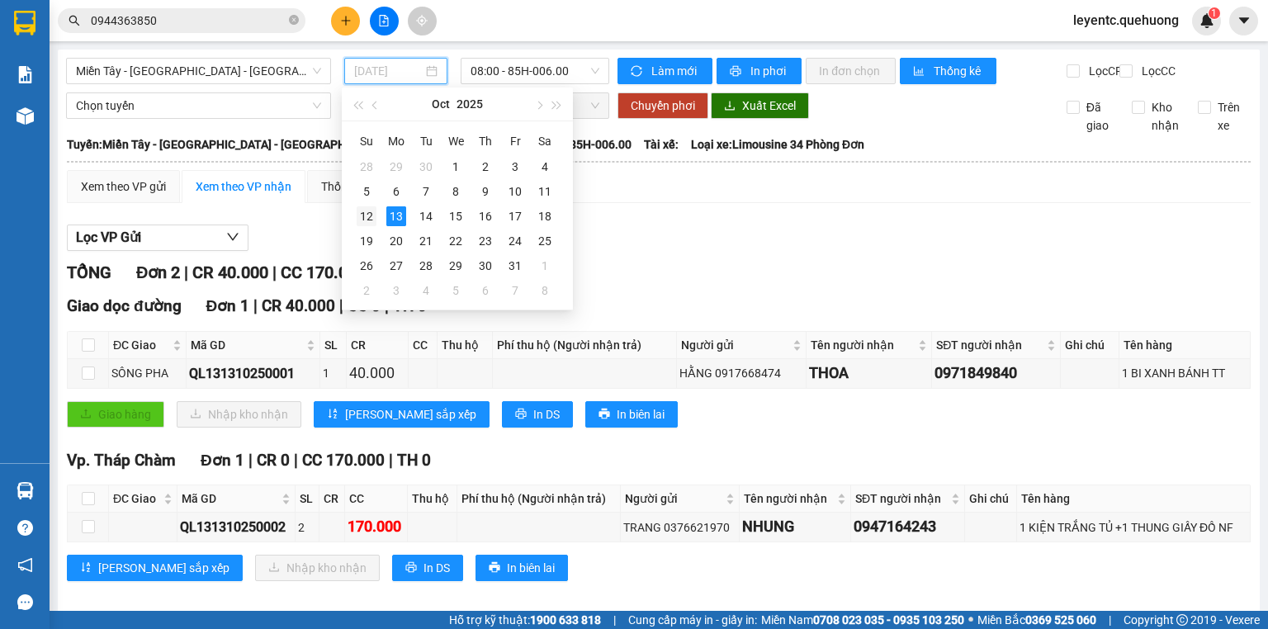
click at [358, 211] on td "12" at bounding box center [367, 216] width 30 height 25
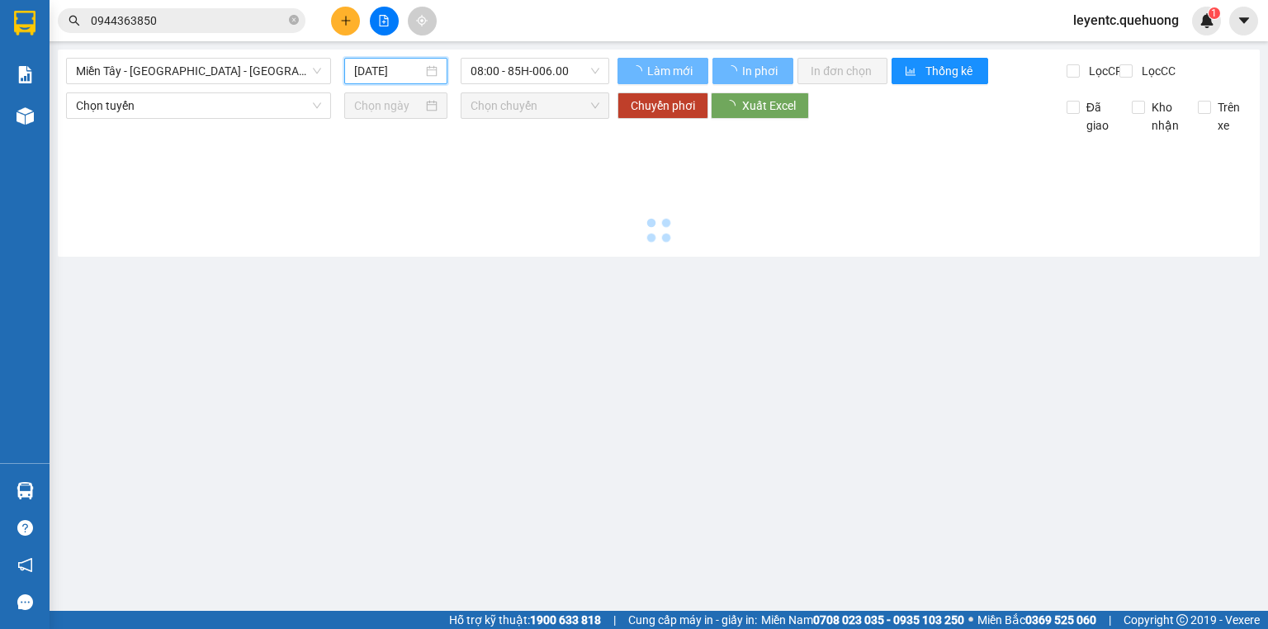
type input "[DATE]"
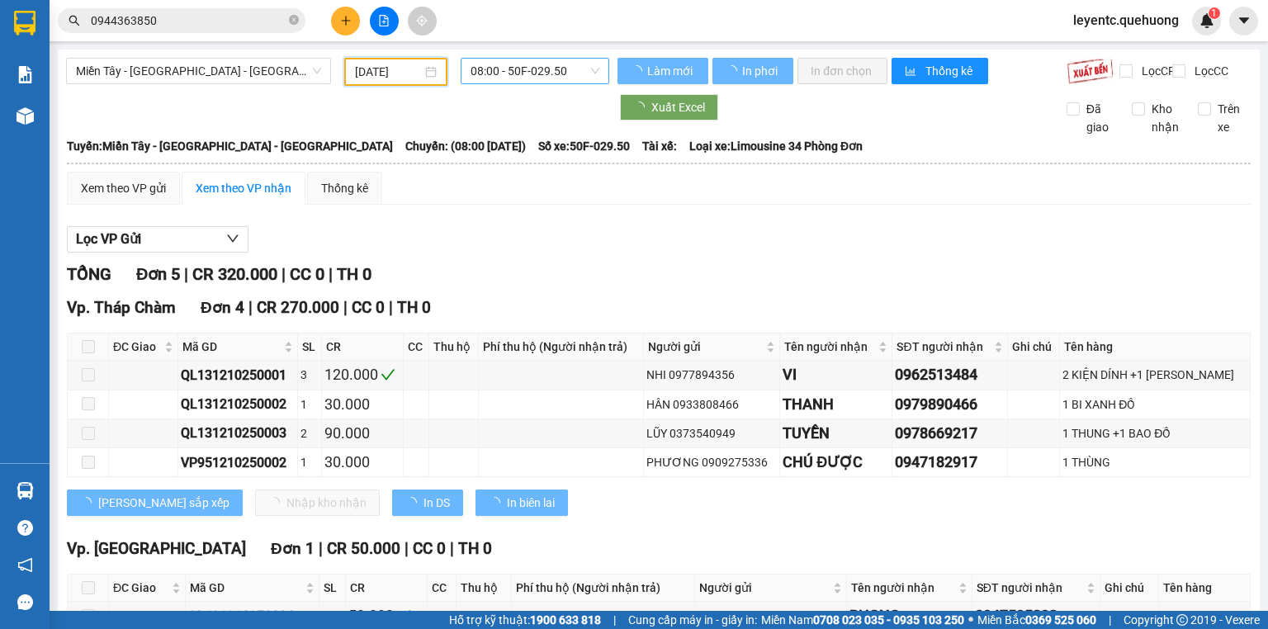
click at [562, 69] on span "08:00 - 50F-029.50" at bounding box center [536, 71] width 130 height 25
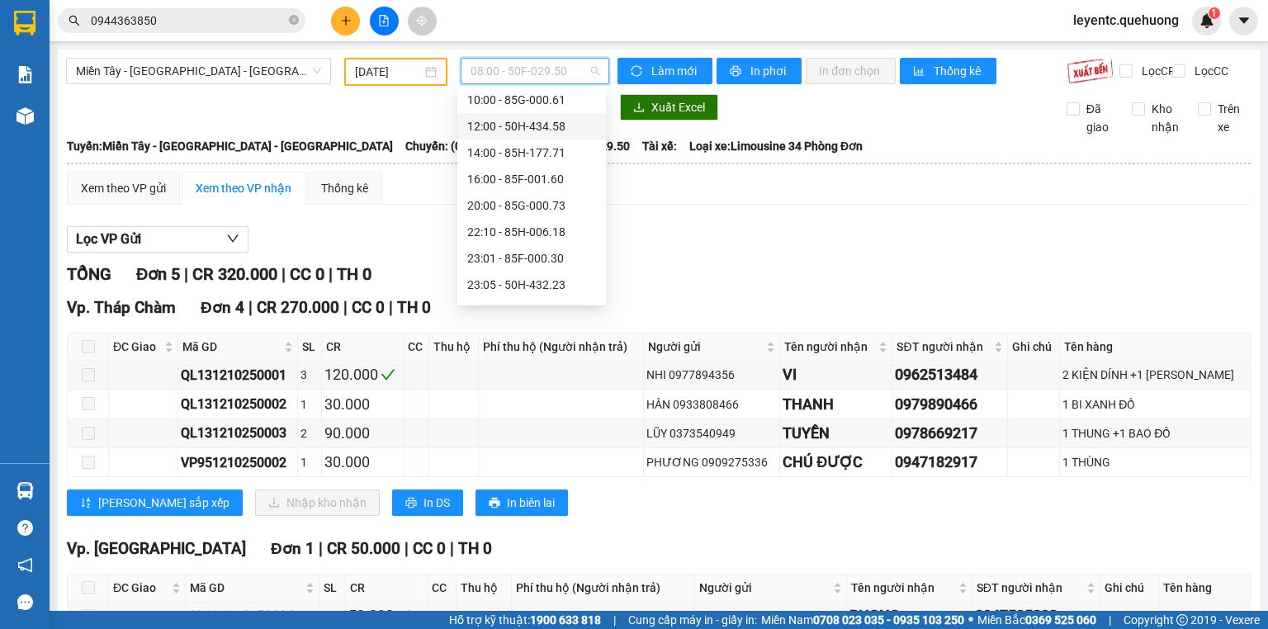
scroll to position [159, 0]
click at [539, 264] on div "23:08 - 85B-005.94" at bounding box center [531, 263] width 129 height 18
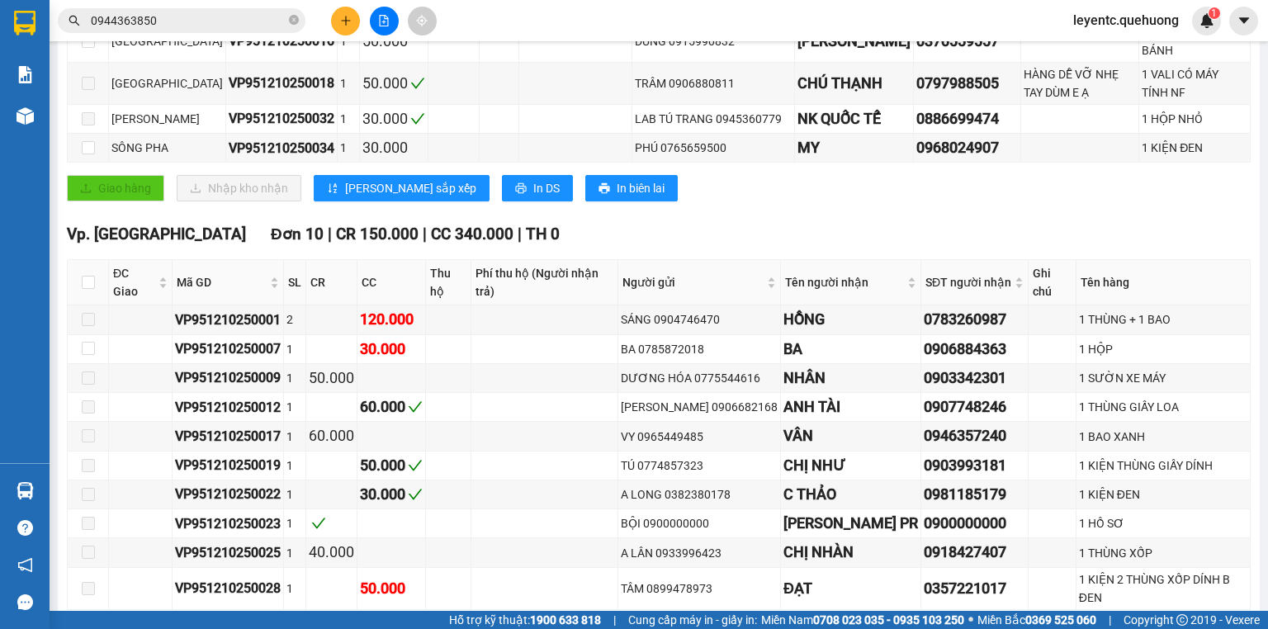
scroll to position [129, 0]
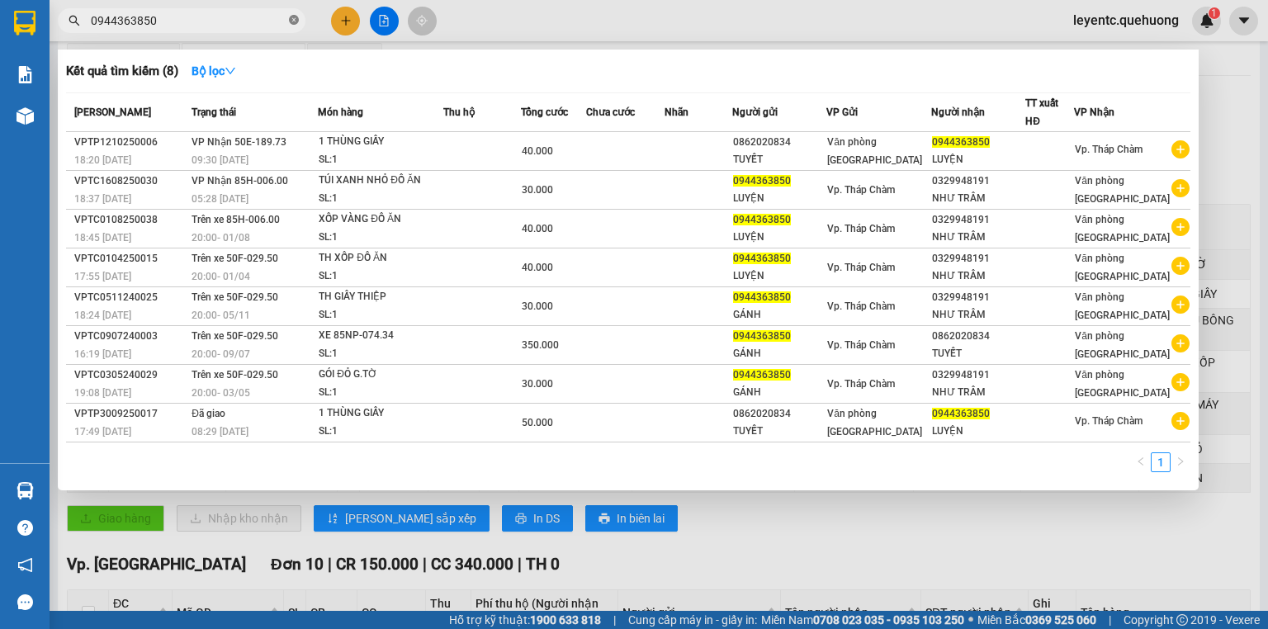
click at [296, 21] on icon "close-circle" at bounding box center [294, 20] width 10 height 10
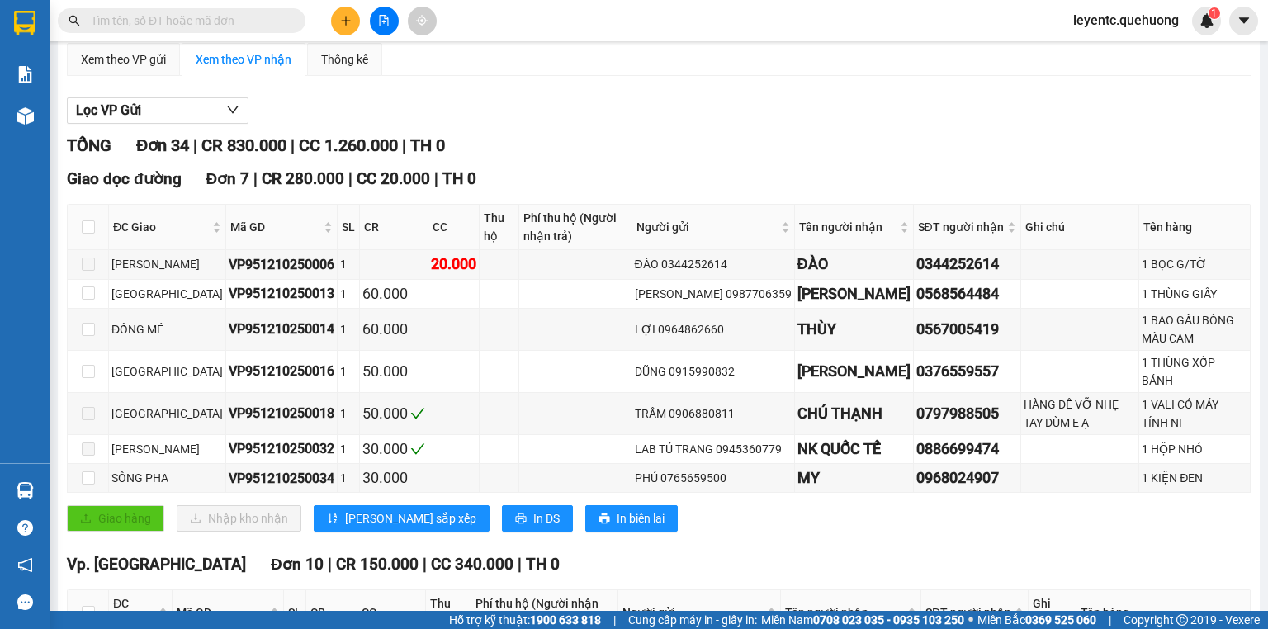
scroll to position [0, 0]
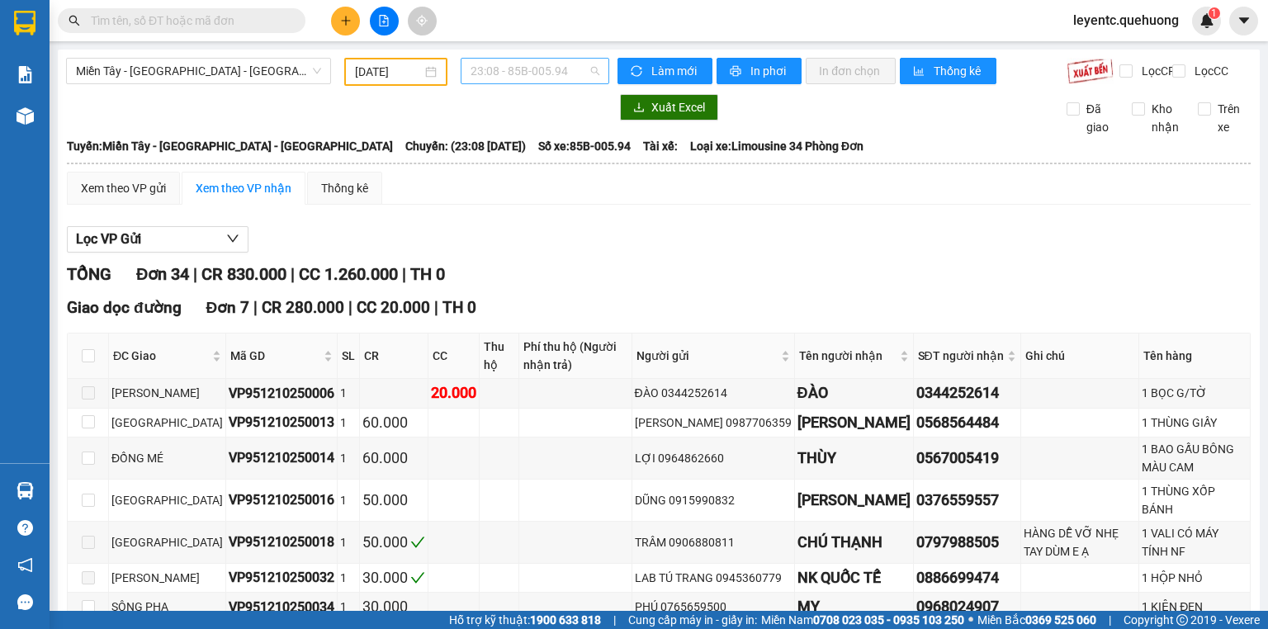
click at [528, 73] on span "23:08 - 85B-005.94" at bounding box center [536, 71] width 130 height 25
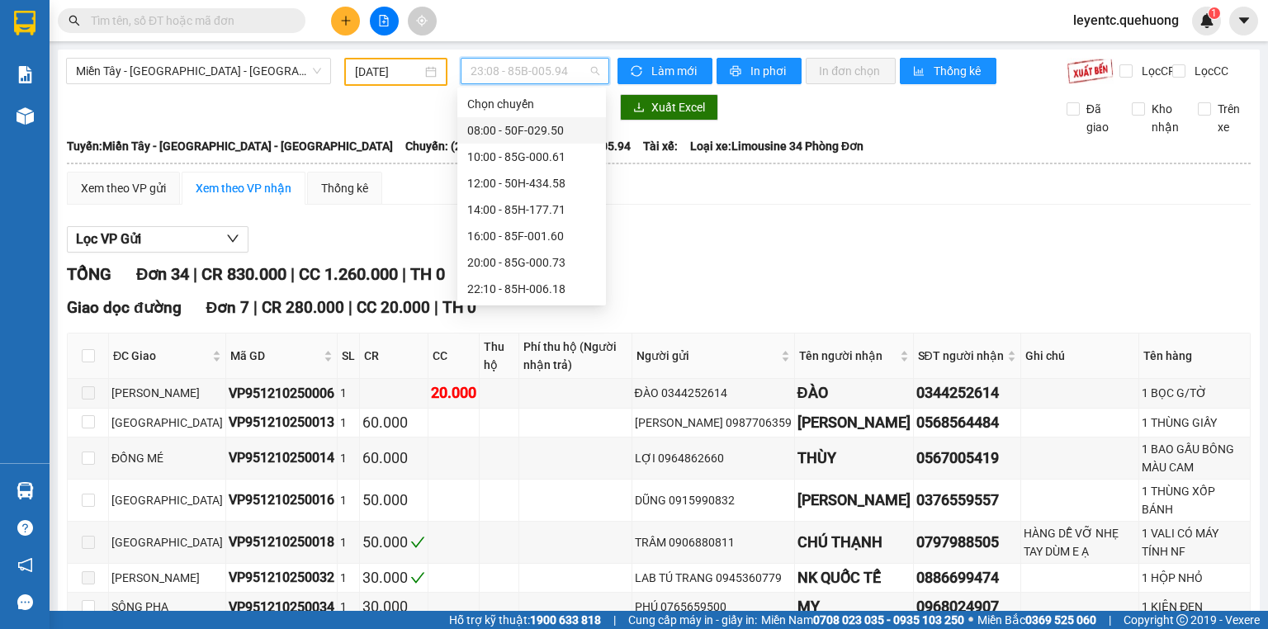
click at [553, 137] on div "08:00 - 50F-029.50" at bounding box center [531, 130] width 129 height 18
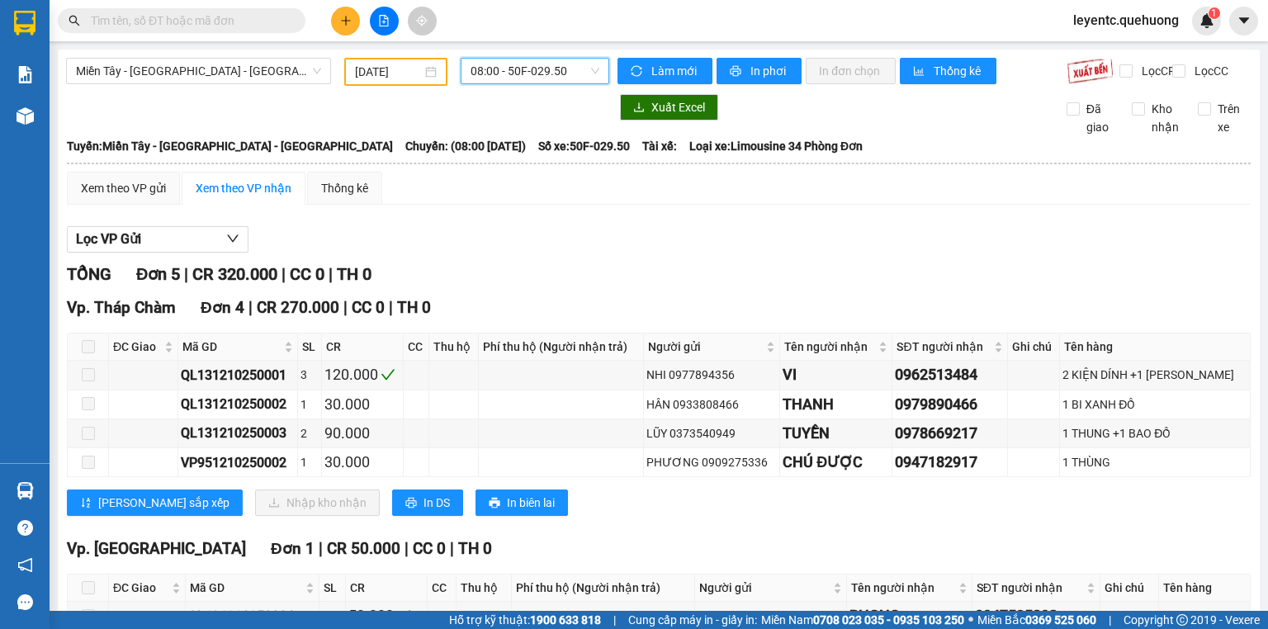
click at [182, 27] on input "text" at bounding box center [188, 21] width 195 height 18
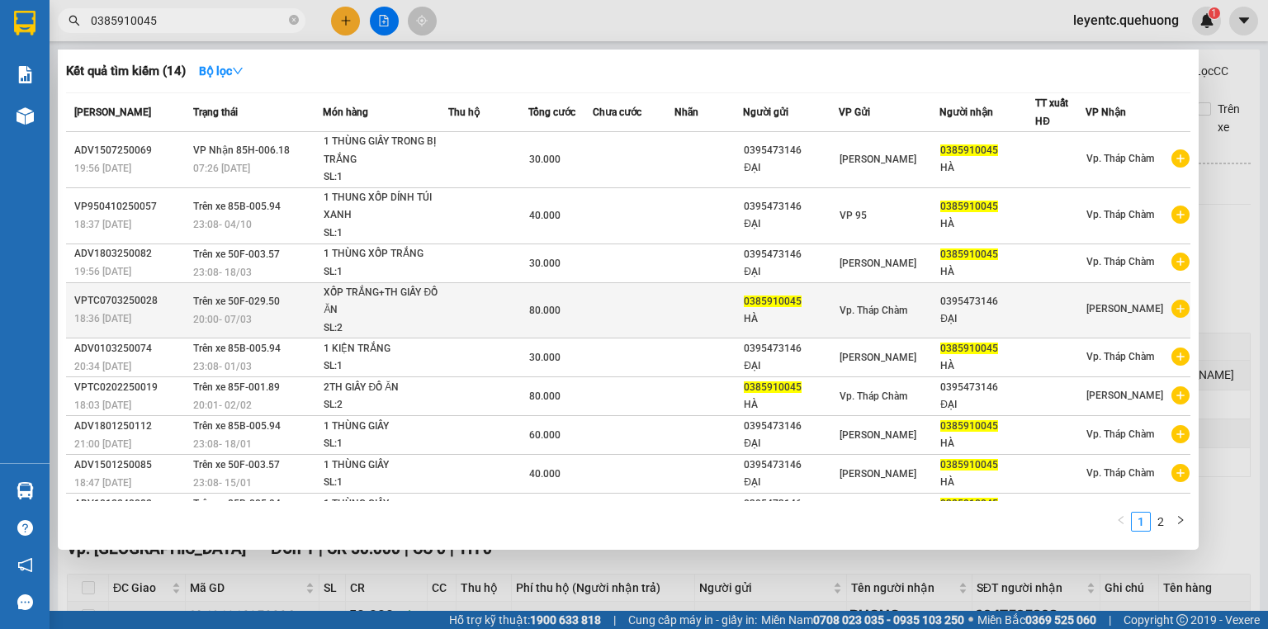
scroll to position [66, 0]
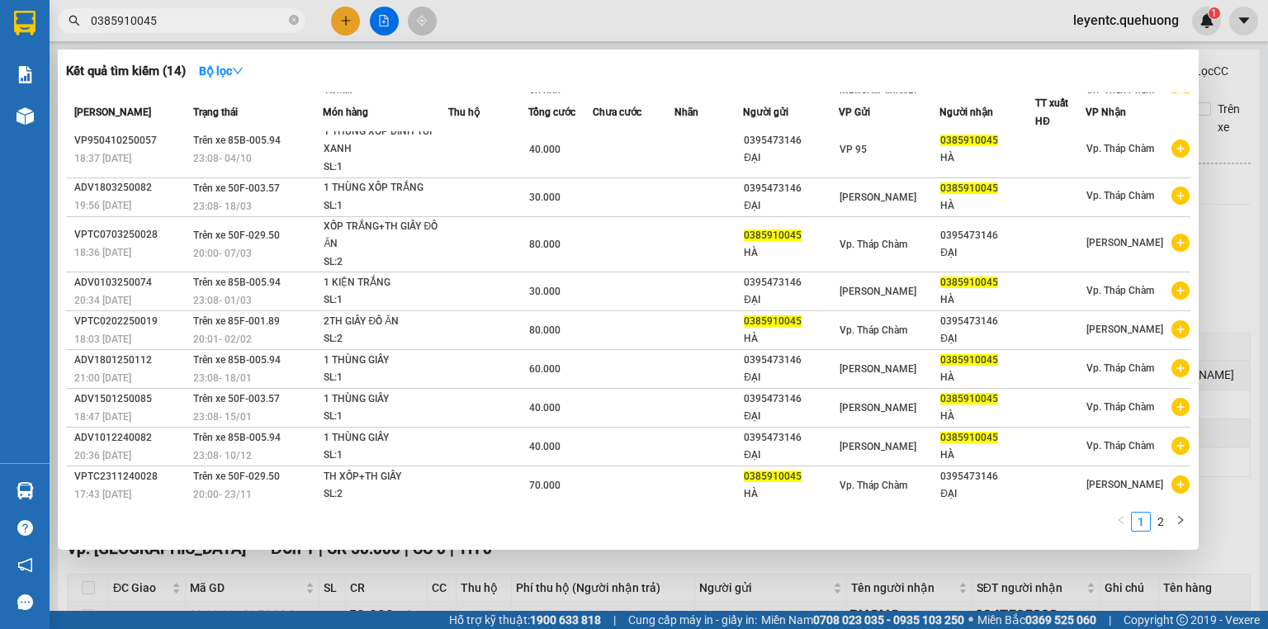
type input "0385910045"
click at [382, 13] on div at bounding box center [634, 314] width 1268 height 629
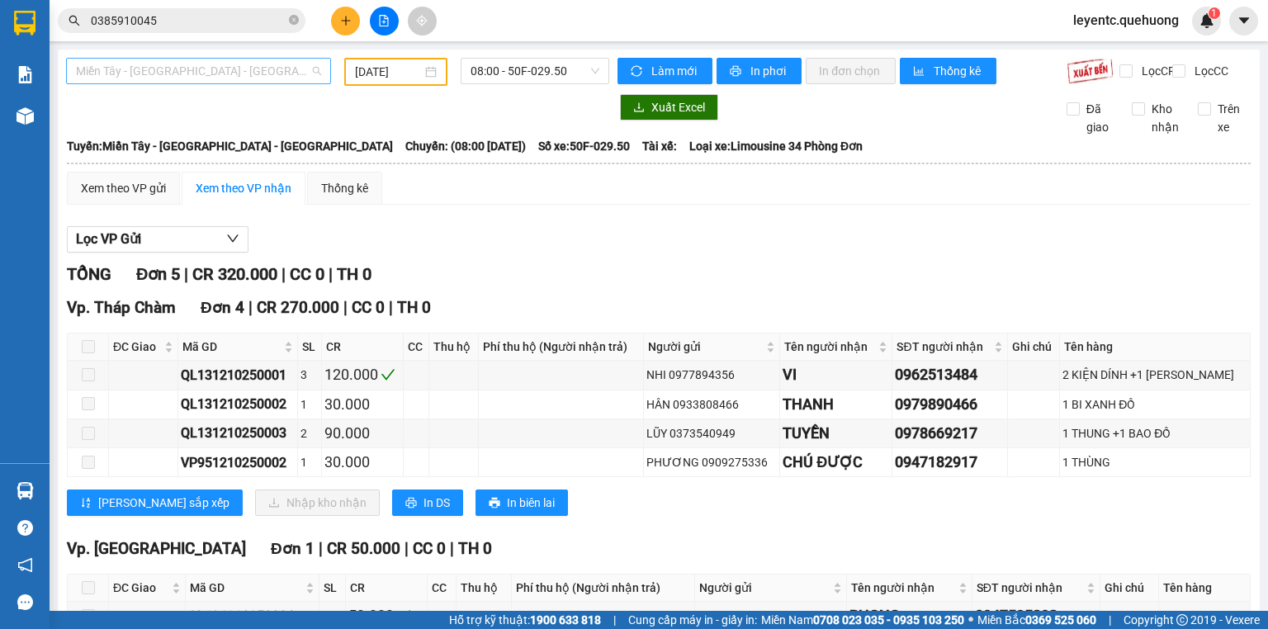
click at [277, 66] on span "[PERSON_NAME][GEOGRAPHIC_DATA] - [GEOGRAPHIC_DATA]" at bounding box center [198, 71] width 245 height 25
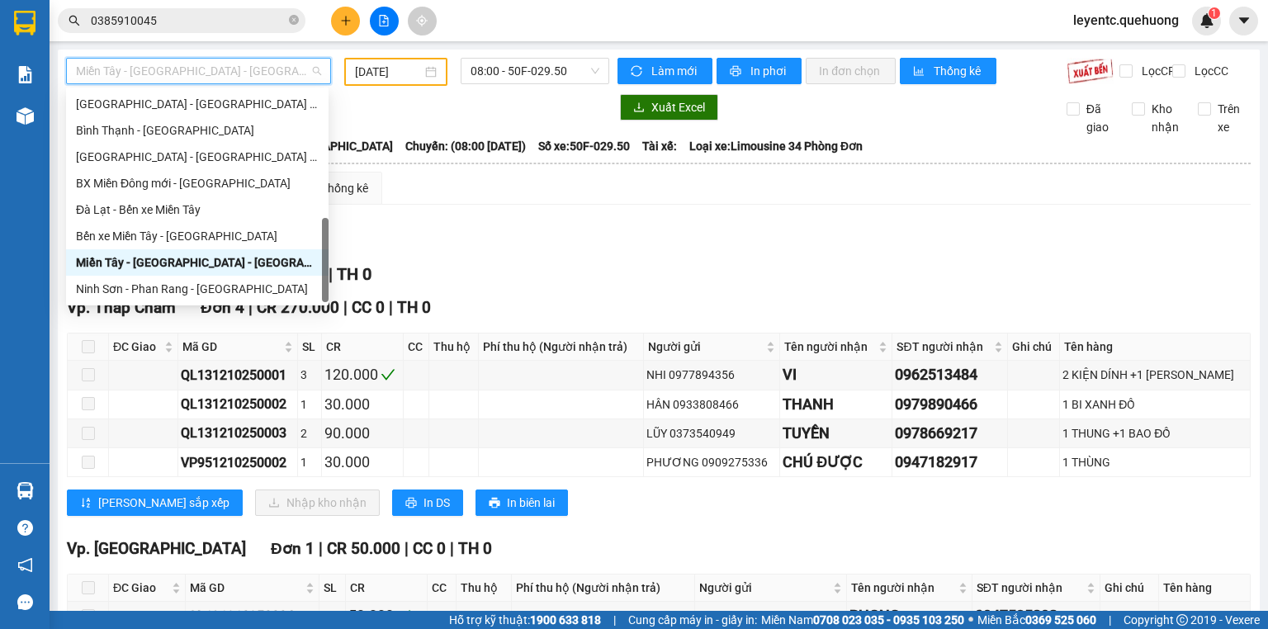
click at [216, 260] on div "[PERSON_NAME][GEOGRAPHIC_DATA] - [GEOGRAPHIC_DATA]" at bounding box center [197, 263] width 243 height 18
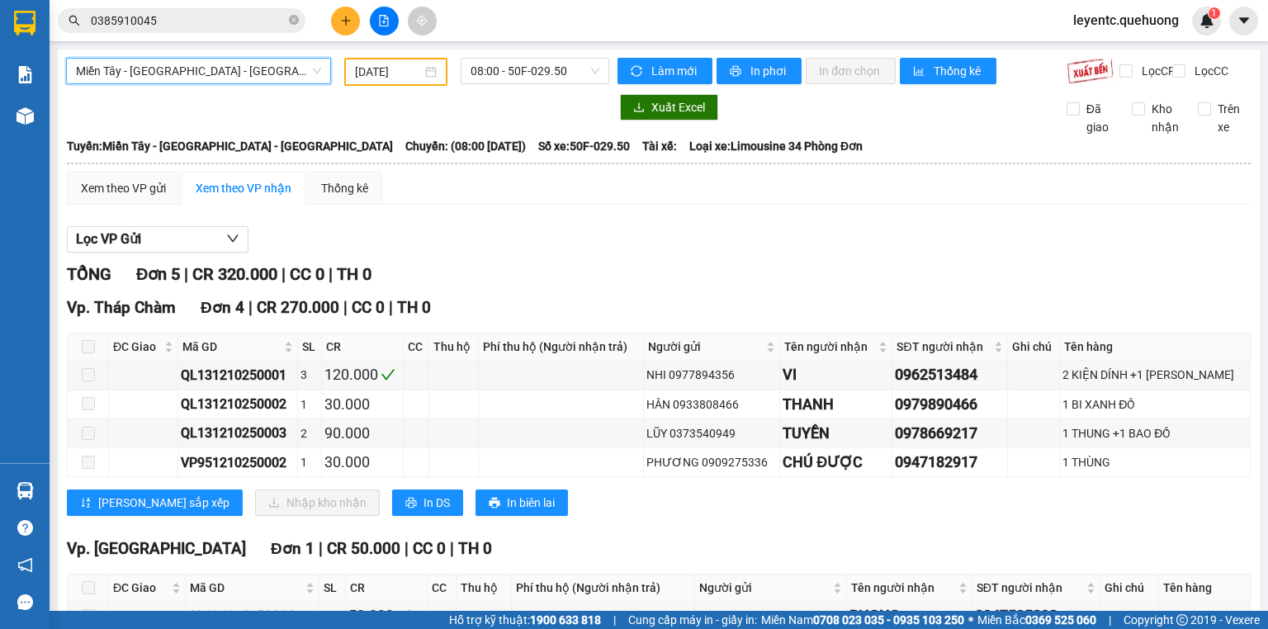
click at [393, 72] on input "[DATE]" at bounding box center [388, 72] width 66 height 18
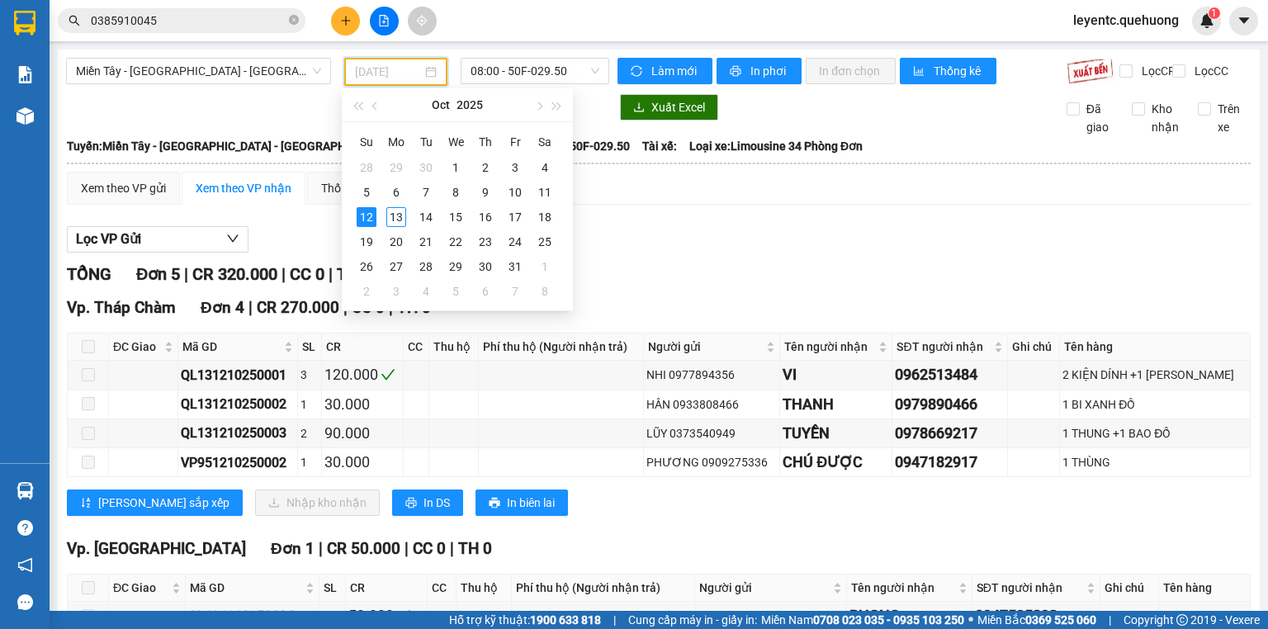
type input "[DATE]"
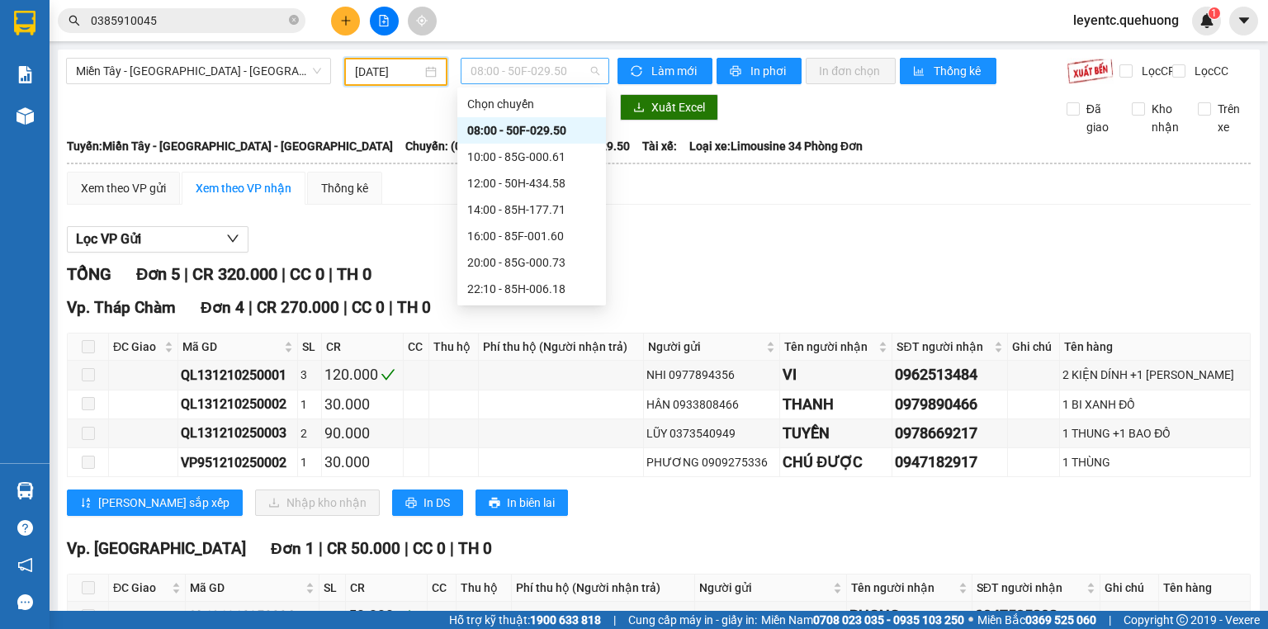
click at [533, 71] on span "08:00 - 50F-029.50" at bounding box center [536, 71] width 130 height 25
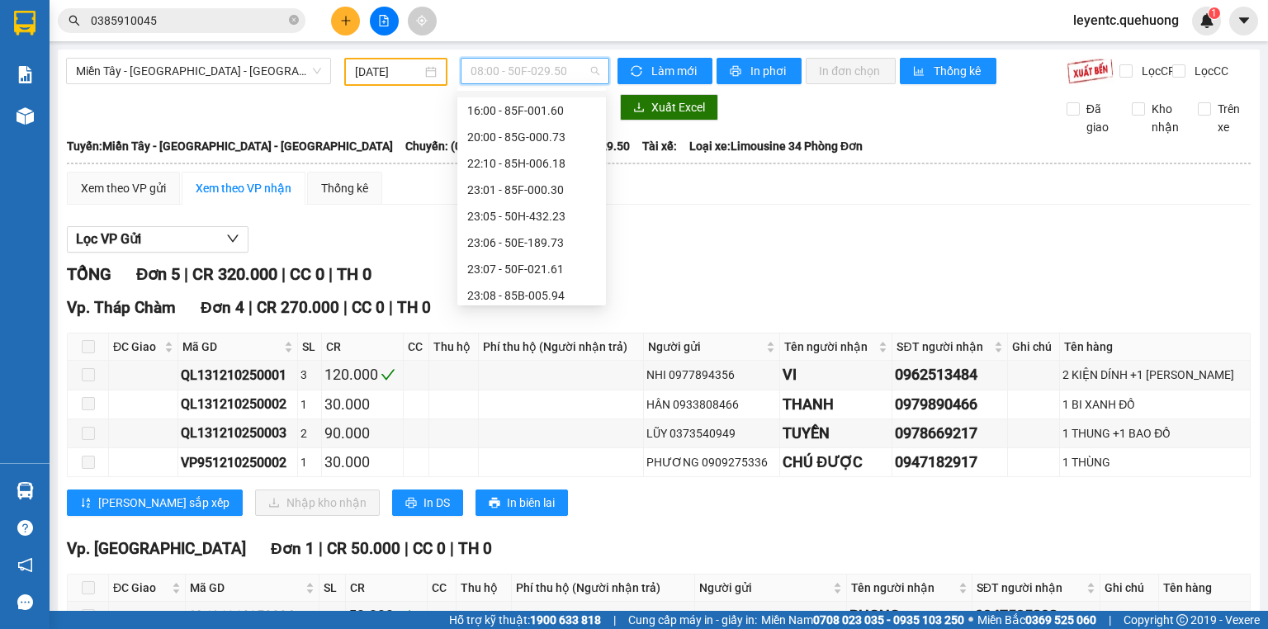
scroll to position [159, 0]
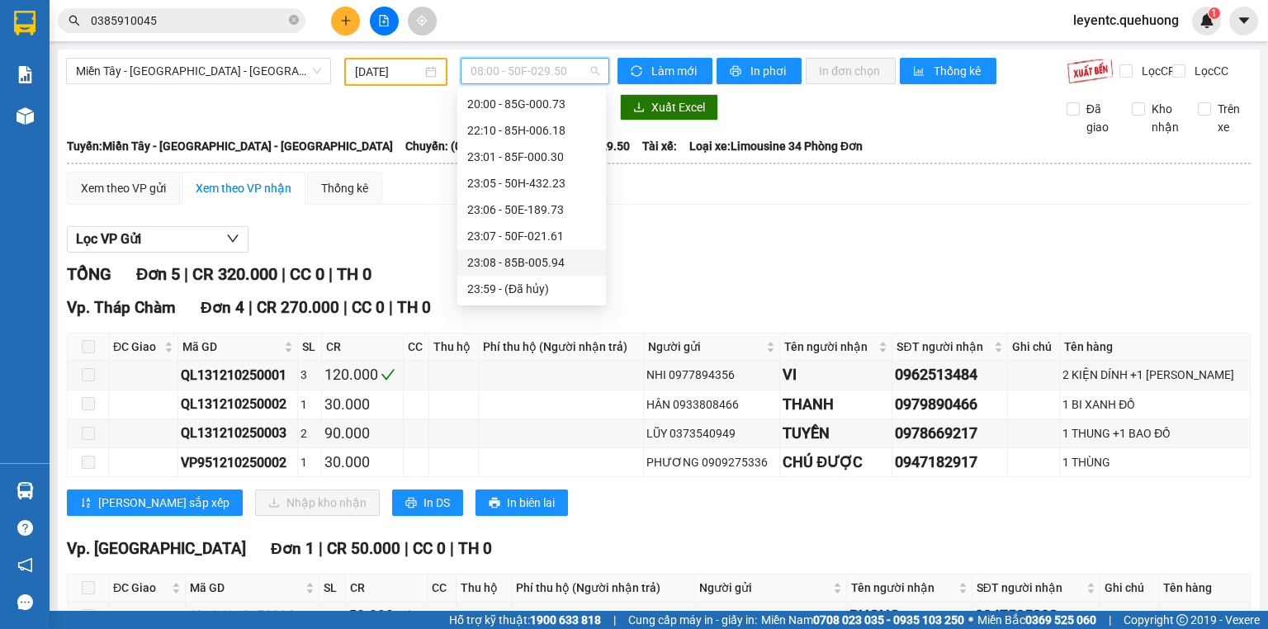
click at [555, 261] on div "23:08 - 85B-005.94" at bounding box center [531, 263] width 129 height 18
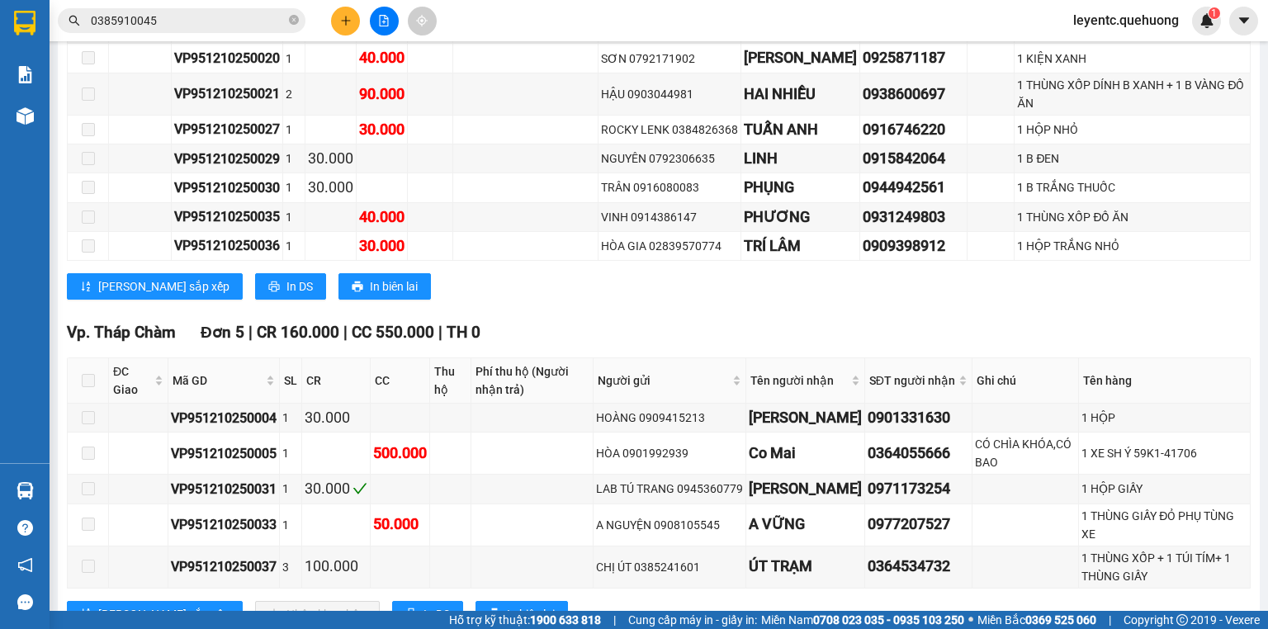
scroll to position [1321, 0]
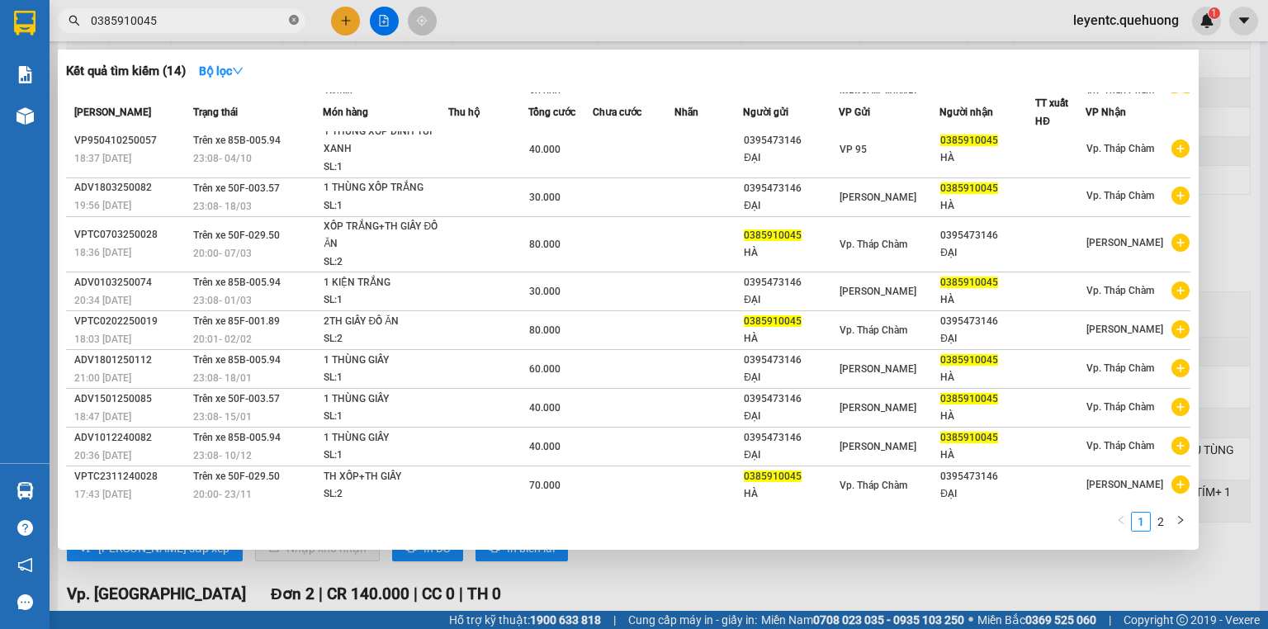
click at [294, 17] on icon "close-circle" at bounding box center [294, 20] width 10 height 10
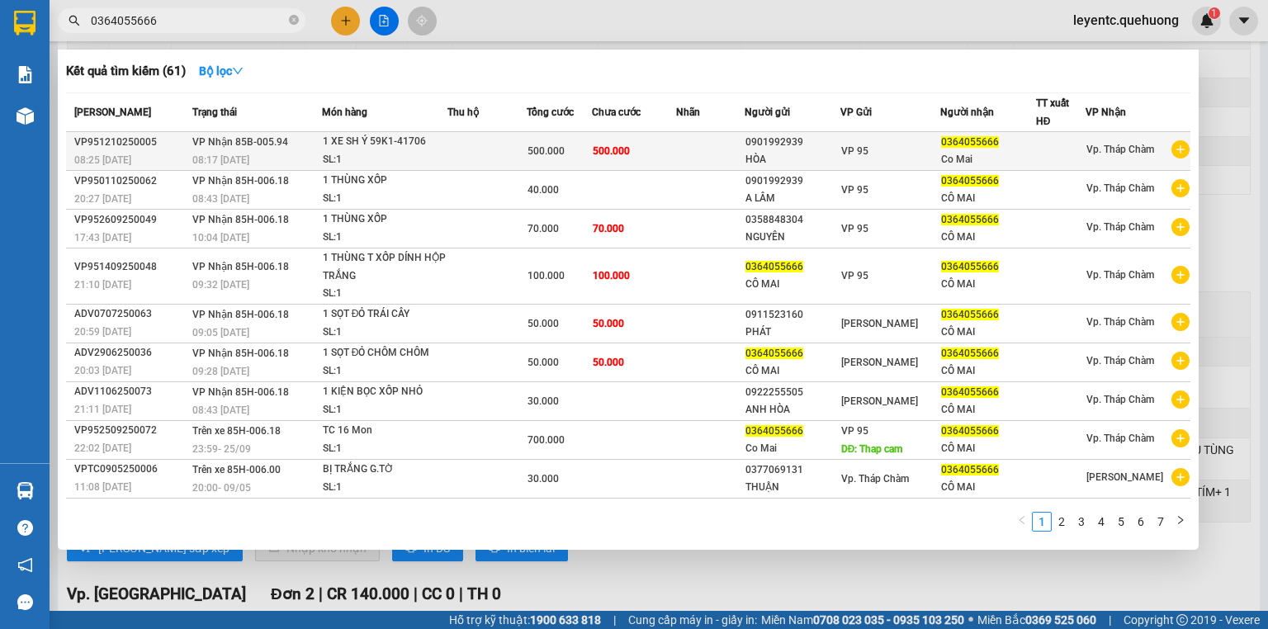
type input "0364055666"
click at [512, 155] on td at bounding box center [487, 151] width 79 height 39
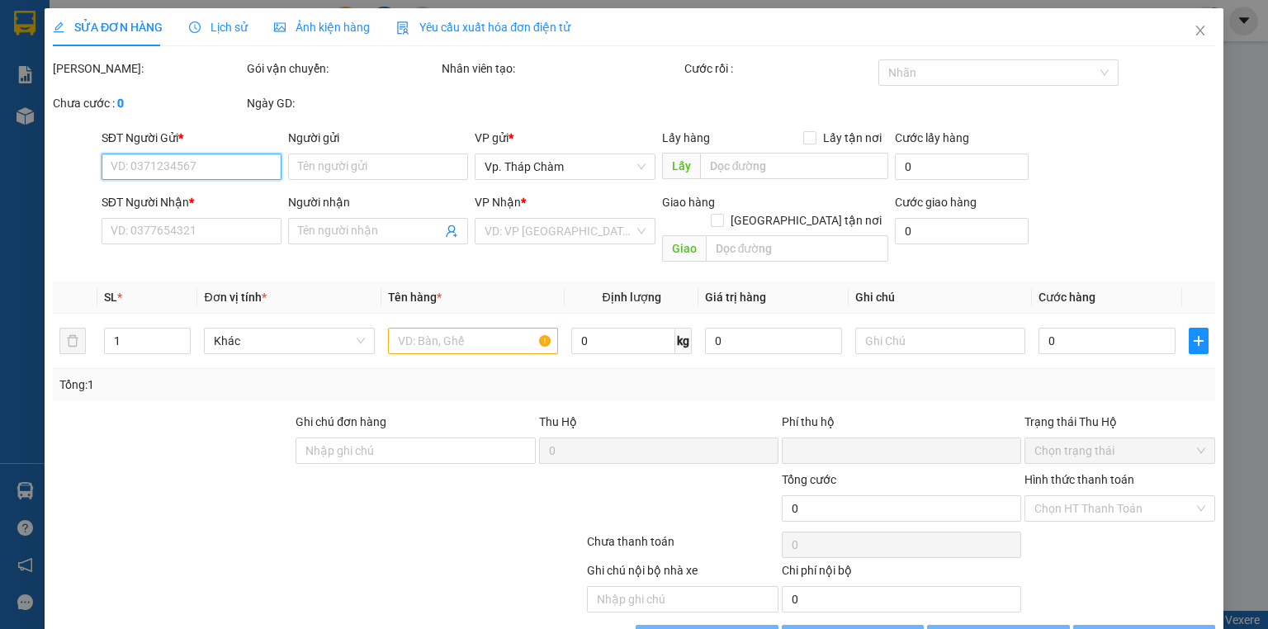
type input "0901992939"
type input "HÒA"
type input "0364055666"
type input "Co Mai"
type input "0"
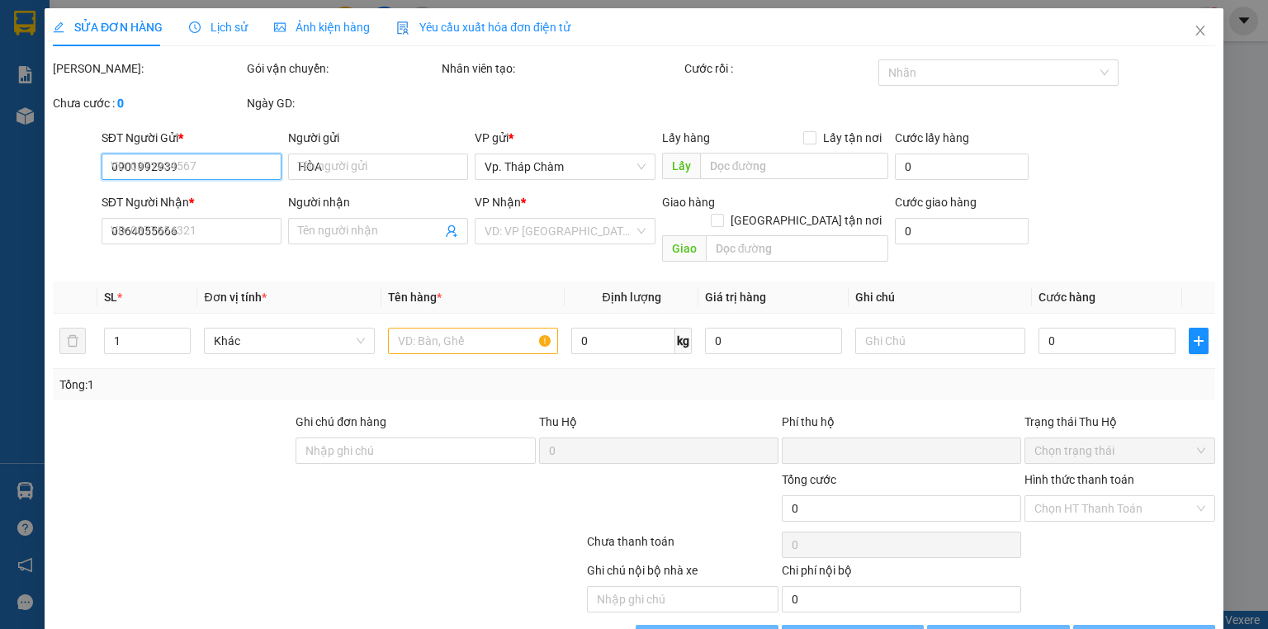
type input "500.000"
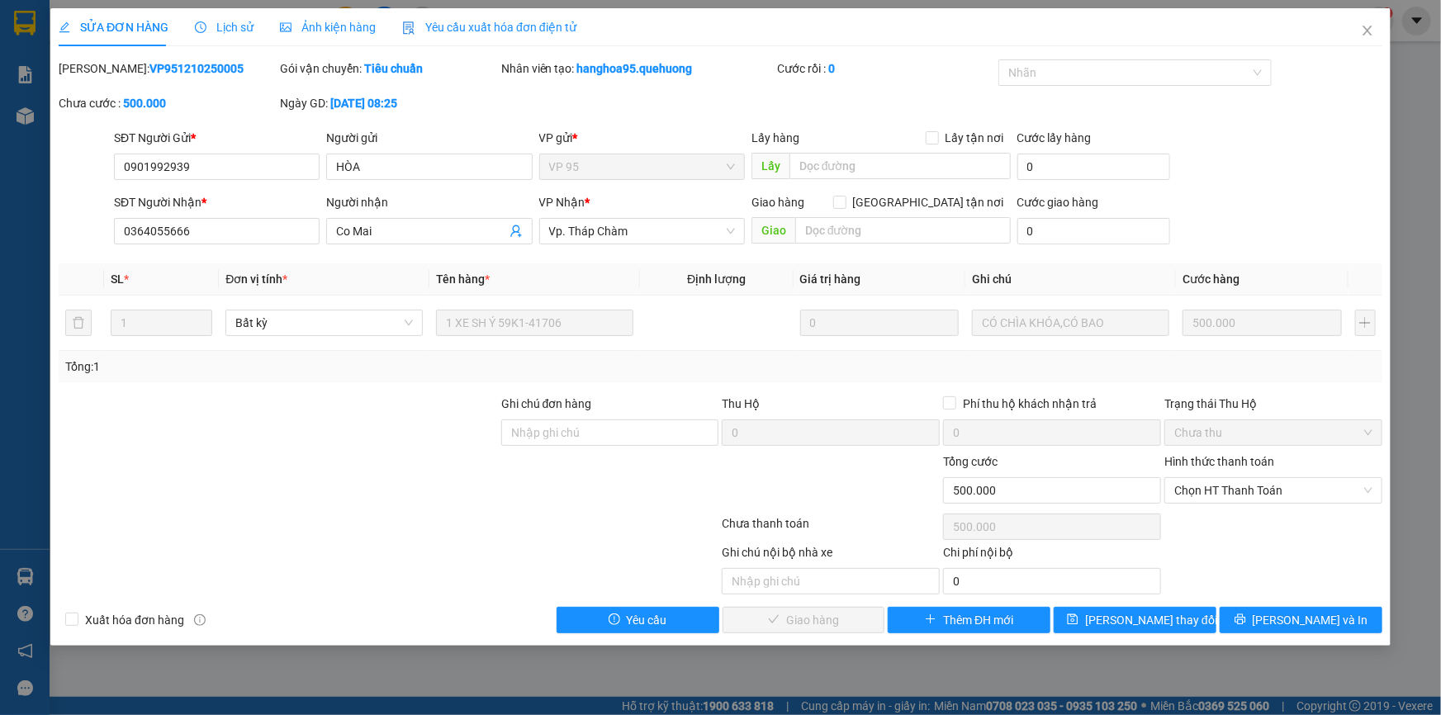
click at [362, 463] on div at bounding box center [278, 482] width 443 height 58
click at [1268, 33] on icon "close" at bounding box center [1367, 30] width 13 height 13
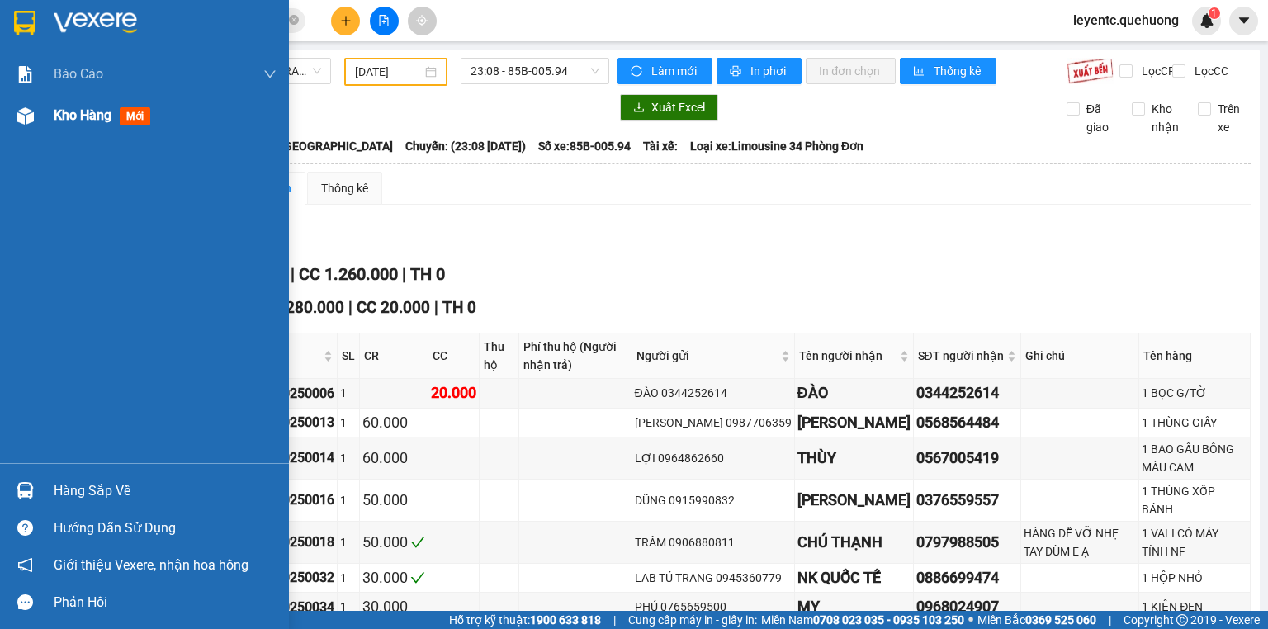
click at [81, 107] on span "Kho hàng" at bounding box center [83, 115] width 58 height 16
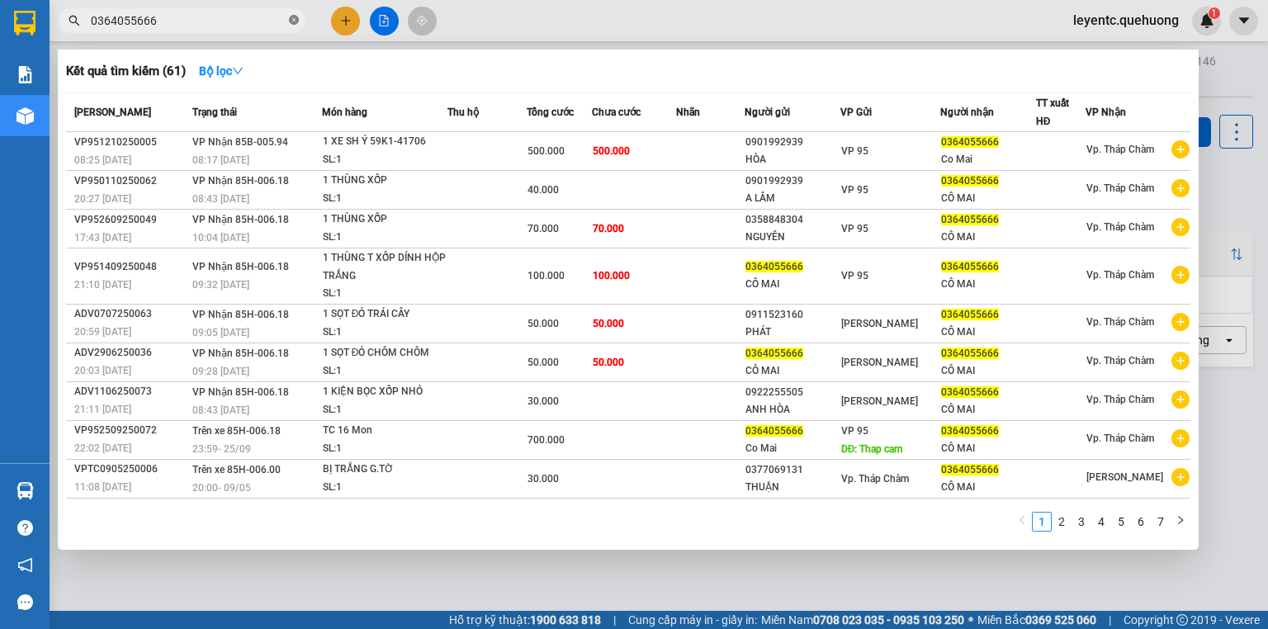
click at [294, 20] on icon "close-circle" at bounding box center [294, 20] width 10 height 10
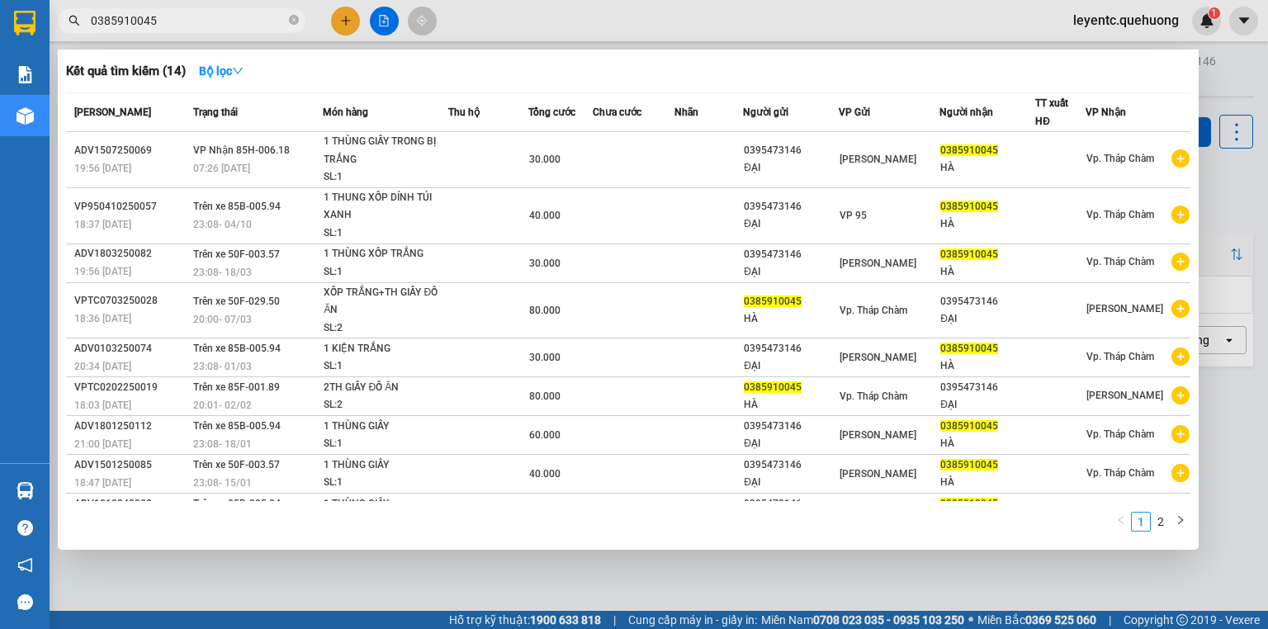
type input "0385910045"
click at [295, 18] on icon "close-circle" at bounding box center [294, 20] width 10 height 10
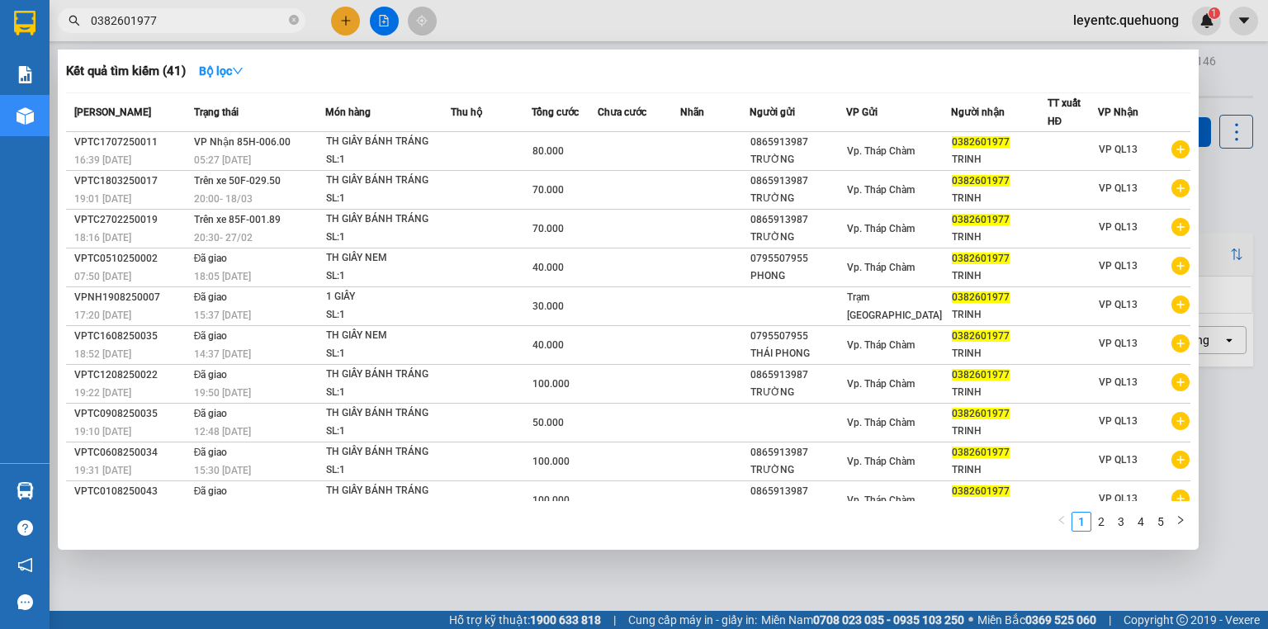
type input "0382601977"
